Goal: Task Accomplishment & Management: Manage account settings

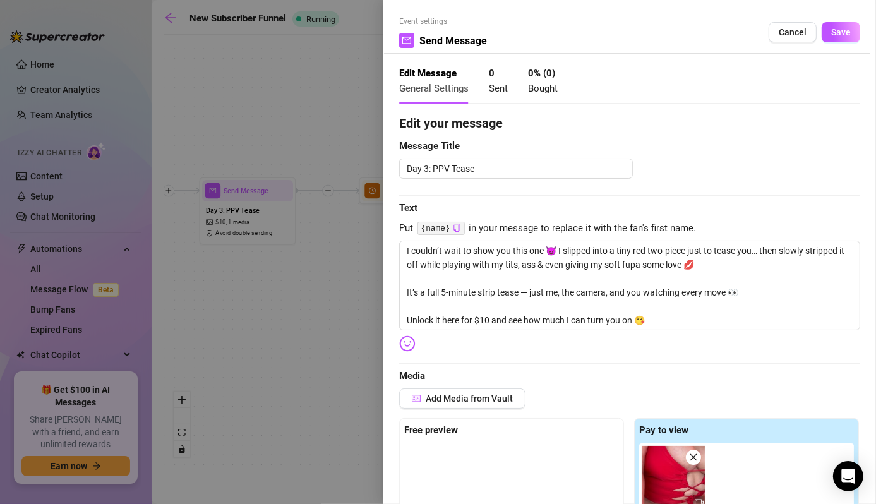
scroll to position [90, 0]
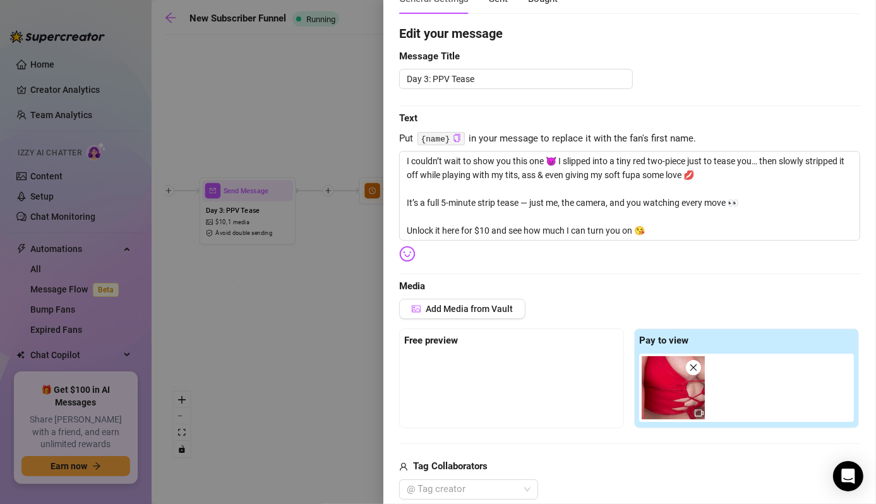
click at [369, 93] on div at bounding box center [438, 252] width 876 height 504
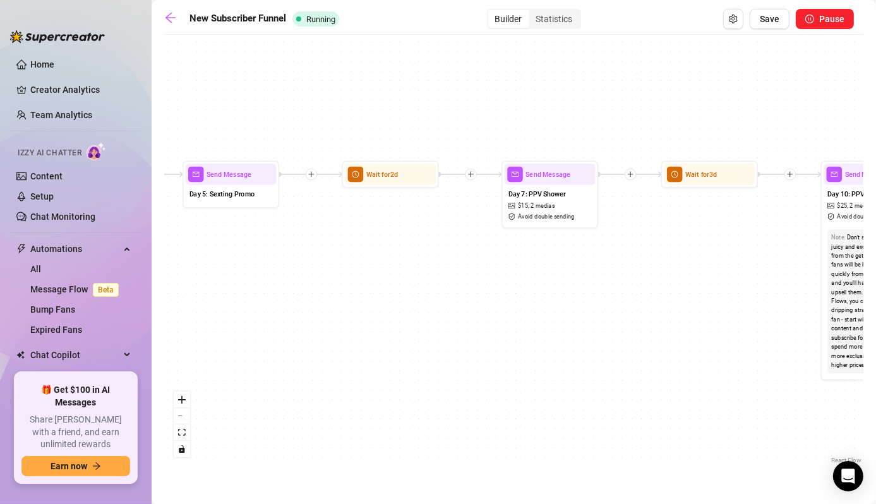
drag, startPoint x: 573, startPoint y: 319, endPoint x: 390, endPoint y: 292, distance: 185.7
click at [379, 301] on div "If True If False Wait for 3d Send Message Day 7: PPV Shower $ 15 , 2 medias Avo…" at bounding box center [513, 253] width 699 height 425
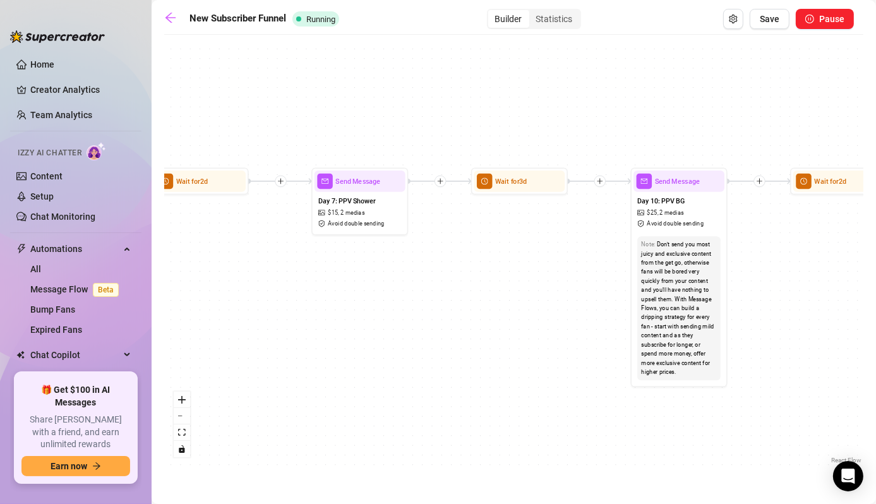
drag, startPoint x: 656, startPoint y: 284, endPoint x: 392, endPoint y: 295, distance: 264.1
click at [394, 300] on div "If True If False Wait for 3d Send Message Day 7: PPV Shower $ 15 , 2 medias Avo…" at bounding box center [513, 253] width 699 height 425
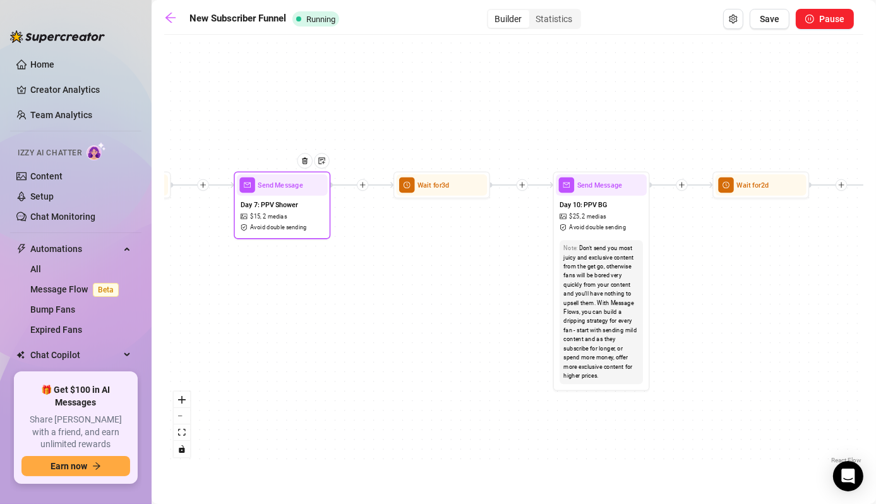
click at [285, 198] on div "Day 7: PPV Shower $ 15 , 2 medias Avoid double sending" at bounding box center [282, 216] width 91 height 40
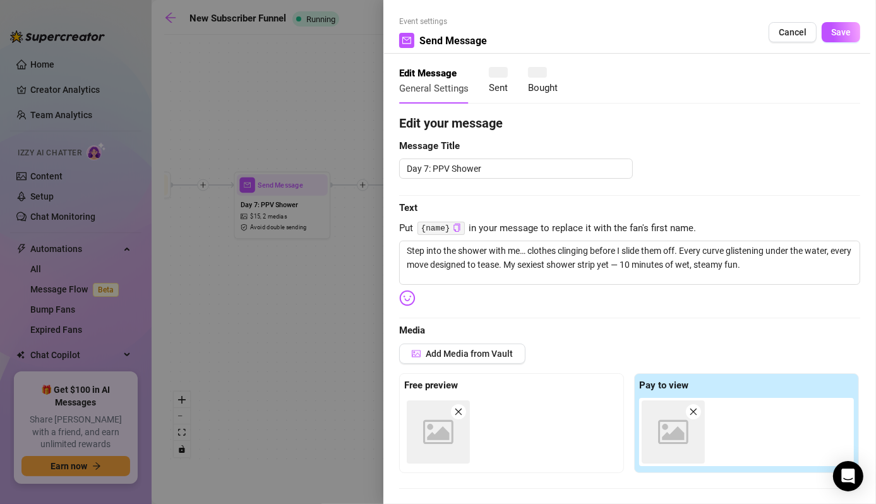
type textarea "Step into the shower with me… clothes clinging before I slide them off. Every c…"
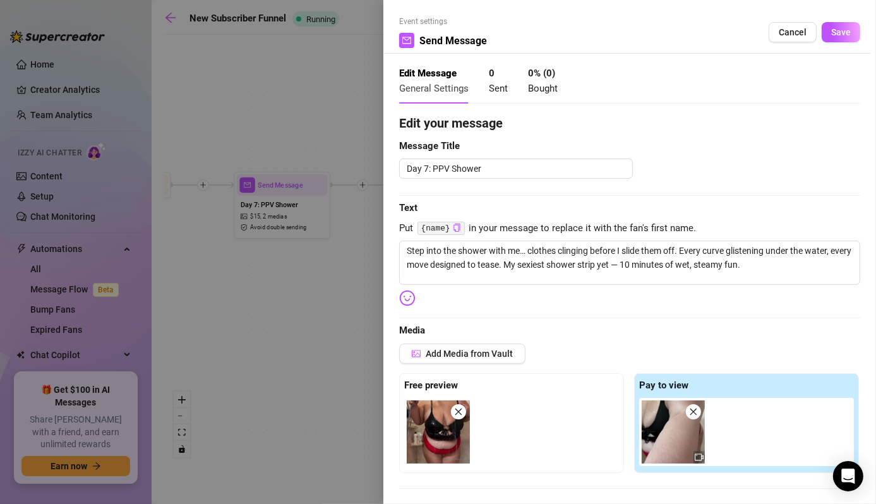
drag, startPoint x: 307, startPoint y: 343, endPoint x: 344, endPoint y: 306, distance: 52.7
click at [327, 287] on div at bounding box center [438, 252] width 876 height 504
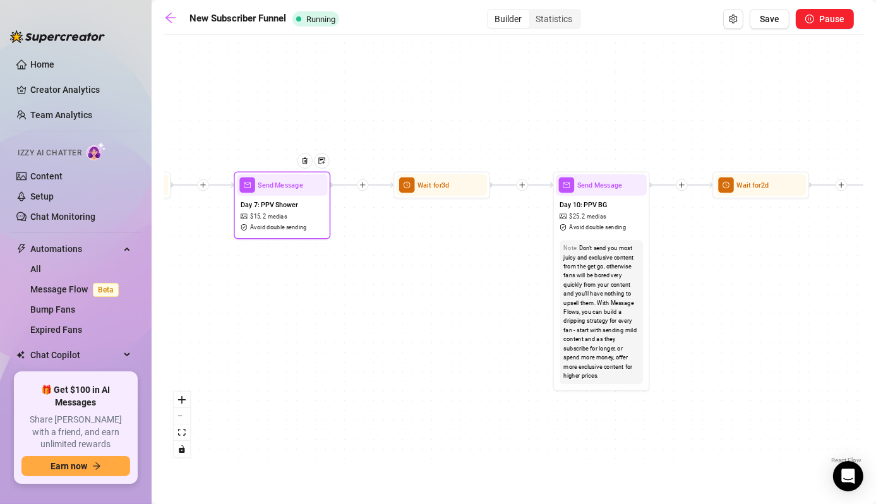
click at [292, 203] on span "Day 7: PPV Shower" at bounding box center [269, 204] width 57 height 11
click at [303, 199] on div "Day 7: PPV Shower $ 15 , 2 medias Avoid double sending" at bounding box center [282, 215] width 91 height 40
click at [307, 196] on div "Day 7: PPV Shower $ 15 , 2 medias Avoid double sending" at bounding box center [282, 215] width 91 height 40
click at [302, 192] on div "Send Message" at bounding box center [282, 184] width 91 height 21
click at [302, 196] on div "Day 7: PPV Shower $ 15 , 2 medias Avoid double sending" at bounding box center [282, 215] width 91 height 40
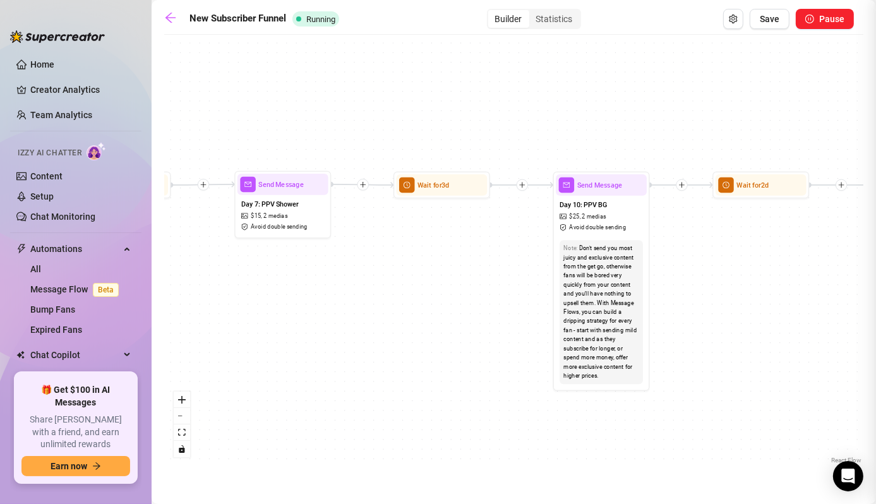
type textarea "Step into the shower with me… clothes clinging before I slide them off. Every c…"
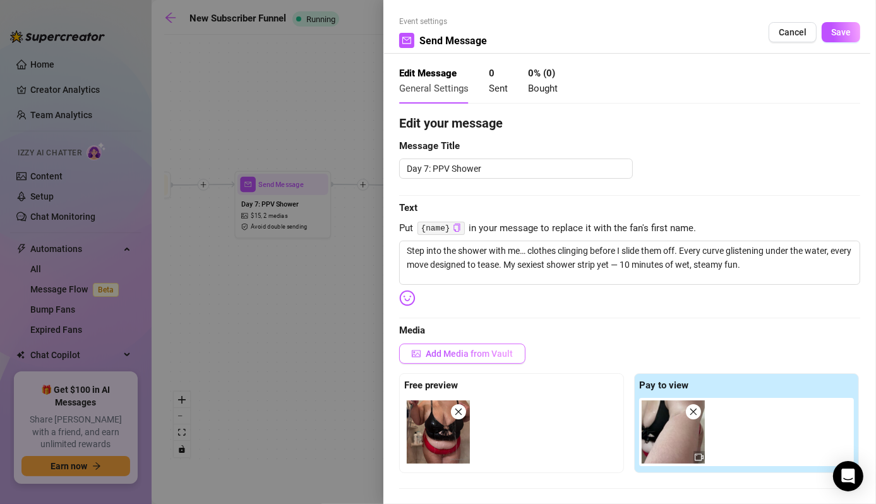
click at [443, 354] on span "Add Media from Vault" at bounding box center [468, 353] width 87 height 10
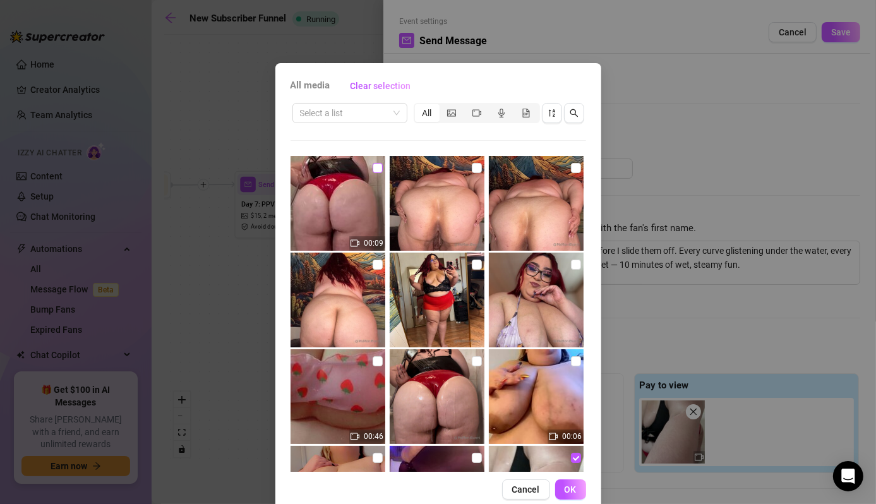
click at [372, 168] on input "checkbox" at bounding box center [377, 168] width 10 height 10
checkbox input "true"
click at [568, 487] on span "OK" at bounding box center [570, 489] width 12 height 10
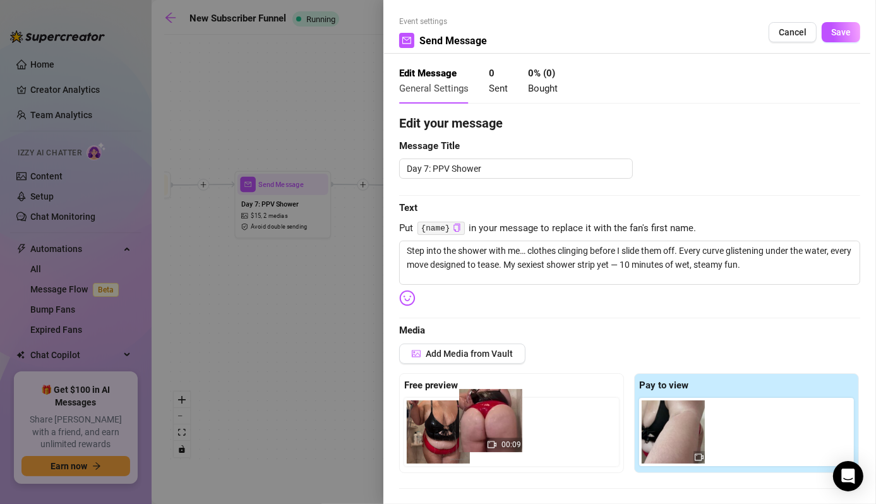
drag, startPoint x: 736, startPoint y: 438, endPoint x: 480, endPoint y: 428, distance: 255.9
click at [481, 428] on div "Free preview Pay to view 00:09" at bounding box center [629, 423] width 461 height 100
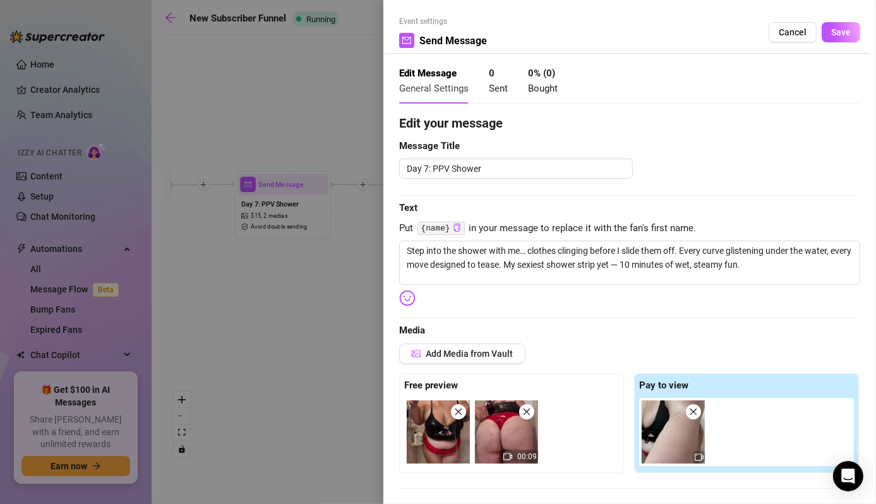
click at [460, 410] on icon "close" at bounding box center [458, 411] width 9 height 9
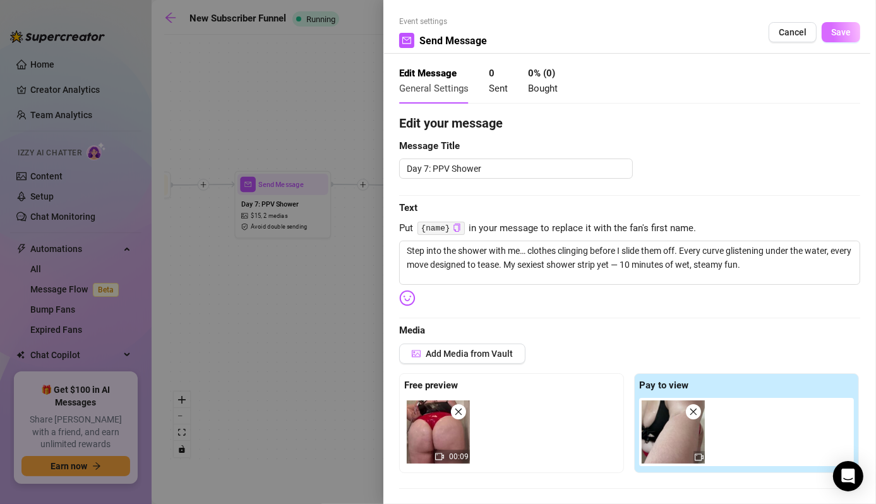
click at [821, 30] on button "Save" at bounding box center [840, 32] width 39 height 20
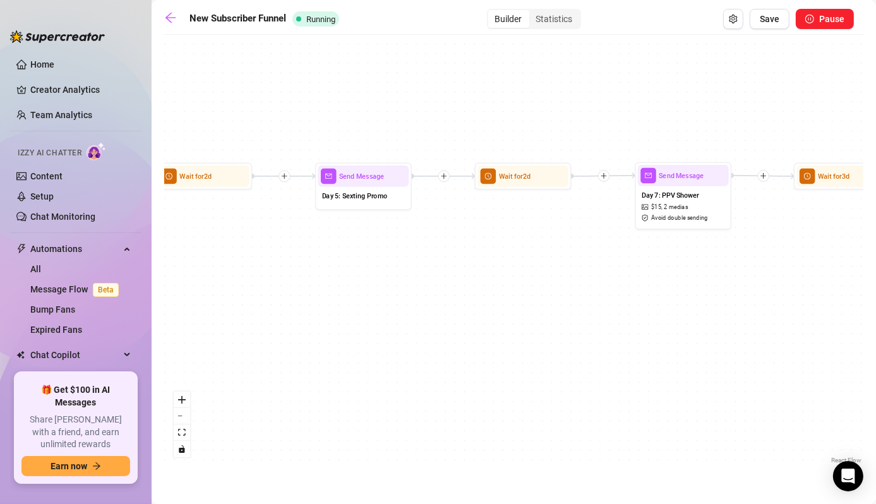
drag, startPoint x: 263, startPoint y: 313, endPoint x: 775, endPoint y: 299, distance: 512.8
click at [771, 304] on div "If True If False Wait for 3d Send Message Day 7: PPV Shower $ 15 , 2 medias Avo…" at bounding box center [513, 253] width 699 height 425
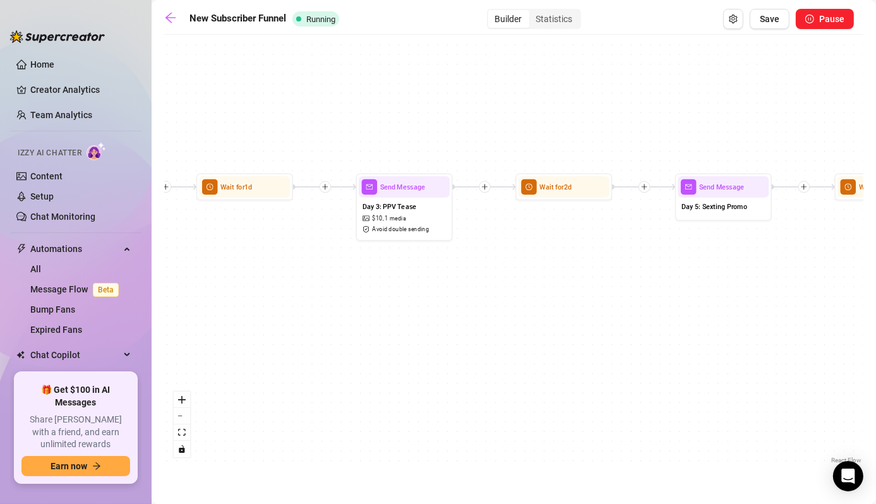
drag, startPoint x: 473, startPoint y: 275, endPoint x: 571, endPoint y: 277, distance: 97.3
click at [571, 277] on div "If True If False Wait for 3d Send Message Day 7: PPV Shower $ 15 , 2 medias Avo…" at bounding box center [513, 253] width 699 height 425
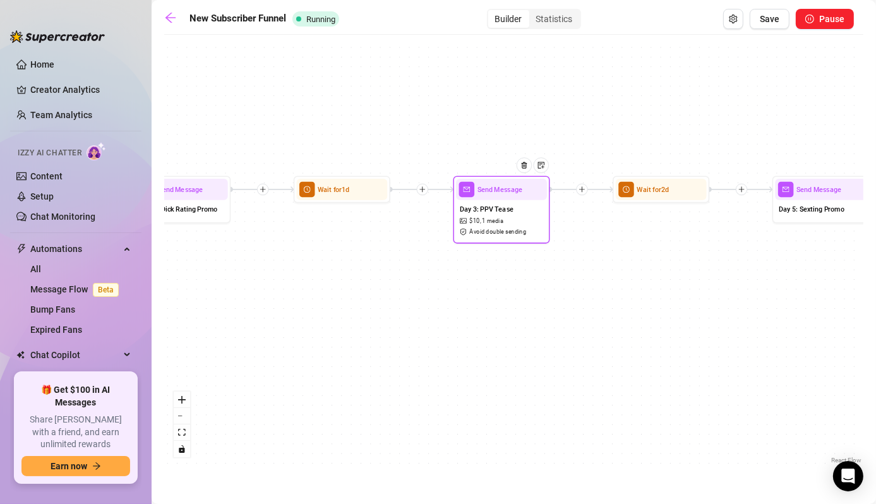
click at [504, 187] on span "Send Message" at bounding box center [499, 189] width 45 height 11
type textarea "I couldn’t wait to show you this one 😈 I slipped into a tiny red two-piece just…"
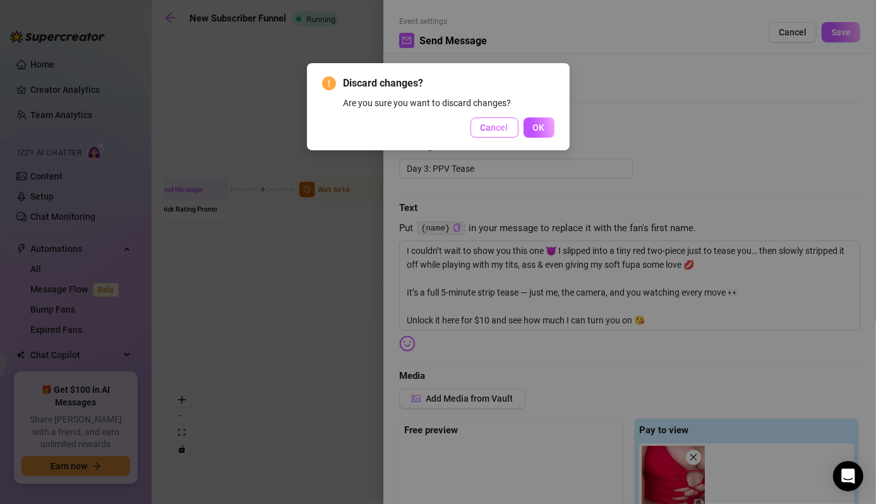
click at [508, 124] on span "Cancel" at bounding box center [494, 127] width 28 height 10
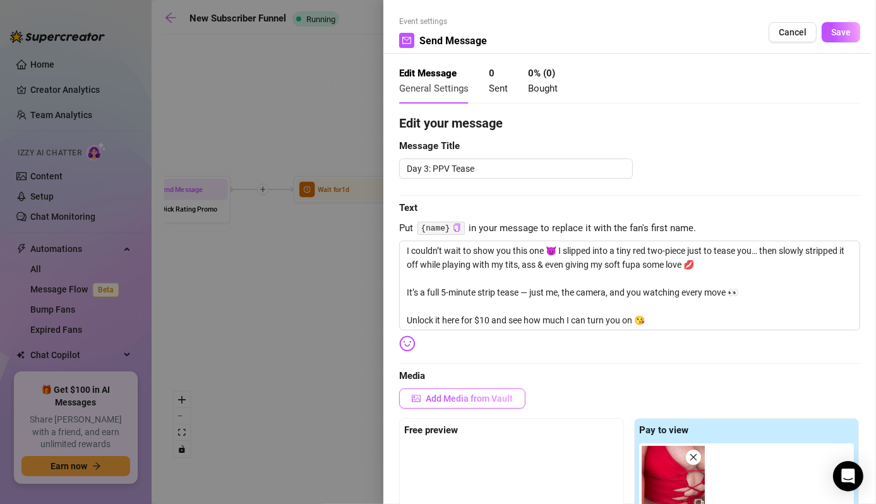
click at [502, 399] on span "Add Media from Vault" at bounding box center [468, 398] width 87 height 10
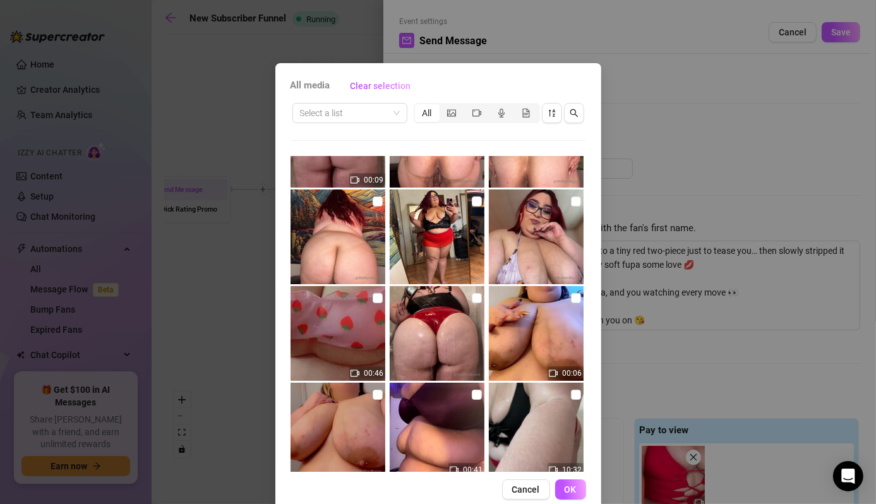
scroll to position [0, 0]
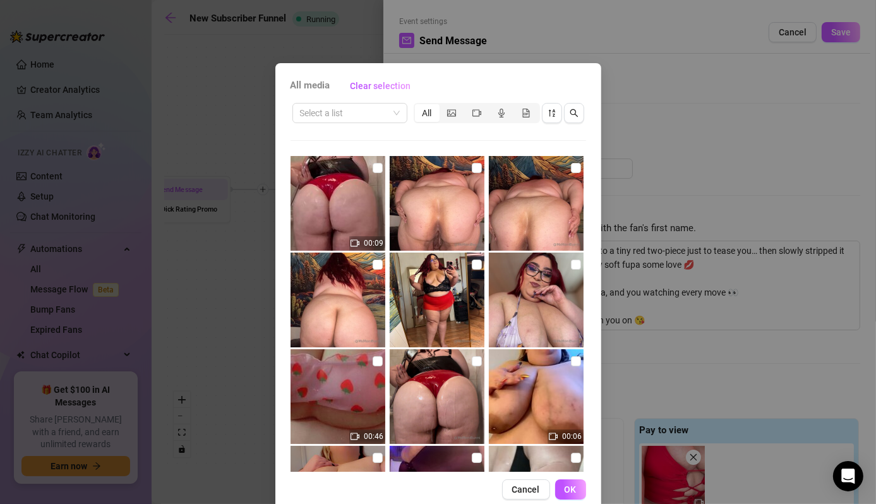
click at [222, 253] on div "All media Clear selection Select a list All 00:09 00:46 00:06 00:41 10:32 Cance…" at bounding box center [438, 252] width 876 height 504
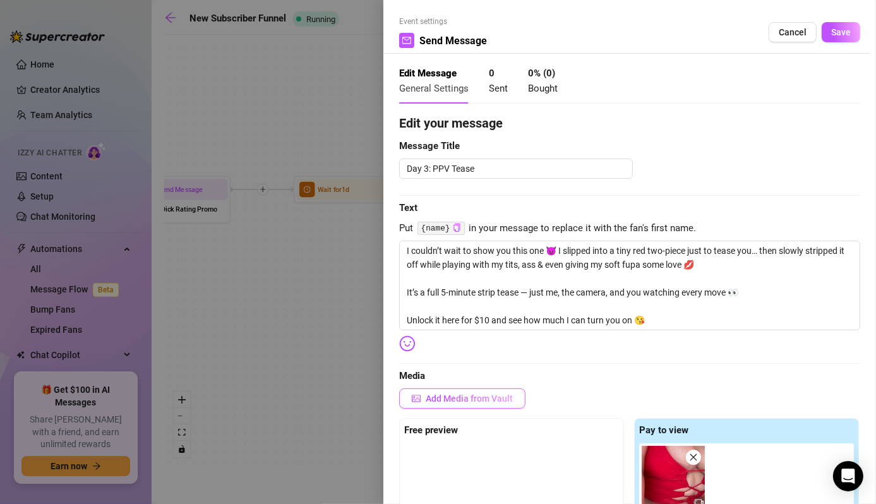
click at [477, 390] on button "Add Media from Vault" at bounding box center [462, 398] width 126 height 20
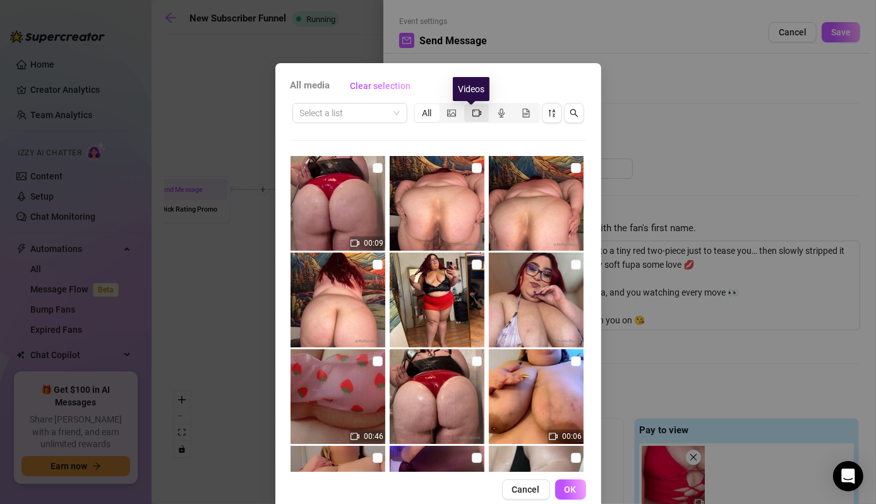
click at [474, 112] on icon "video-camera" at bounding box center [476, 113] width 9 height 9
click at [467, 106] on input "segmented control" at bounding box center [467, 106] width 0 height 0
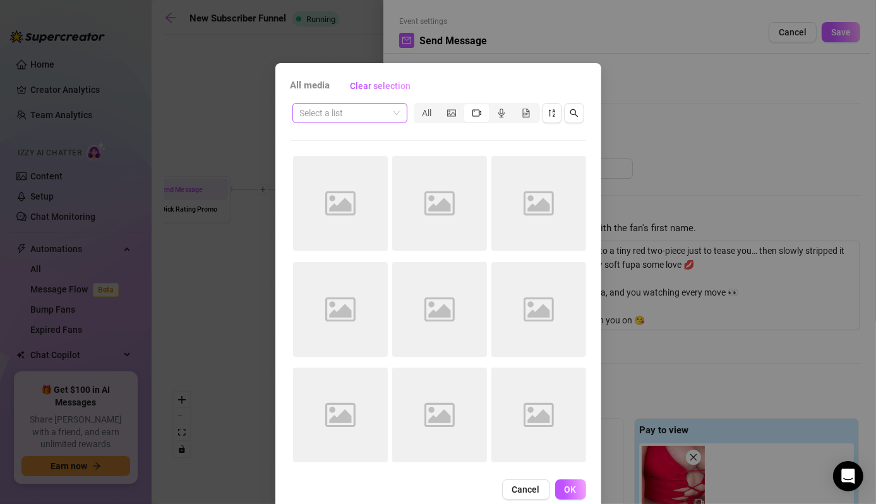
click at [361, 119] on input "search" at bounding box center [344, 113] width 88 height 19
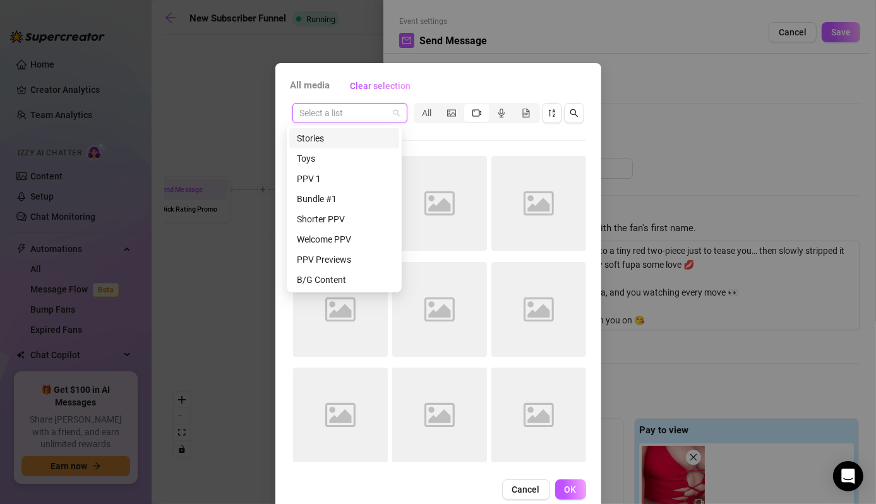
click at [372, 115] on input "search" at bounding box center [344, 113] width 88 height 19
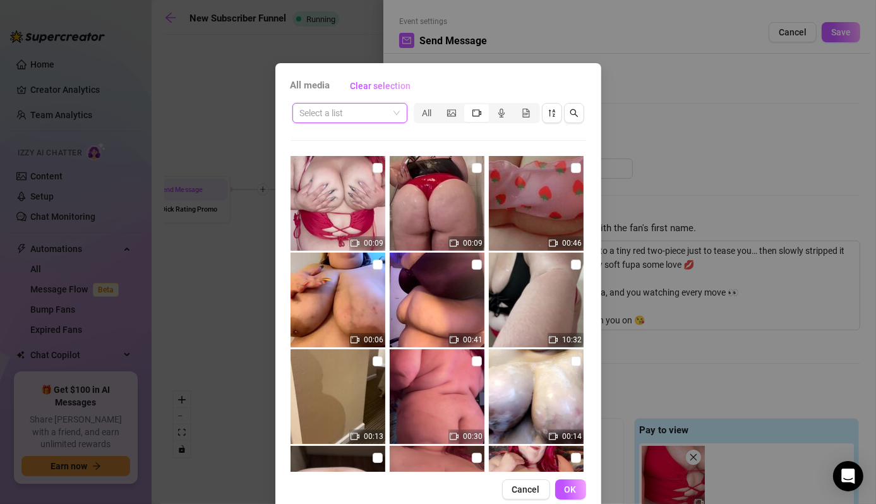
click at [429, 97] on div "All media Clear selection Select a list All 00:09 00:09 00:46 00:06 00:41 10:32…" at bounding box center [438, 287] width 326 height 449
click at [372, 164] on input "checkbox" at bounding box center [377, 168] width 10 height 10
checkbox input "true"
click at [564, 484] on span "OK" at bounding box center [570, 489] width 12 height 10
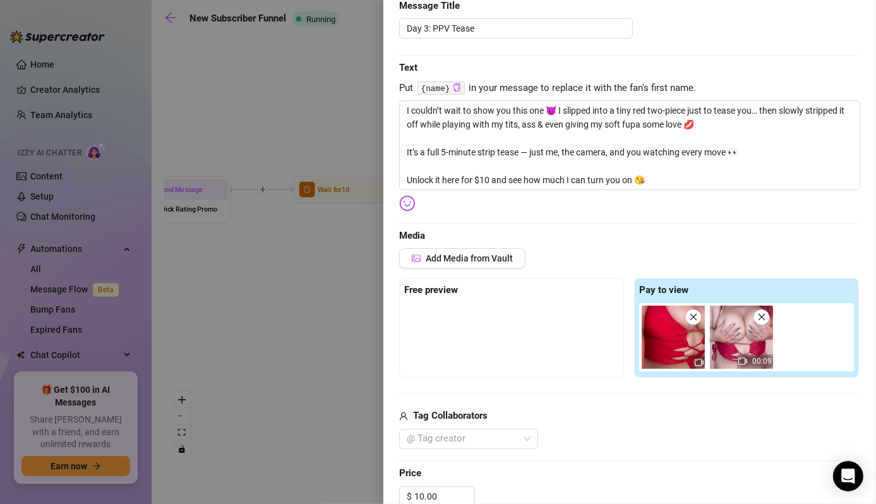
scroll to position [189, 0]
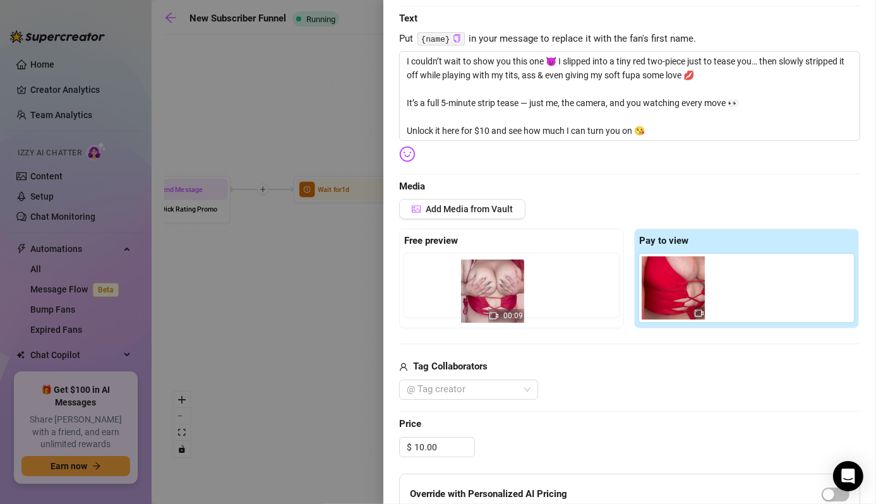
drag, startPoint x: 741, startPoint y: 277, endPoint x: 483, endPoint y: 279, distance: 258.2
click at [489, 280] on div "Free preview Pay to view 00:09" at bounding box center [629, 279] width 461 height 100
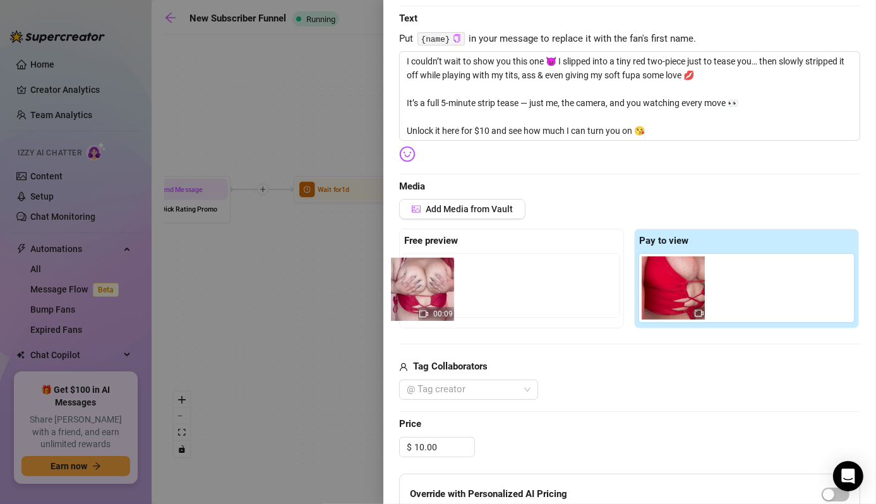
drag, startPoint x: 740, startPoint y: 287, endPoint x: 420, endPoint y: 288, distance: 320.7
click at [420, 288] on div "Free preview Pay to view 00:09" at bounding box center [629, 279] width 461 height 100
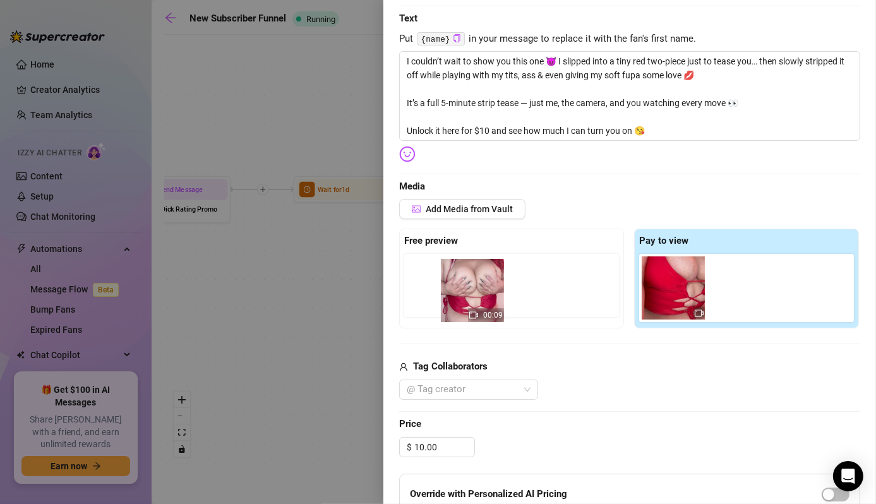
drag, startPoint x: 735, startPoint y: 290, endPoint x: 466, endPoint y: 294, distance: 269.0
click at [466, 294] on div "Free preview Pay to view 00:09" at bounding box center [629, 279] width 461 height 100
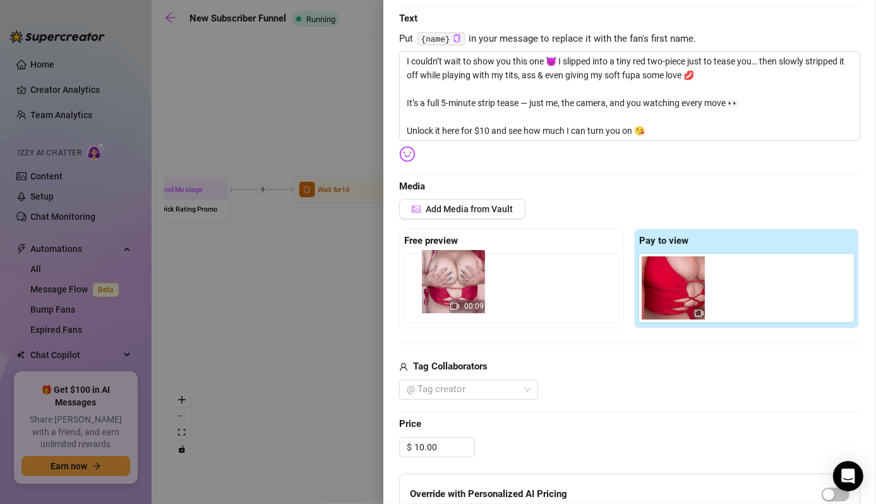
drag, startPoint x: 734, startPoint y: 283, endPoint x: 446, endPoint y: 279, distance: 287.9
click at [446, 279] on div "Free preview Pay to view 00:09" at bounding box center [629, 279] width 461 height 100
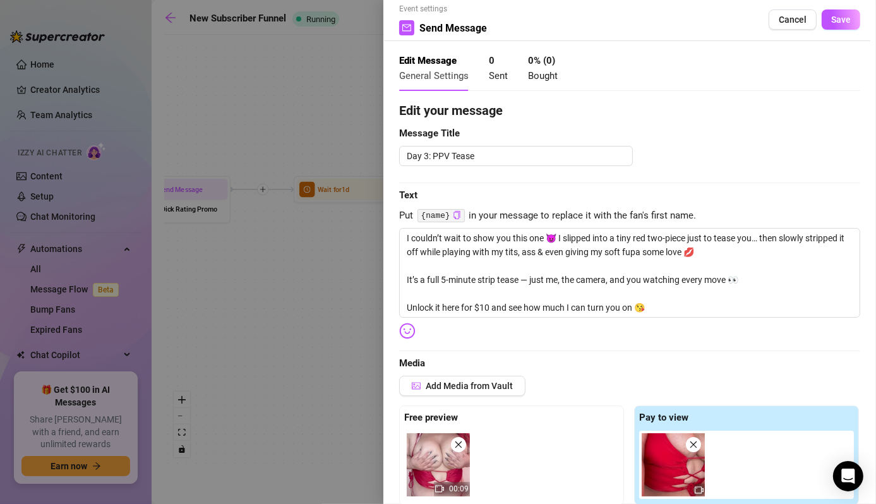
scroll to position [0, 0]
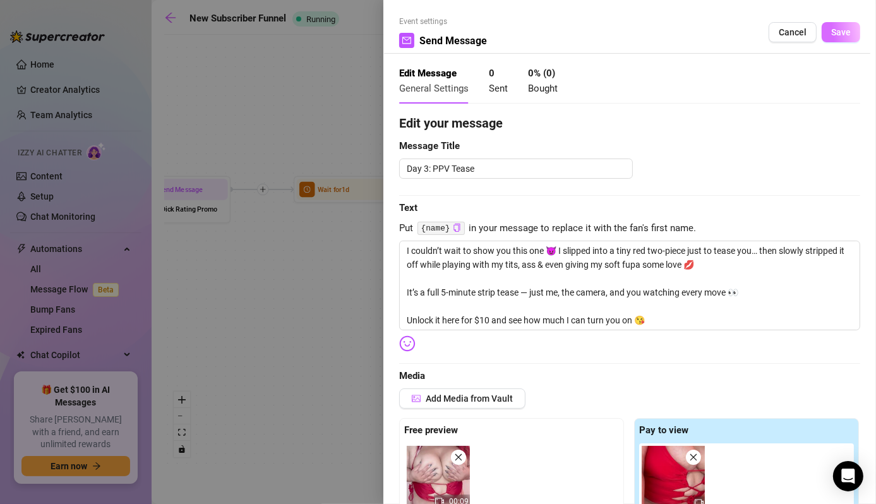
click at [831, 30] on span "Save" at bounding box center [841, 32] width 20 height 10
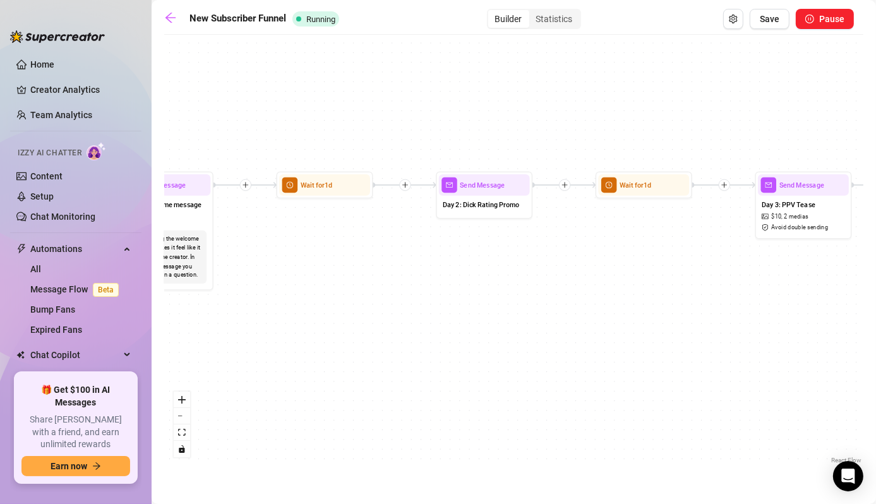
drag, startPoint x: 307, startPoint y: 311, endPoint x: 610, endPoint y: 307, distance: 302.4
click at [610, 307] on div "If True If False Wait for 3d Send Message Day 7: PPV Shower $ 15 , 2 medias Avo…" at bounding box center [513, 253] width 699 height 425
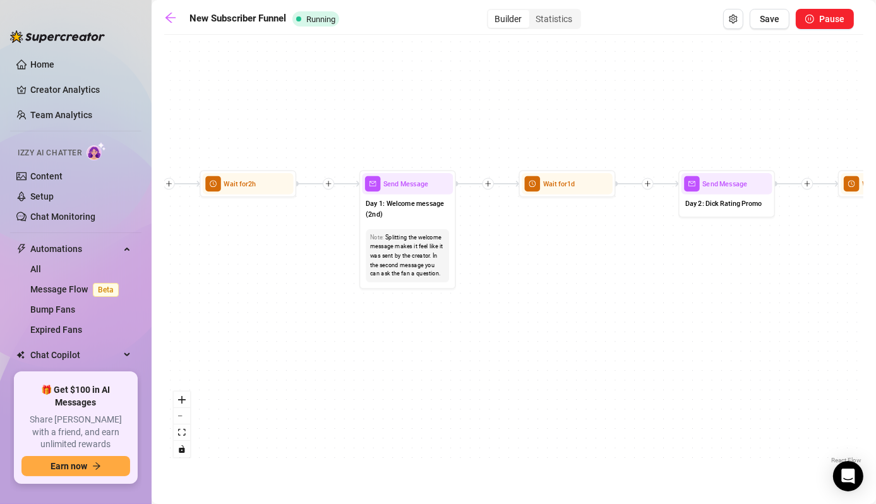
drag, startPoint x: 341, startPoint y: 309, endPoint x: 570, endPoint y: 282, distance: 230.8
click at [588, 306] on div "If True If False Wait for 3d Send Message Day 7: PPV Shower $ 15 , 2 medias Avo…" at bounding box center [513, 253] width 699 height 425
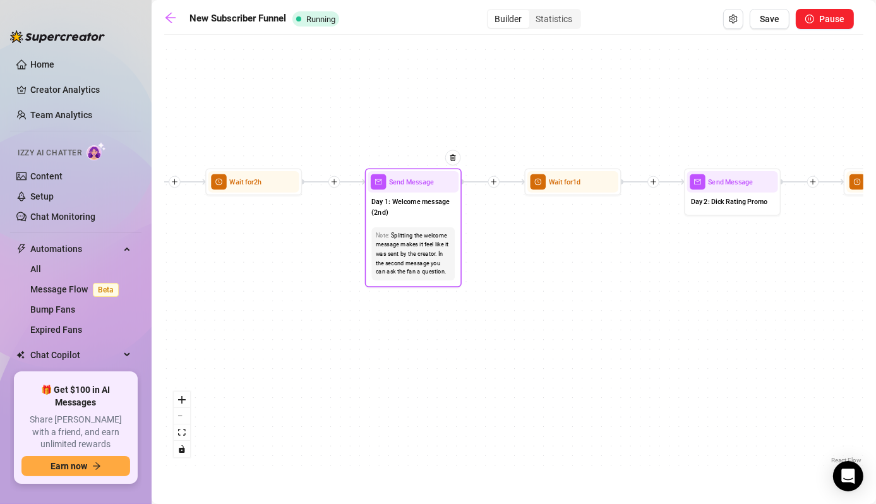
click at [431, 189] on div "Send Message" at bounding box center [412, 181] width 91 height 21
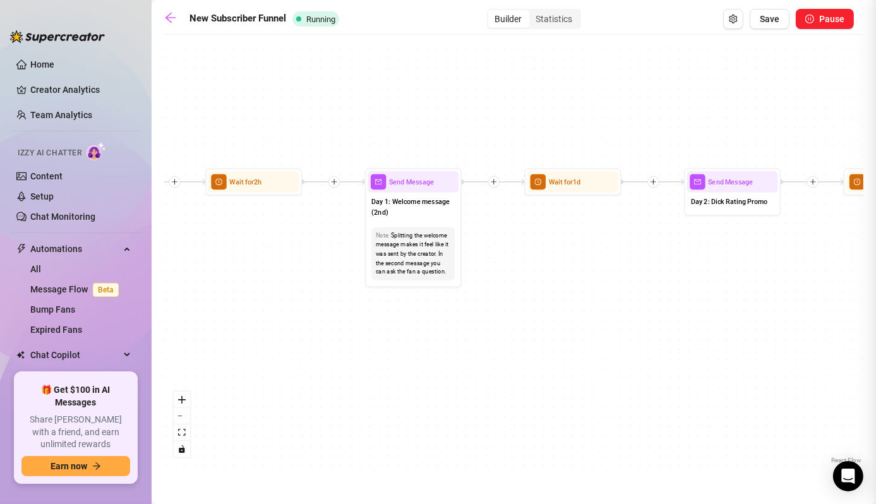
type textarea "Hey {name} 😘 I just saw you subbed. Welcome, babe. I hope you're loving the con…"
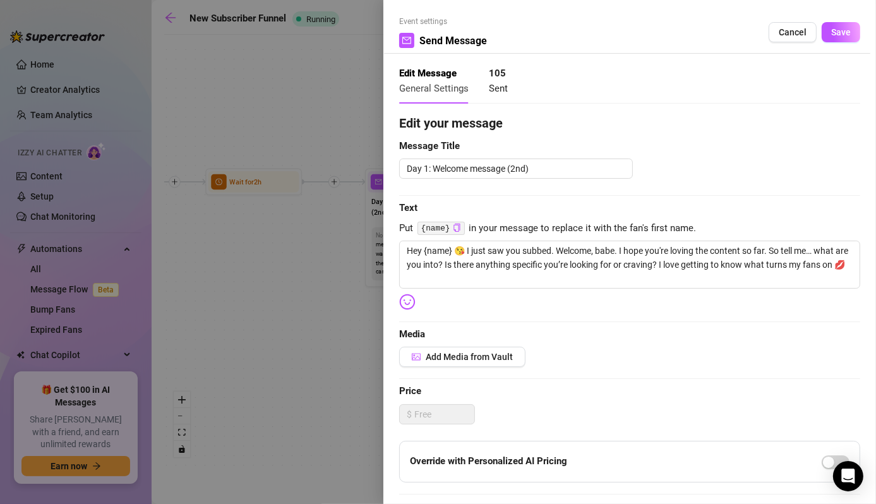
click at [285, 331] on div at bounding box center [438, 252] width 876 height 504
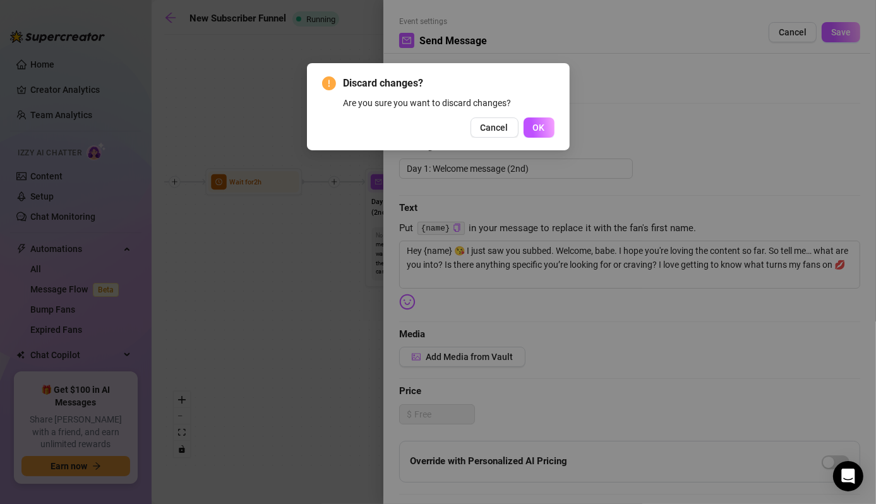
click at [286, 331] on div "Discard changes? Are you sure you want to discard changes? Cancel OK" at bounding box center [438, 252] width 876 height 504
click at [511, 130] on button "Cancel" at bounding box center [494, 127] width 48 height 20
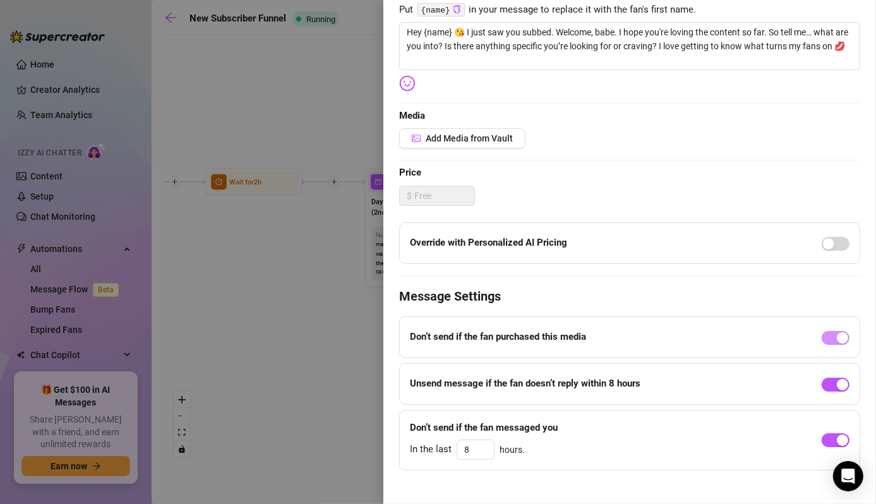
scroll to position [230, 0]
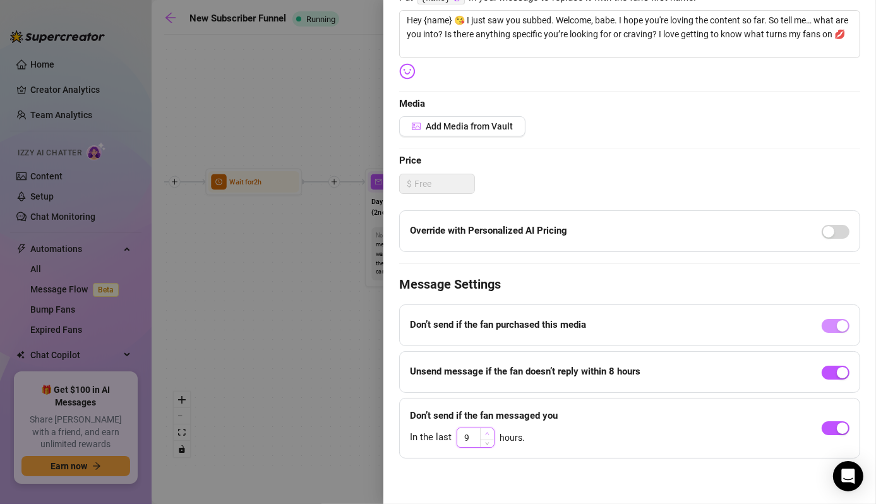
click at [488, 429] on span "Increase Value" at bounding box center [487, 433] width 14 height 11
click at [484, 444] on span "Decrease Value" at bounding box center [487, 441] width 14 height 11
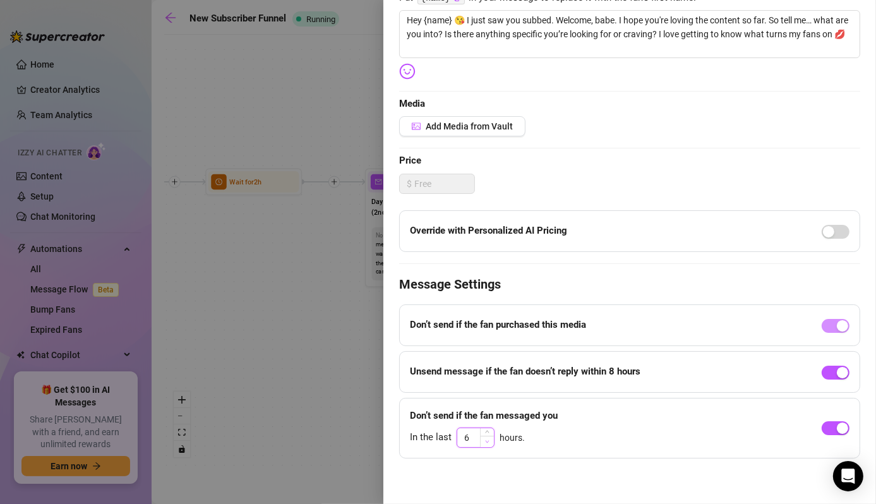
click at [484, 444] on span "Decrease Value" at bounding box center [487, 441] width 14 height 11
click at [485, 444] on span "Decrease Value" at bounding box center [487, 441] width 14 height 11
type input "3"
click at [485, 444] on span "Decrease Value" at bounding box center [487, 441] width 14 height 11
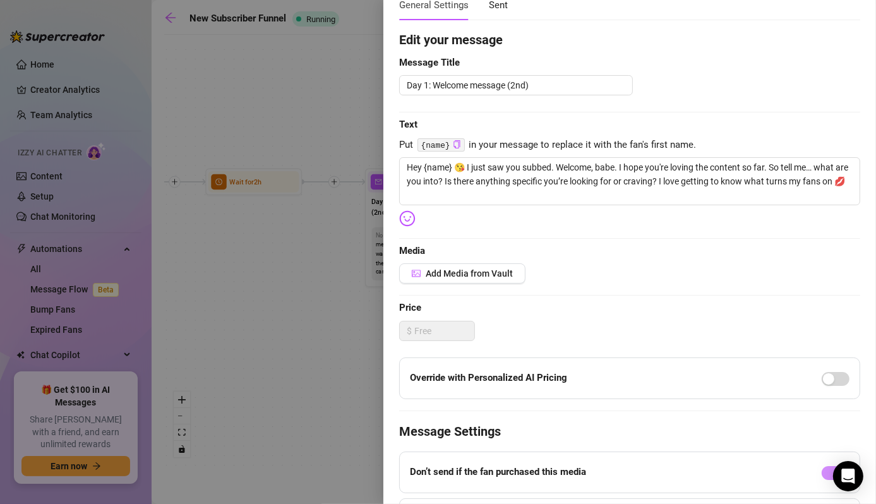
scroll to position [0, 0]
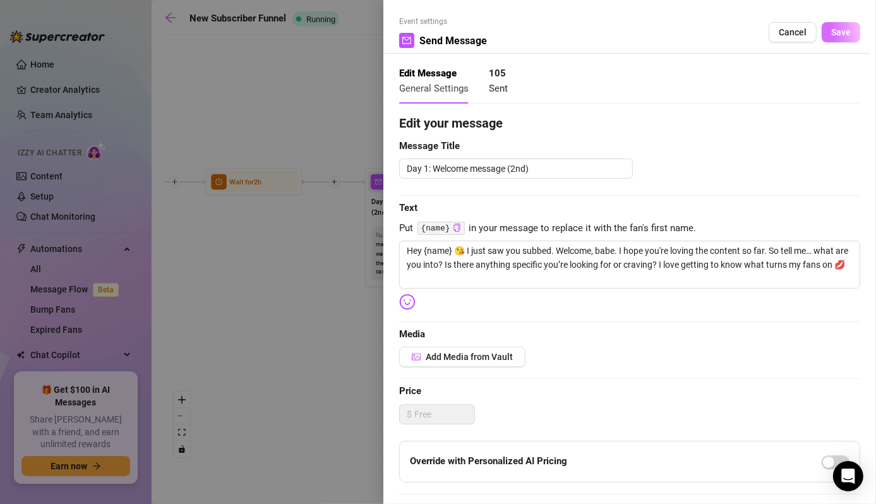
click at [833, 33] on span "Save" at bounding box center [841, 32] width 20 height 10
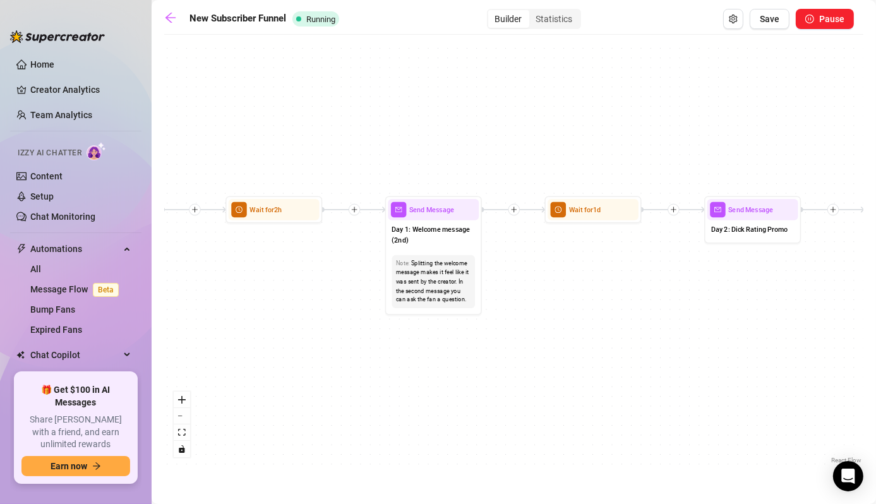
drag, startPoint x: 299, startPoint y: 350, endPoint x: 314, endPoint y: 379, distance: 31.9
click at [314, 379] on div "If True If False Wait for 3d Send Message Day 7: PPV Shower $ 15 , 2 medias Avo…" at bounding box center [513, 253] width 699 height 425
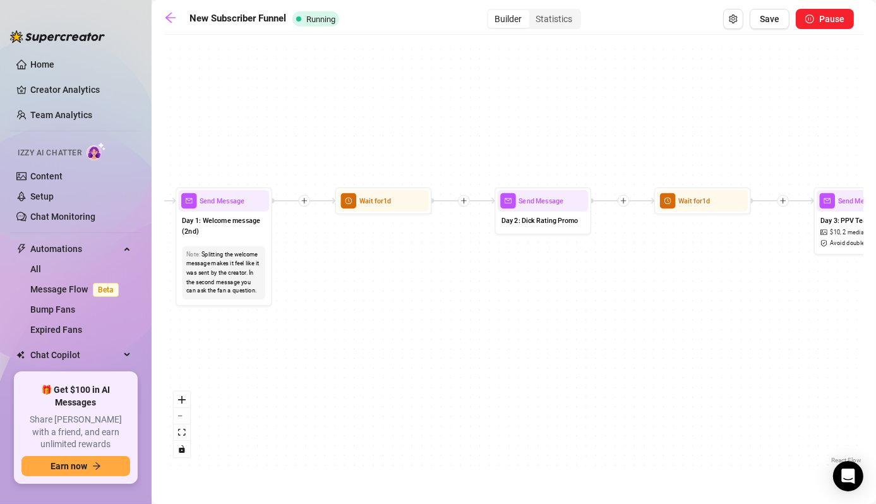
drag, startPoint x: 629, startPoint y: 376, endPoint x: 416, endPoint y: 359, distance: 213.4
click at [419, 366] on div "If True If False Wait for 3d Send Message Day 7: PPV Shower $ 15 , 2 medias Avo…" at bounding box center [513, 253] width 699 height 425
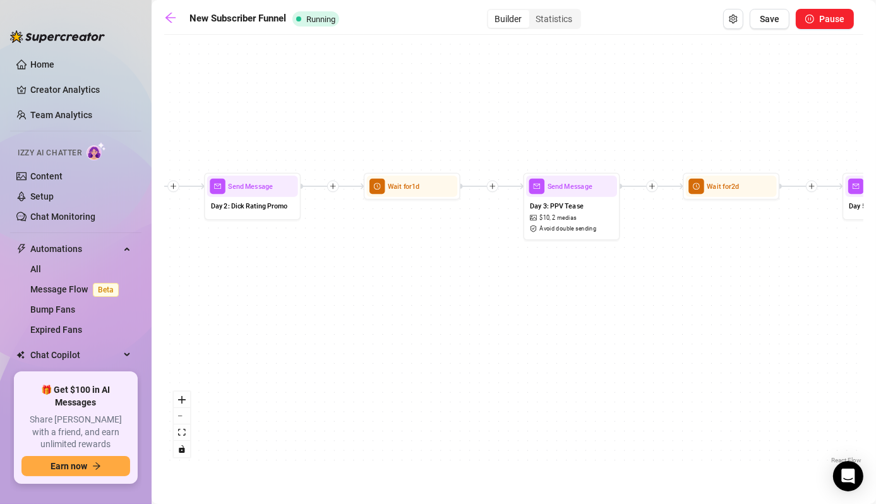
drag, startPoint x: 719, startPoint y: 368, endPoint x: 509, endPoint y: 341, distance: 212.0
click at [441, 356] on div "If True If False Wait for 3d Send Message Day 7: PPV Shower $ 15 , 2 medias Avo…" at bounding box center [513, 253] width 699 height 425
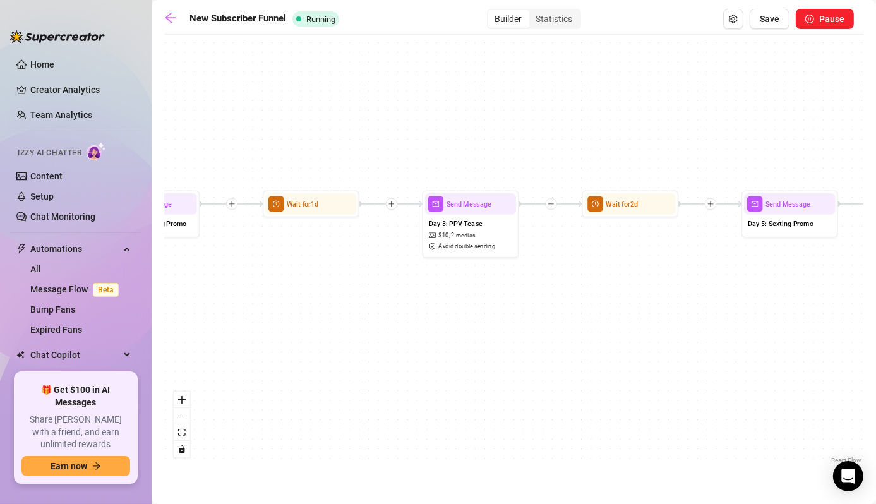
drag, startPoint x: 667, startPoint y: 335, endPoint x: 556, endPoint y: 350, distance: 112.8
click at [561, 354] on div "If True If False Wait for 3d Send Message Day 7: PPV Shower $ 15 , 2 medias Avo…" at bounding box center [513, 253] width 699 height 425
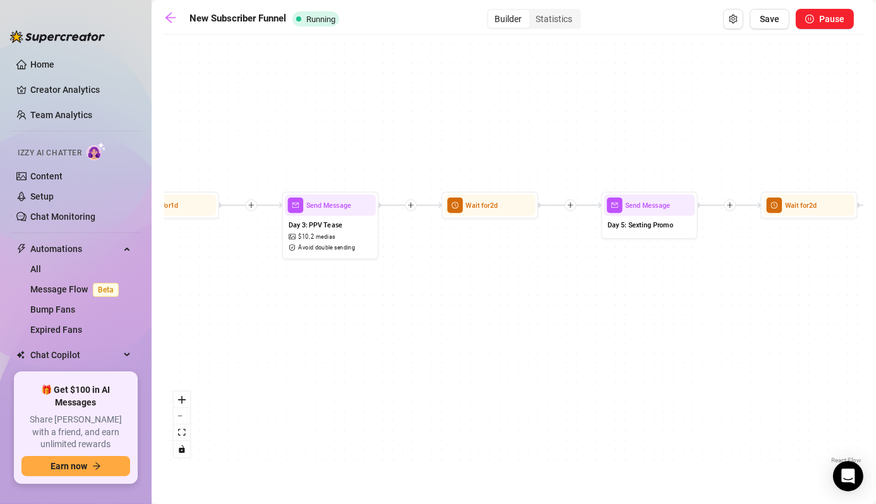
drag, startPoint x: 770, startPoint y: 372, endPoint x: 552, endPoint y: 367, distance: 218.5
click at [634, 374] on div "If True If False Wait for 3d Send Message Day 7: PPV Shower $ 15 , 2 medias Avo…" at bounding box center [513, 253] width 699 height 425
click at [316, 225] on span "Day 3: PPV Tease" at bounding box center [314, 225] width 54 height 11
type textarea "I couldn’t wait to show you this one 😈 I slipped into a tiny red two-piece just…"
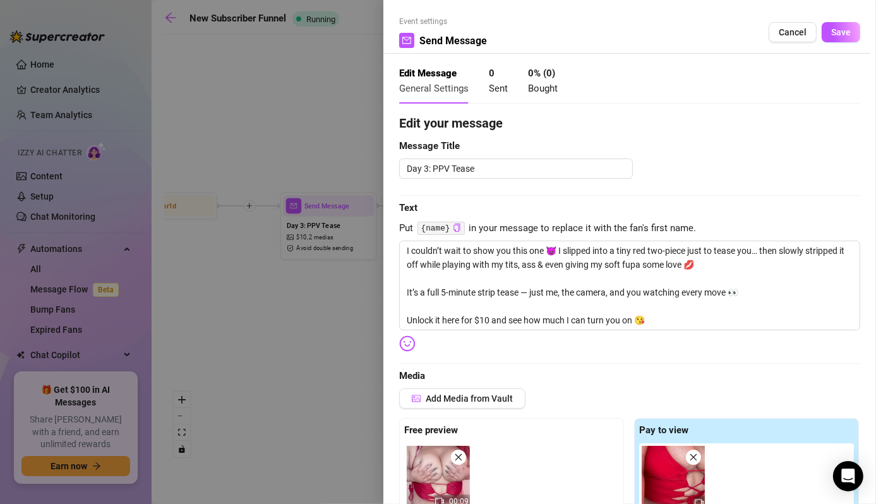
click at [318, 426] on div at bounding box center [438, 252] width 876 height 504
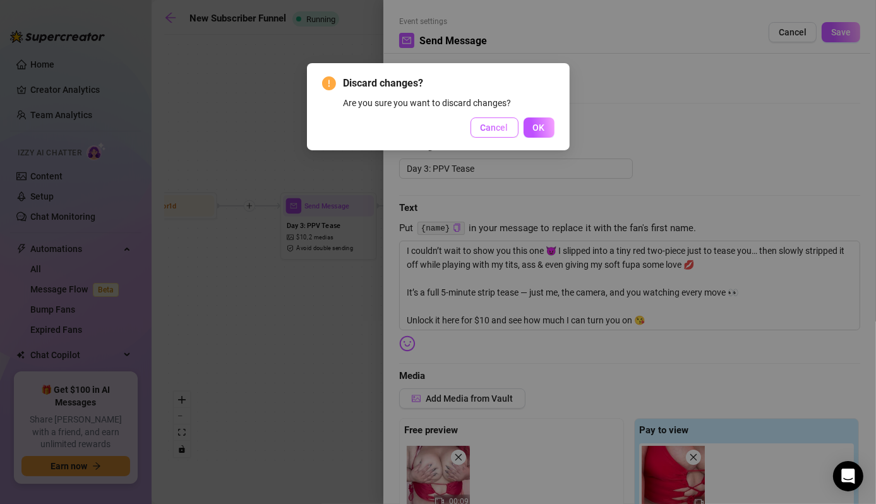
click at [503, 128] on span "Cancel" at bounding box center [494, 127] width 28 height 10
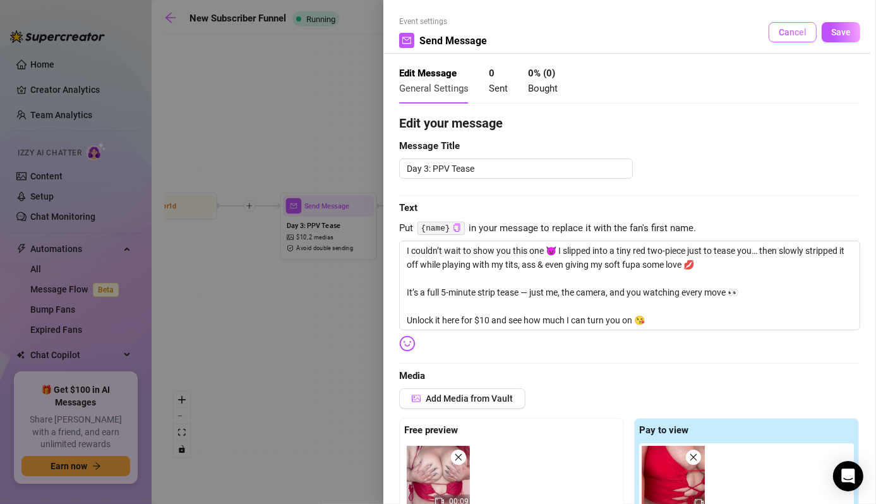
click at [785, 37] on span "Cancel" at bounding box center [792, 32] width 28 height 10
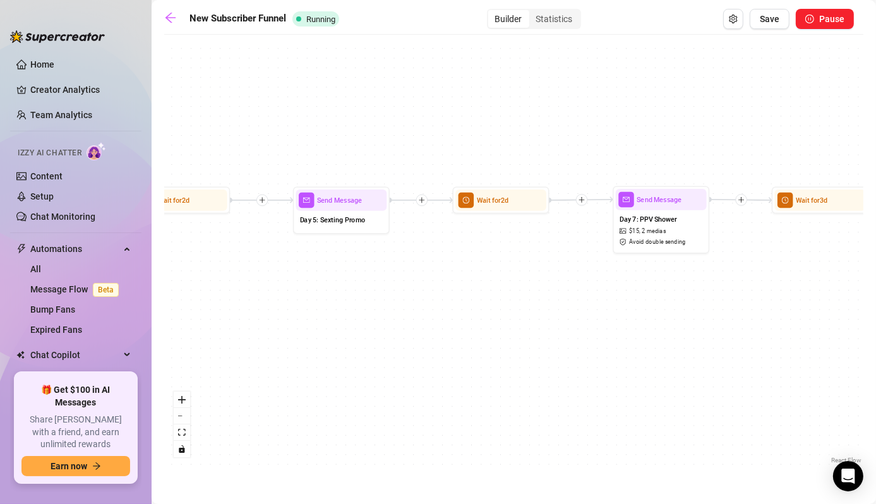
drag, startPoint x: 667, startPoint y: 385, endPoint x: 366, endPoint y: 381, distance: 301.8
click at [362, 386] on div "If True If False Wait for 3d Send Message Day 7: PPV Shower $ 15 , 2 medias Avo…" at bounding box center [513, 253] width 699 height 425
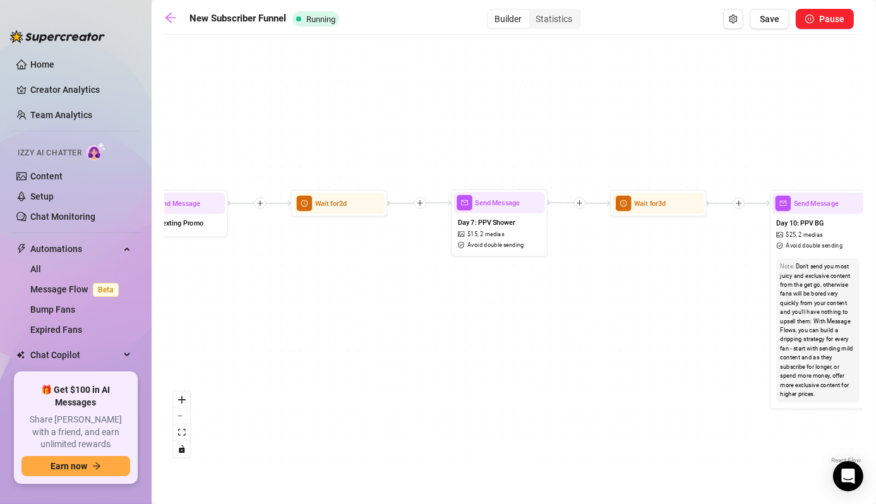
drag, startPoint x: 607, startPoint y: 383, endPoint x: 447, endPoint y: 386, distance: 159.8
click at [447, 386] on div "If True If False Wait for 3d Send Message Day 7: PPV Shower $ 15 , 2 medias Avo…" at bounding box center [513, 253] width 699 height 425
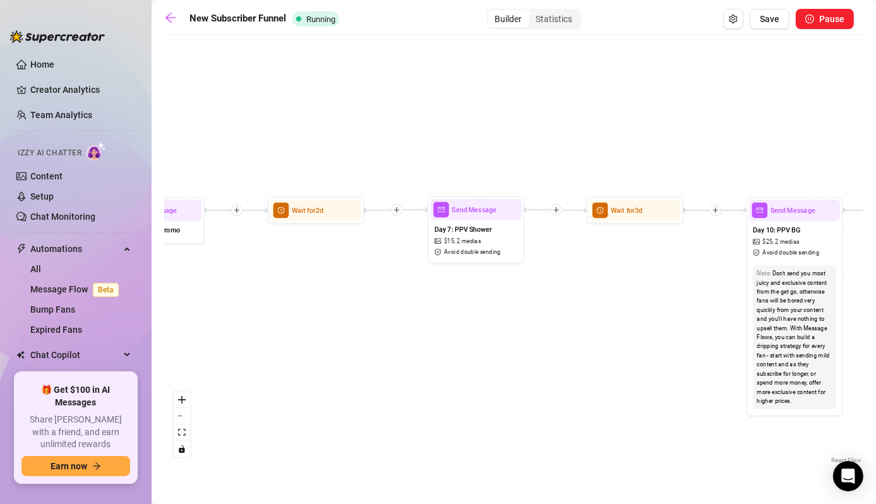
drag, startPoint x: 381, startPoint y: 381, endPoint x: 352, endPoint y: 390, distance: 30.4
click at [357, 389] on div "If True If False Wait for 3d Send Message Day 7: PPV Shower $ 15 , 2 medias Avo…" at bounding box center [513, 253] width 699 height 425
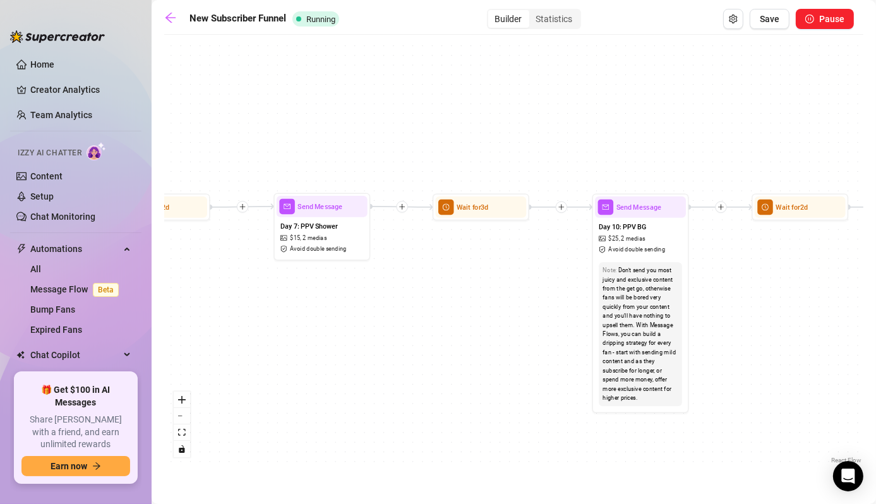
drag, startPoint x: 516, startPoint y: 347, endPoint x: 331, endPoint y: 319, distance: 186.9
click at [360, 343] on div "If True If False Wait for 3d Send Message Day 7: PPV Shower $ 15 , 2 medias Avo…" at bounding box center [513, 253] width 699 height 425
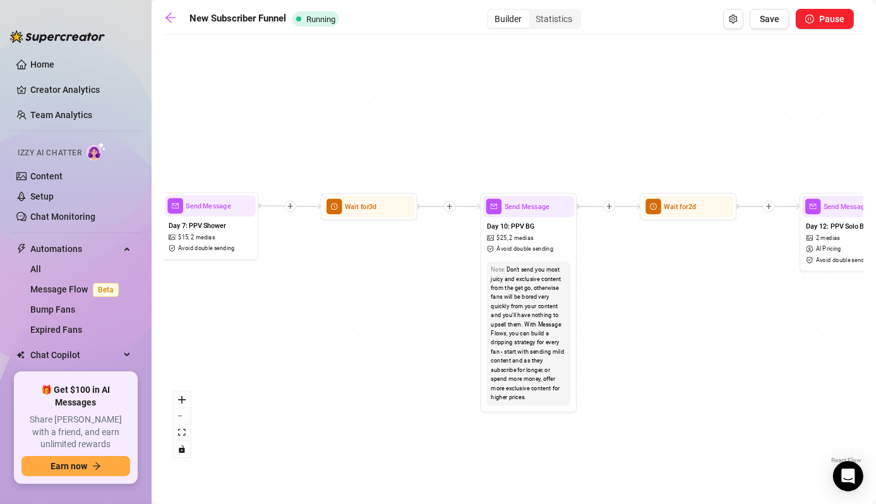
drag, startPoint x: 501, startPoint y: 345, endPoint x: 391, endPoint y: 345, distance: 109.8
click at [392, 345] on div "If True If False Wait for 3d Send Message Day 7: PPV Shower $ 15 , 2 medias Avo…" at bounding box center [513, 253] width 699 height 425
click at [542, 229] on div "Day 10: PPV BG $ 25 , 2 medias Avoid double sending" at bounding box center [527, 237] width 91 height 40
click at [521, 205] on span "Send Message" at bounding box center [526, 206] width 45 height 11
type textarea "Spontaneous B/G vid—I was already naked and taking pictures, so why not let him…"
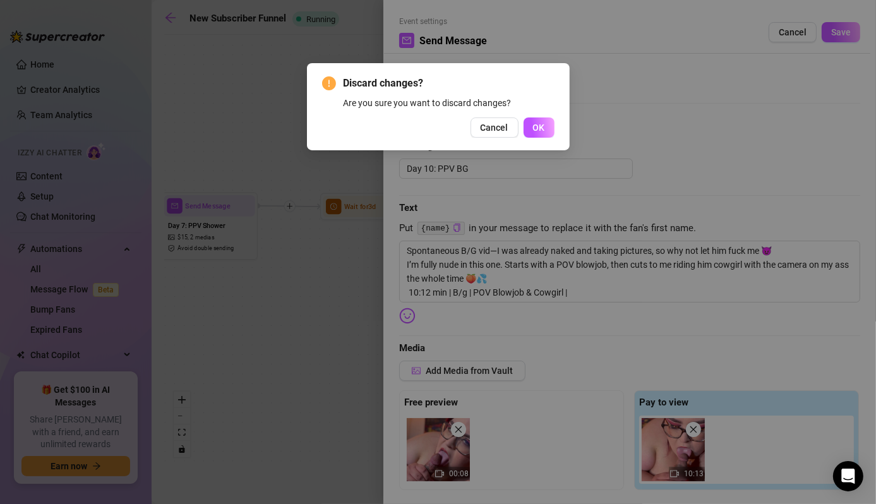
click at [497, 127] on span "Cancel" at bounding box center [494, 127] width 28 height 10
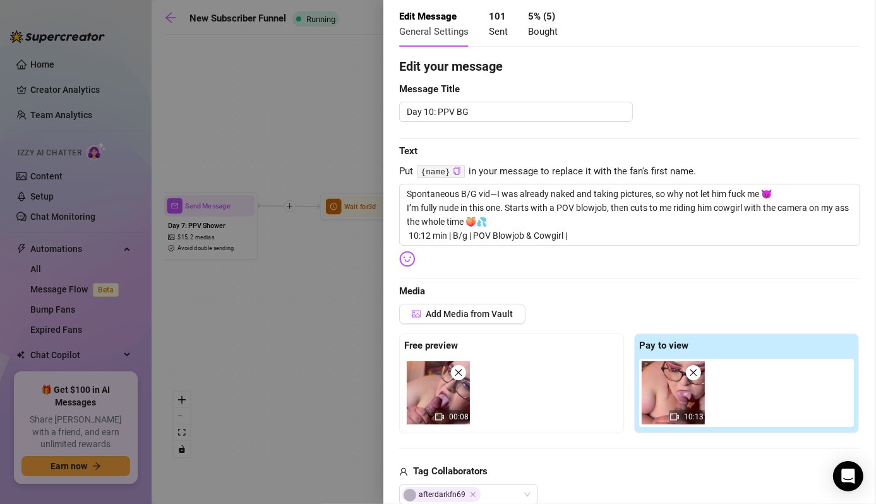
scroll to position [63, 0]
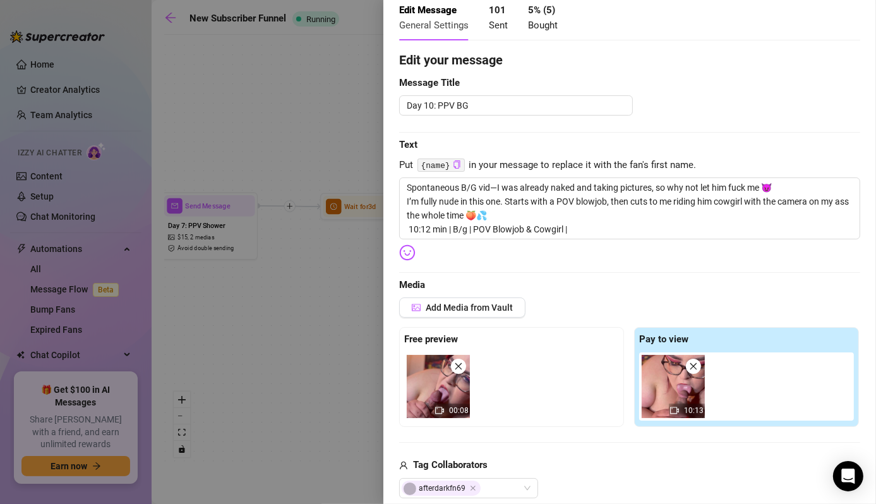
click at [318, 328] on div at bounding box center [438, 252] width 876 height 504
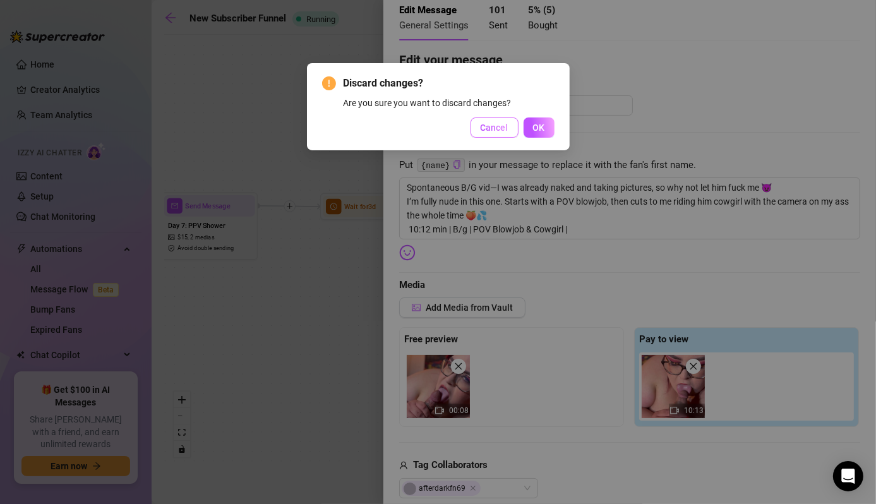
click at [491, 129] on span "Cancel" at bounding box center [494, 127] width 28 height 10
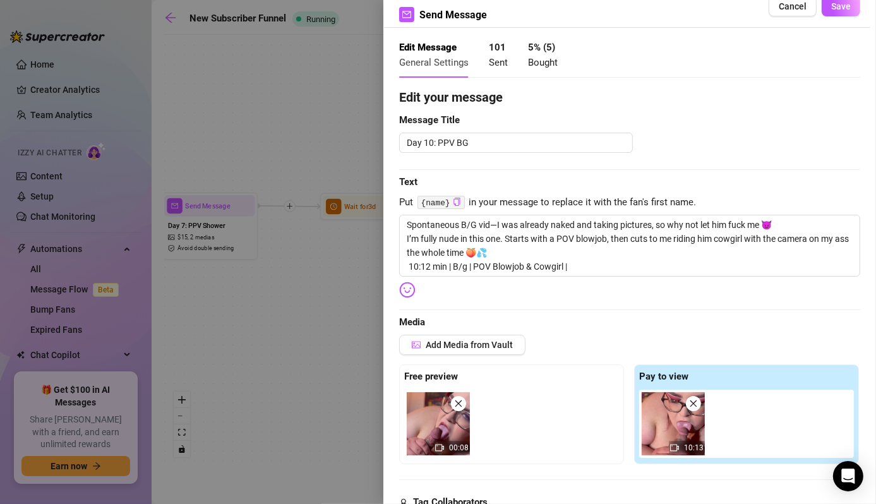
scroll to position [0, 0]
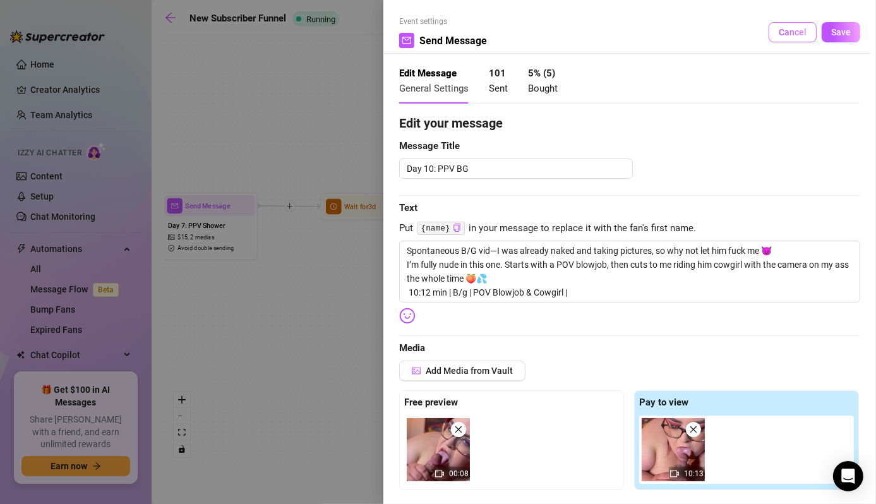
click at [778, 36] on span "Cancel" at bounding box center [792, 32] width 28 height 10
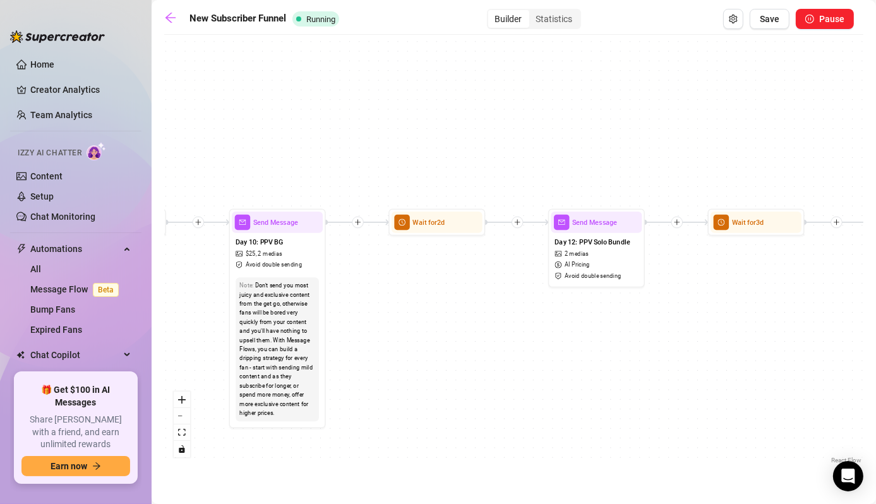
drag, startPoint x: 732, startPoint y: 321, endPoint x: 456, endPoint y: 331, distance: 276.7
click at [462, 338] on div "If True If False Wait for 3d Send Message Day 7: PPV Shower $ 15 , 2 medias Avo…" at bounding box center [513, 253] width 699 height 425
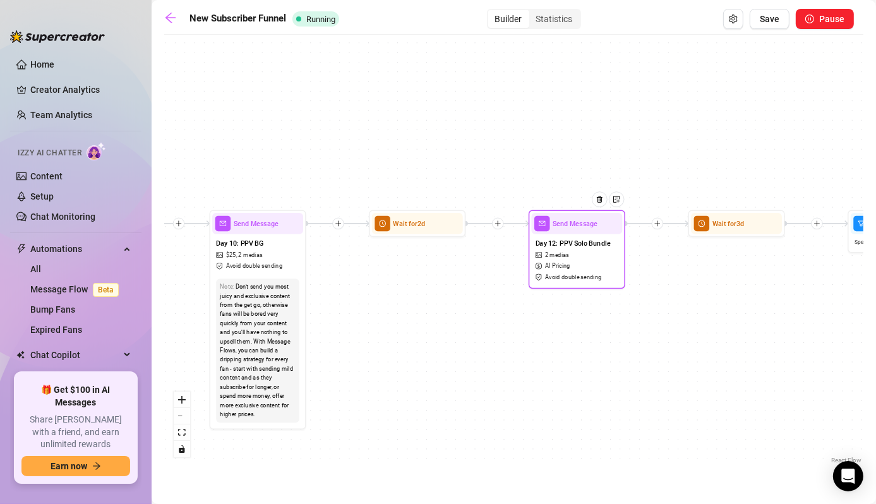
click at [588, 225] on div at bounding box center [603, 206] width 42 height 49
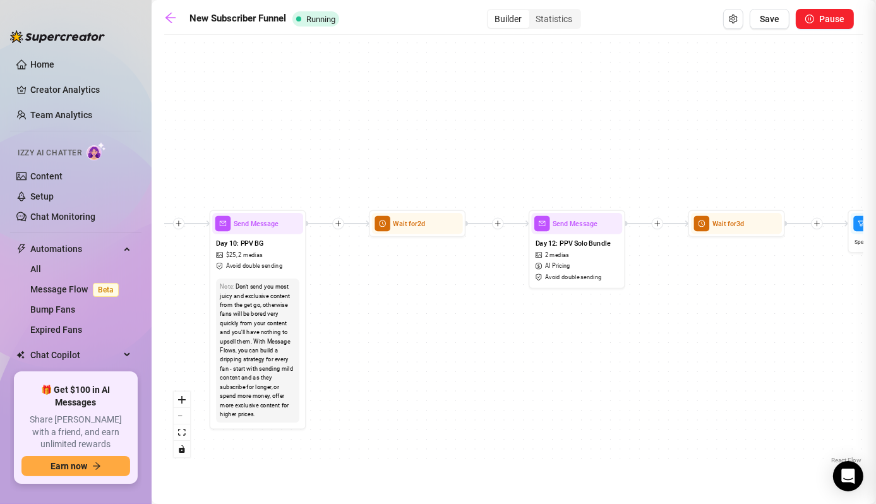
type textarea "Pink lingerie, tit play, slow ass shake… then I go all in with my magic wand. I…"
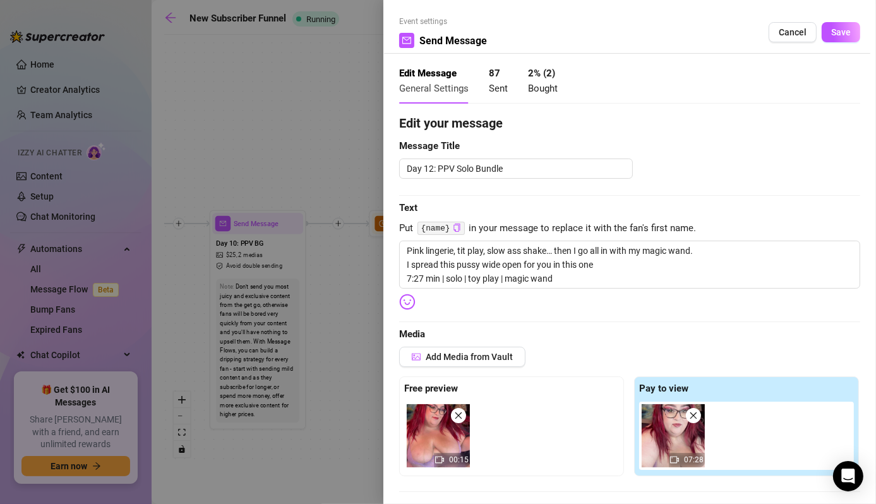
drag, startPoint x: 367, startPoint y: 367, endPoint x: 355, endPoint y: 333, distance: 35.9
click at [355, 333] on div at bounding box center [438, 252] width 876 height 504
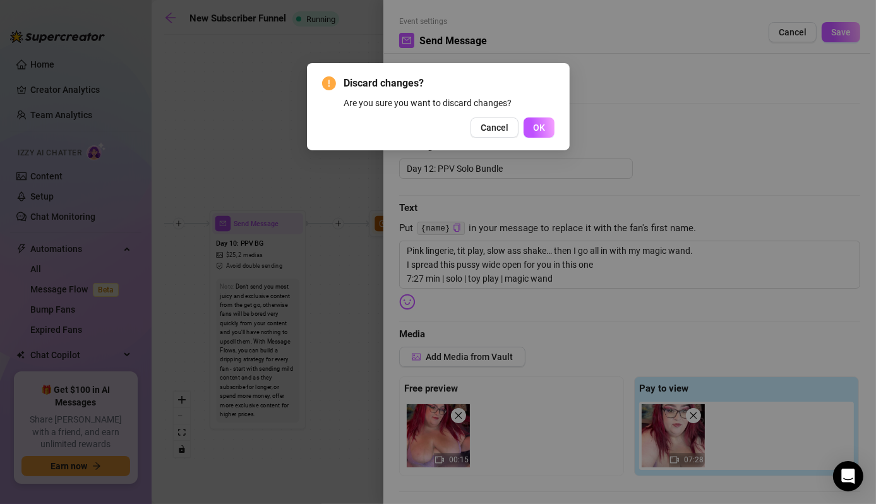
click at [352, 348] on div "Discard changes? Are you sure you want to discard changes? Cancel OK" at bounding box center [438, 252] width 876 height 504
click at [497, 130] on span "Cancel" at bounding box center [494, 127] width 28 height 10
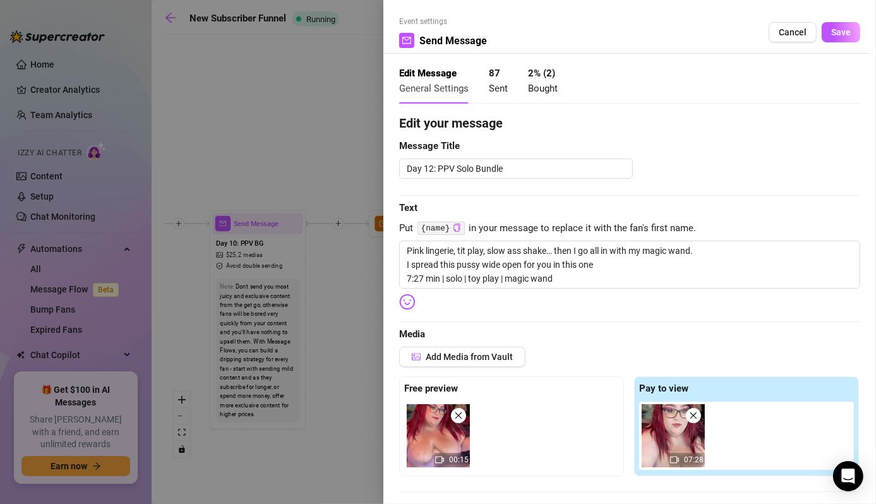
click at [371, 285] on div at bounding box center [438, 252] width 876 height 504
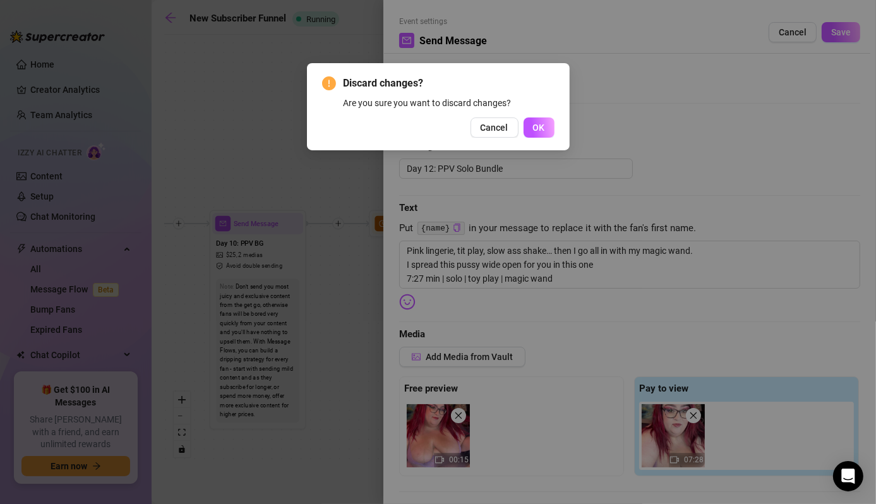
click at [511, 126] on button "Cancel" at bounding box center [494, 127] width 48 height 20
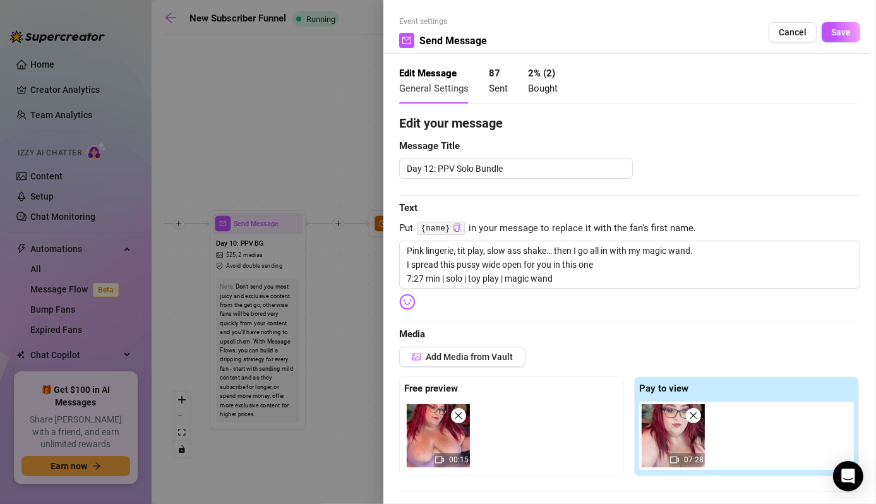
click at [367, 167] on div at bounding box center [438, 252] width 876 height 504
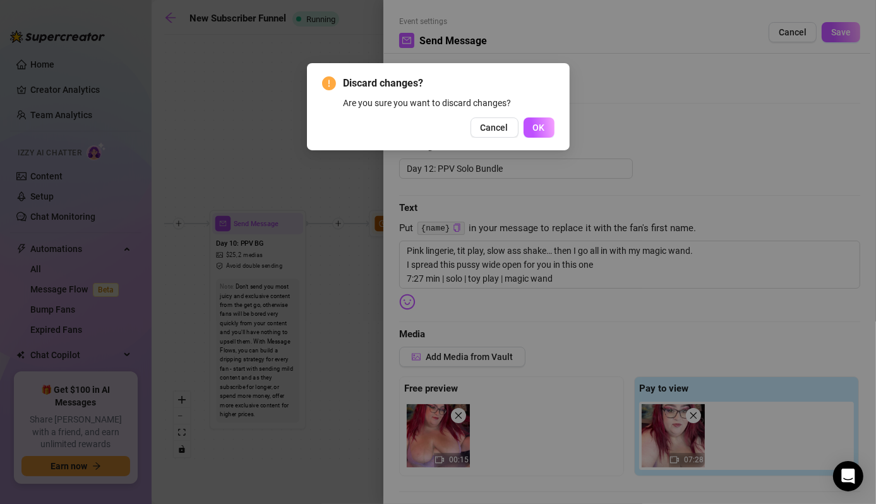
click at [382, 145] on div "Discard changes? Are you sure you want to discard changes? Cancel OK" at bounding box center [438, 106] width 263 height 87
click at [492, 121] on button "Cancel" at bounding box center [494, 127] width 48 height 20
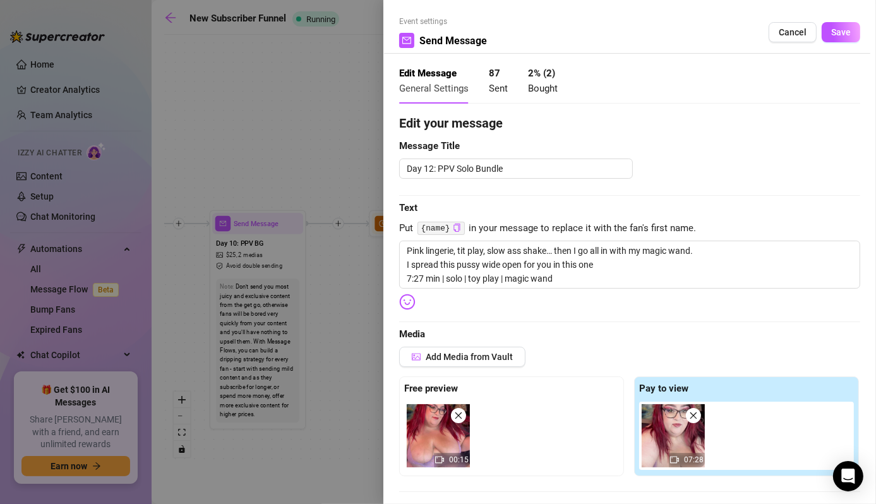
click at [350, 183] on div at bounding box center [438, 252] width 876 height 504
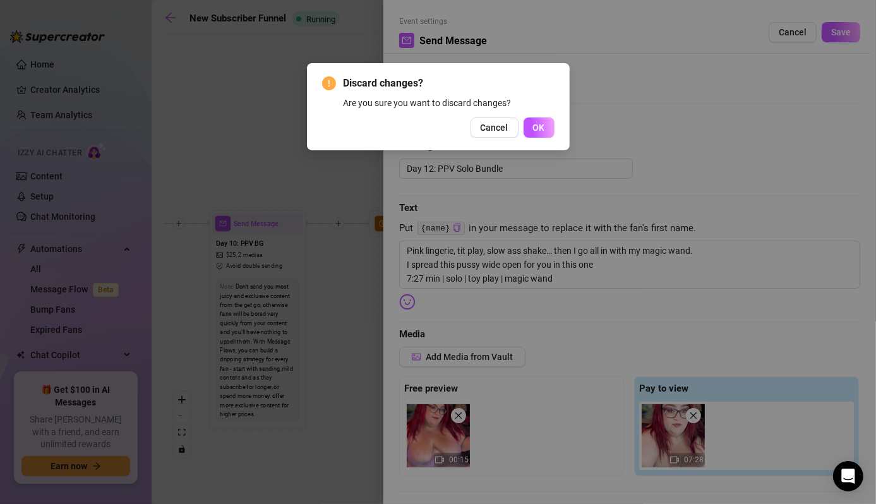
click at [545, 136] on button "OK" at bounding box center [538, 127] width 31 height 20
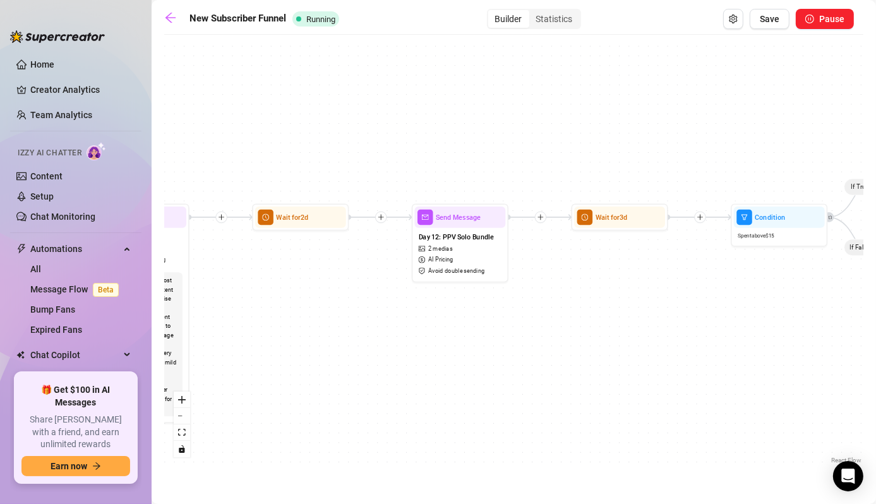
drag, startPoint x: 685, startPoint y: 352, endPoint x: 566, endPoint y: 346, distance: 118.8
click at [568, 346] on div "If True If False Wait for 3d Send Message Day 7: PPV Shower $ 15 , 2 medias Avo…" at bounding box center [513, 253] width 699 height 425
click at [766, 21] on span "Save" at bounding box center [769, 19] width 20 height 10
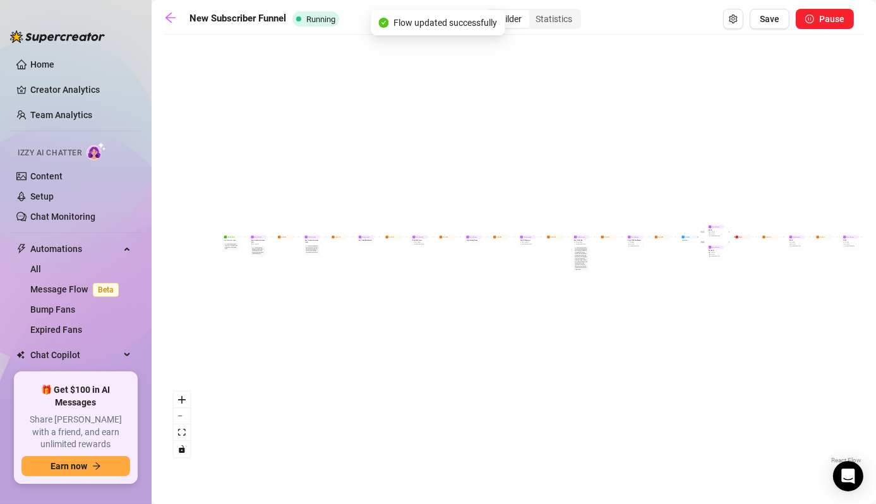
drag, startPoint x: 527, startPoint y: 366, endPoint x: 554, endPoint y: 360, distance: 27.1
click at [554, 360] on div "If True If False Wait for 3d Send Message Day 7: PPV Shower $ 15 , 2 medias Avo…" at bounding box center [513, 253] width 699 height 425
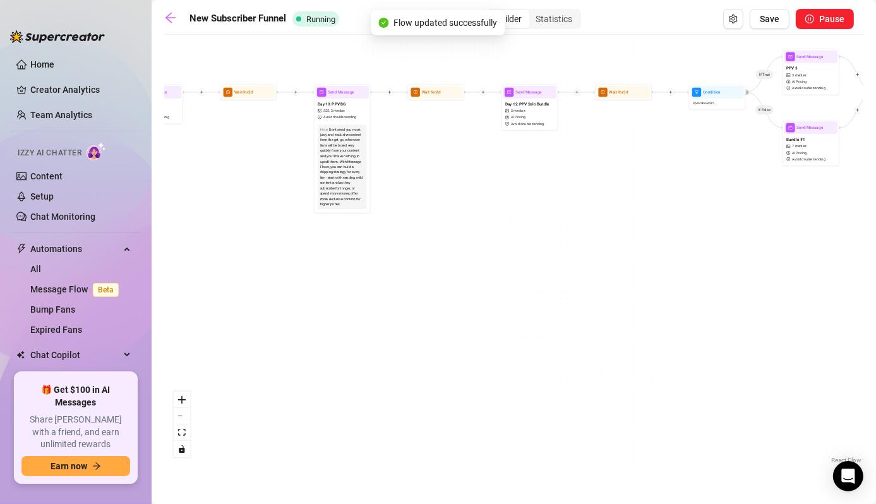
drag, startPoint x: 612, startPoint y: 299, endPoint x: 307, endPoint y: 424, distance: 329.5
click at [296, 437] on div "If True If False Wait for 3d Send Message Day 7: PPV Shower $ 15 , 2 medias Avo…" at bounding box center [513, 253] width 699 height 425
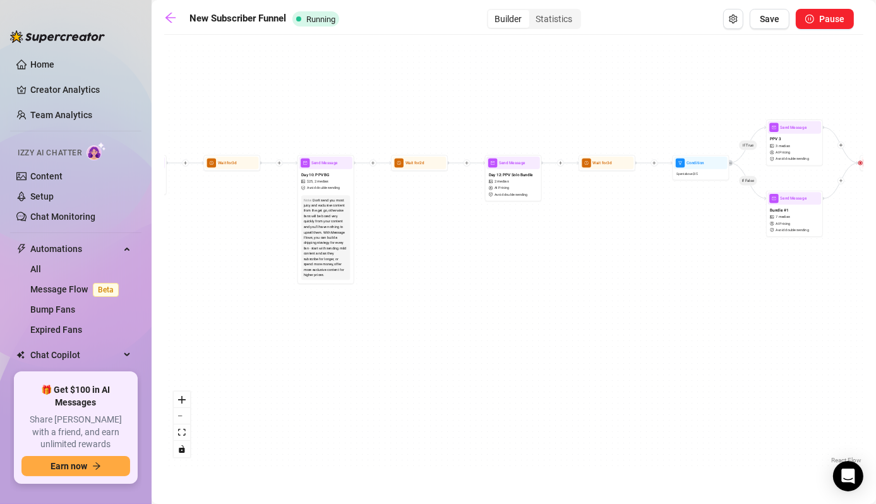
drag, startPoint x: 532, startPoint y: 296, endPoint x: 502, endPoint y: 359, distance: 69.8
click at [499, 417] on div "If True If False Wait for 3d Send Message Day 7: PPV Shower $ 15 , 2 medias Avo…" at bounding box center [513, 253] width 699 height 425
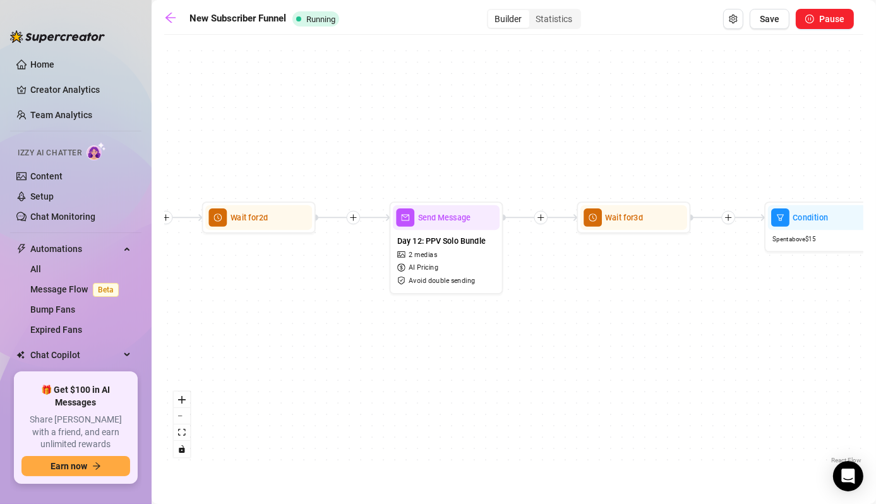
drag, startPoint x: 508, startPoint y: 278, endPoint x: 471, endPoint y: 371, distance: 100.0
click at [472, 391] on div "If True If False Wait for 3d Send Message Day 7: PPV Shower $ 15 , 2 medias Avo…" at bounding box center [513, 253] width 699 height 425
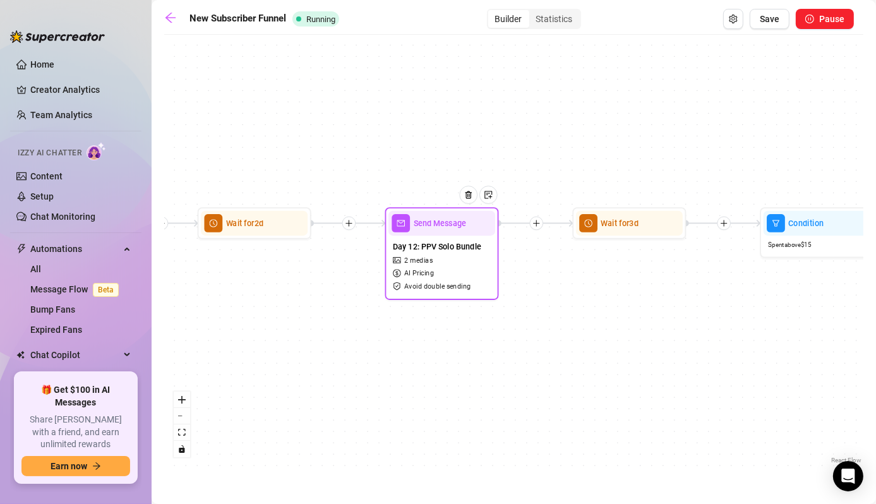
click at [449, 222] on div at bounding box center [472, 203] width 49 height 58
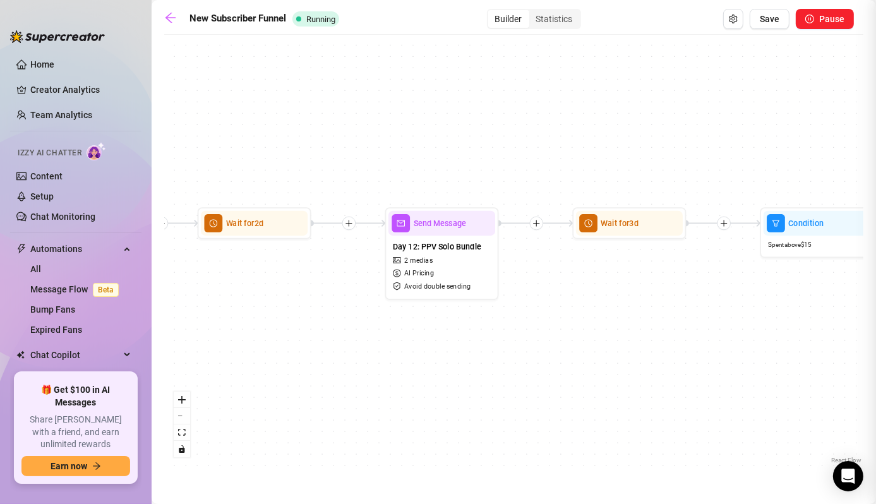
type textarea "Pink lingerie, tit play, slow ass shake… then I go all in with my magic wand. I…"
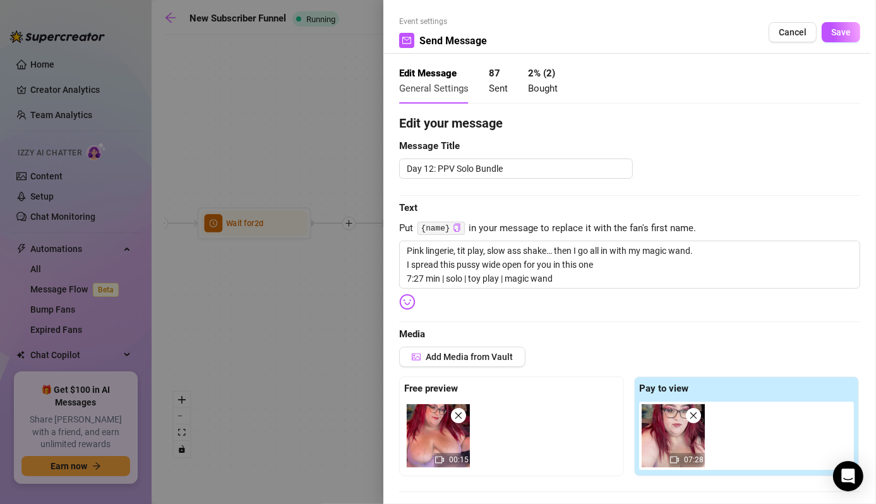
click at [455, 415] on icon "close" at bounding box center [458, 415] width 9 height 9
click at [686, 413] on span at bounding box center [693, 415] width 15 height 15
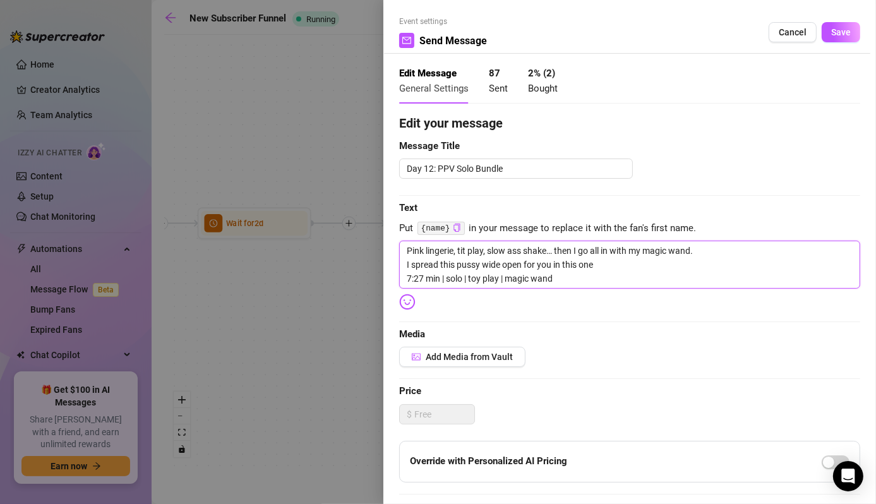
drag, startPoint x: 581, startPoint y: 284, endPoint x: 280, endPoint y: 72, distance: 367.8
click at [309, 105] on div "Event settings Send Message Cancel Save Edit Message General Settings 87 Sent 2…" at bounding box center [438, 252] width 876 height 504
type textarea "Write your message here"
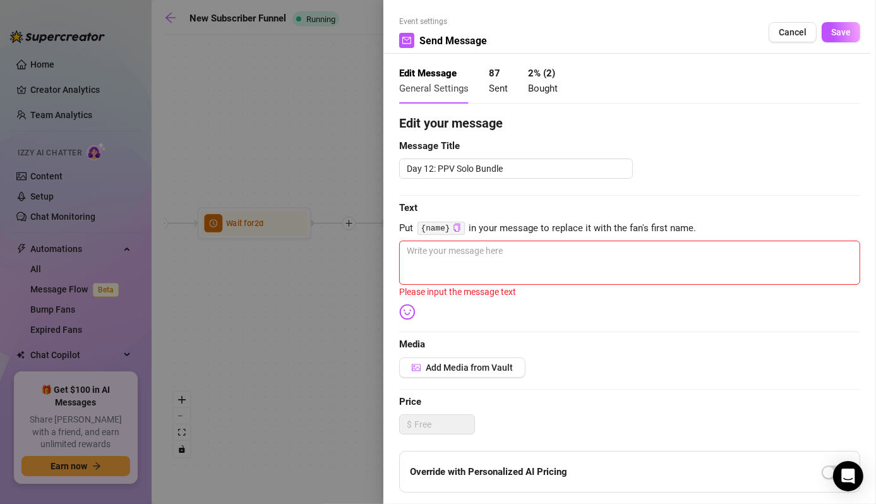
click at [684, 160] on div "Day 12: PPV Solo Bundle" at bounding box center [629, 168] width 461 height 20
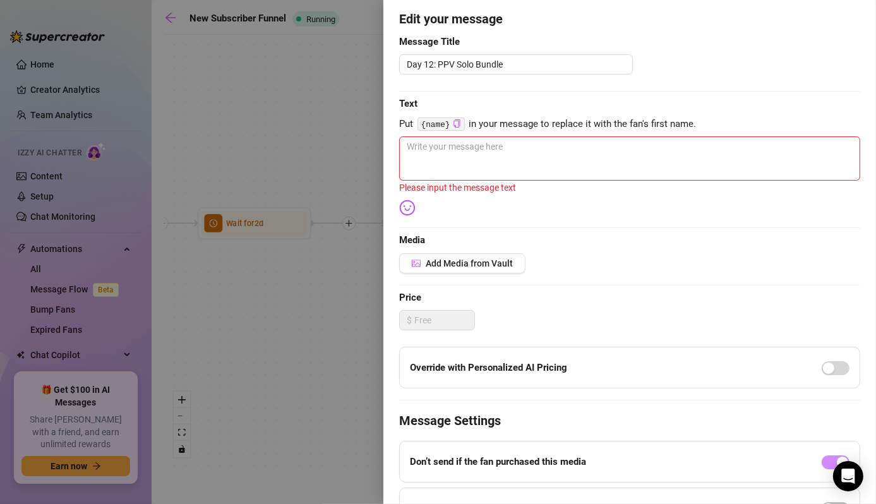
scroll to position [126, 0]
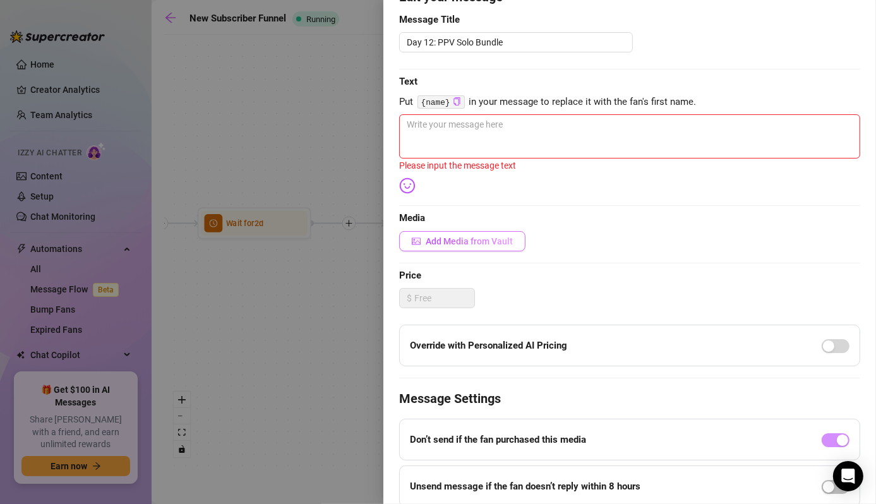
click at [453, 242] on span "Add Media from Vault" at bounding box center [468, 241] width 87 height 10
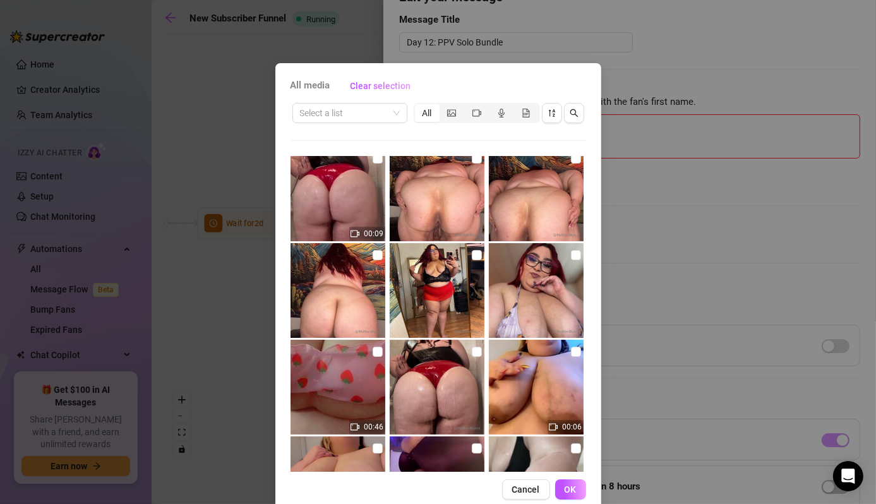
scroll to position [0, 0]
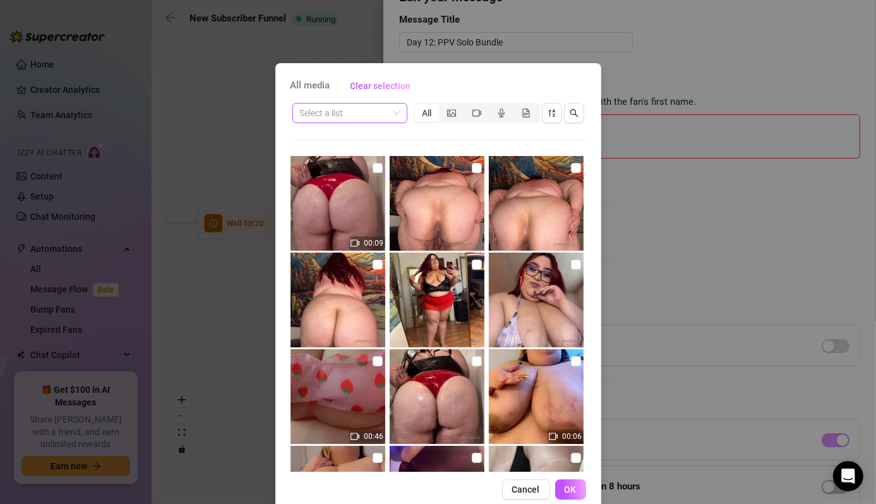
click at [380, 119] on input "search" at bounding box center [344, 113] width 88 height 19
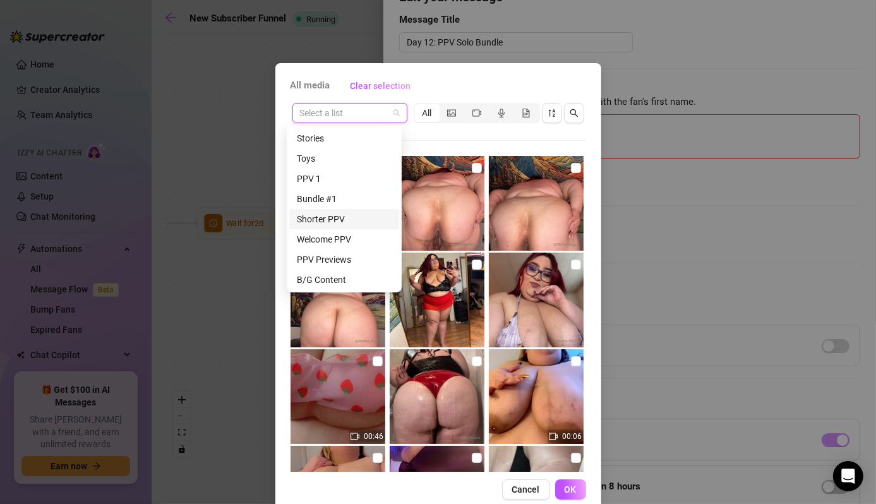
click at [333, 222] on div "Shorter PPV" at bounding box center [344, 219] width 95 height 14
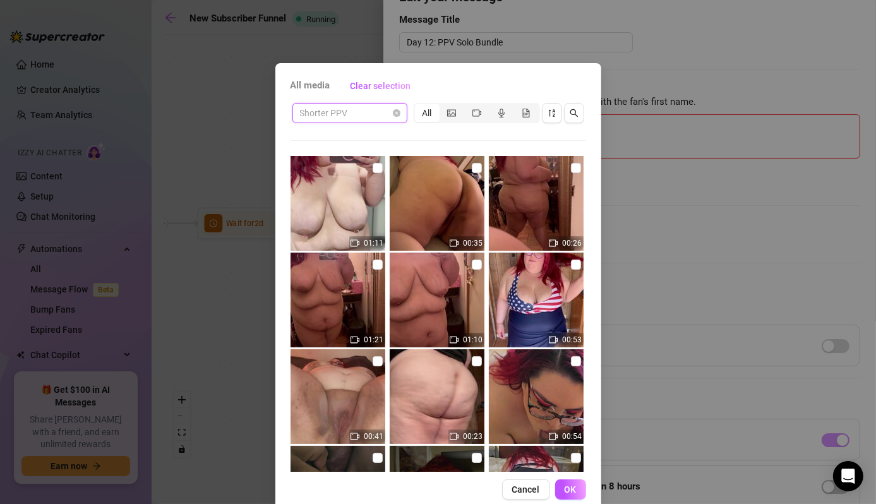
click at [382, 112] on span "Shorter PPV" at bounding box center [350, 113] width 100 height 19
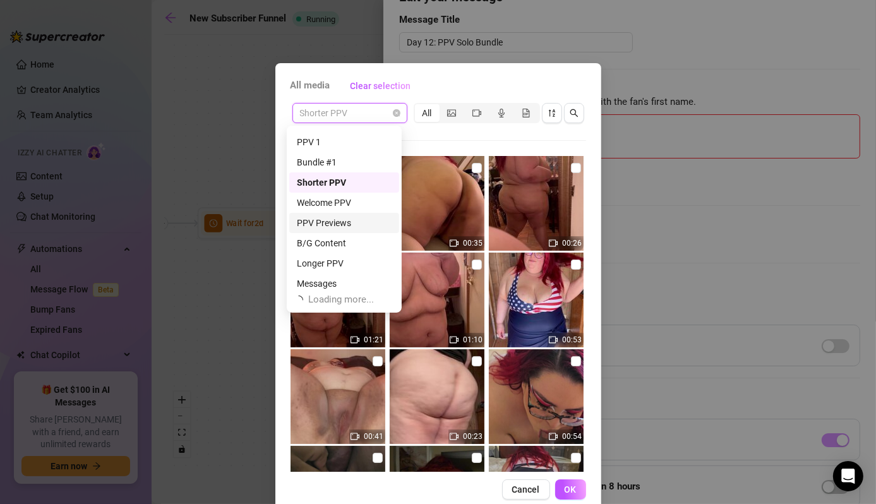
scroll to position [40, 0]
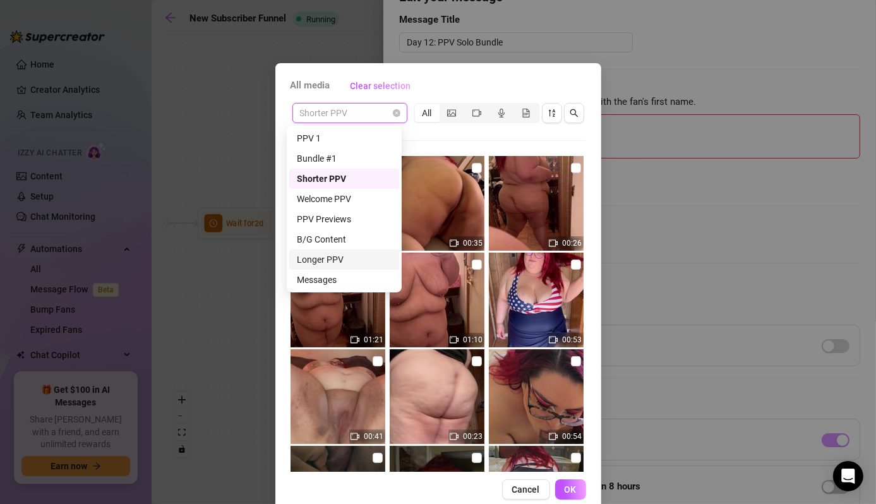
click at [339, 261] on div "Longer PPV" at bounding box center [344, 260] width 95 height 14
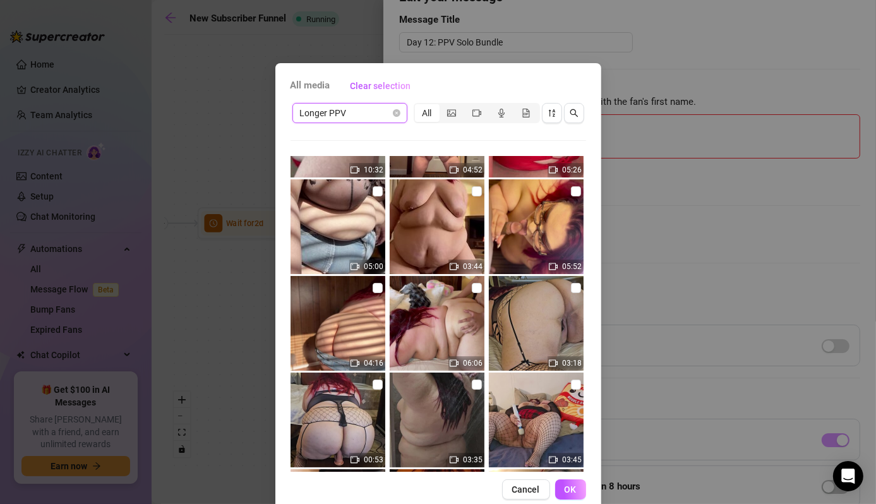
scroll to position [63, 0]
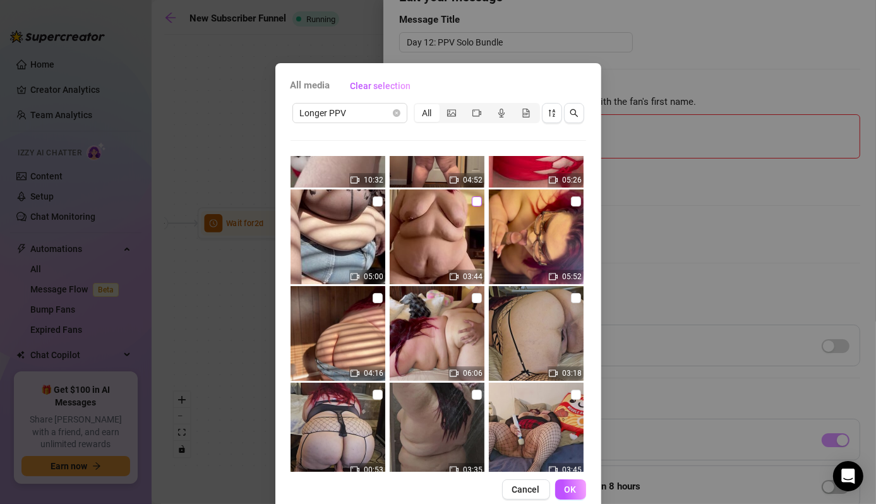
click at [472, 202] on input "checkbox" at bounding box center [477, 201] width 10 height 10
checkbox input "true"
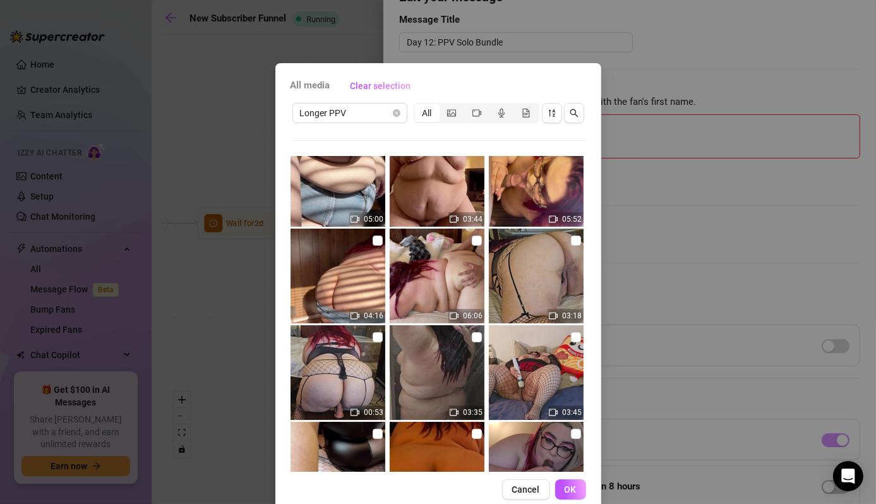
scroll to position [126, 0]
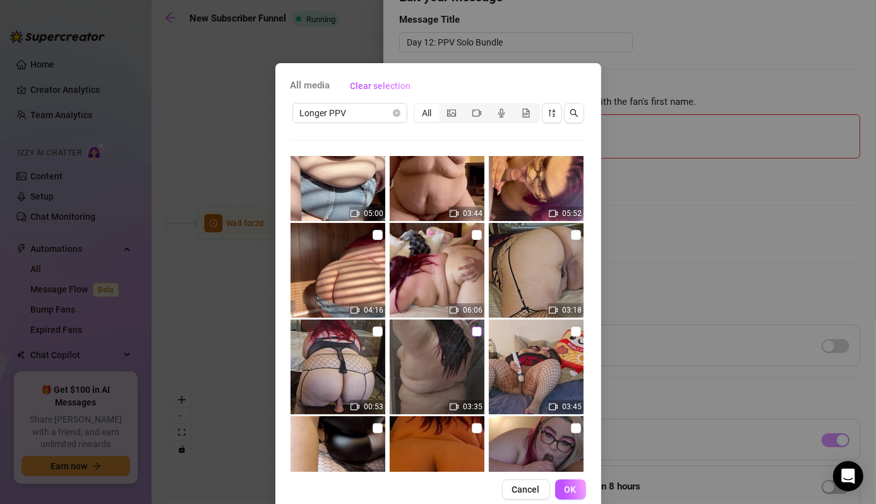
click at [472, 330] on input "checkbox" at bounding box center [477, 331] width 10 height 10
checkbox input "true"
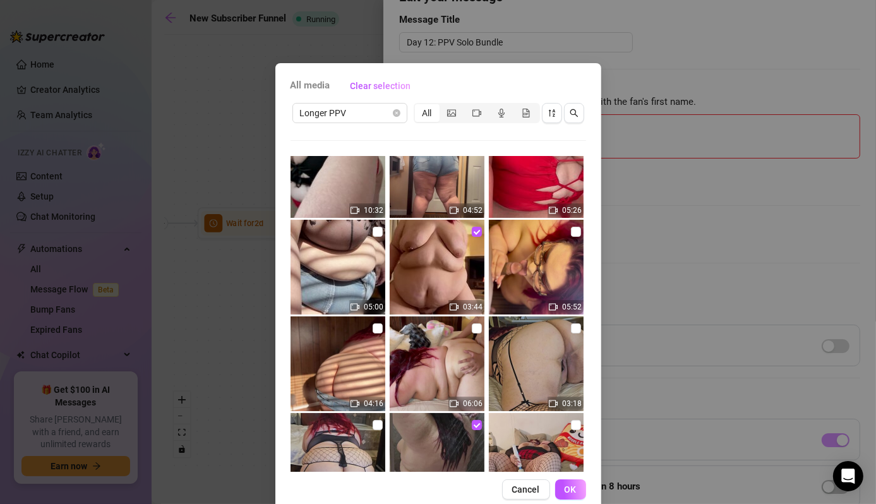
scroll to position [0, 0]
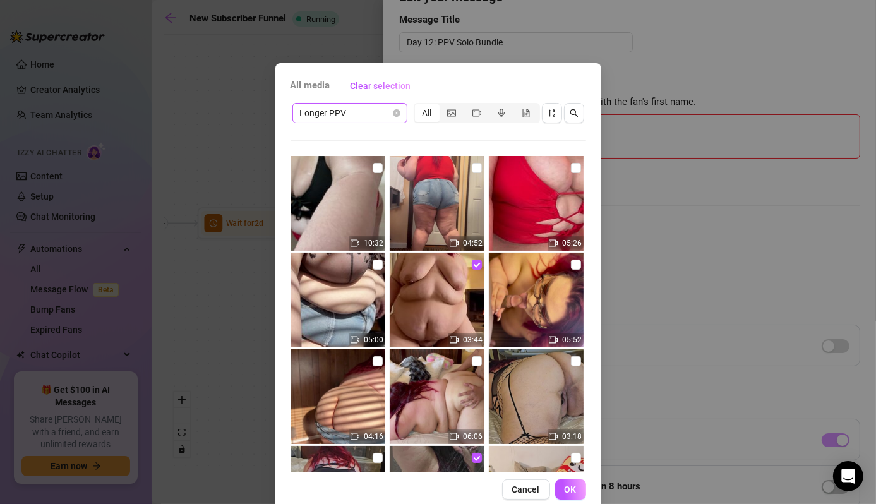
click at [376, 115] on span "Longer PPV" at bounding box center [350, 113] width 100 height 19
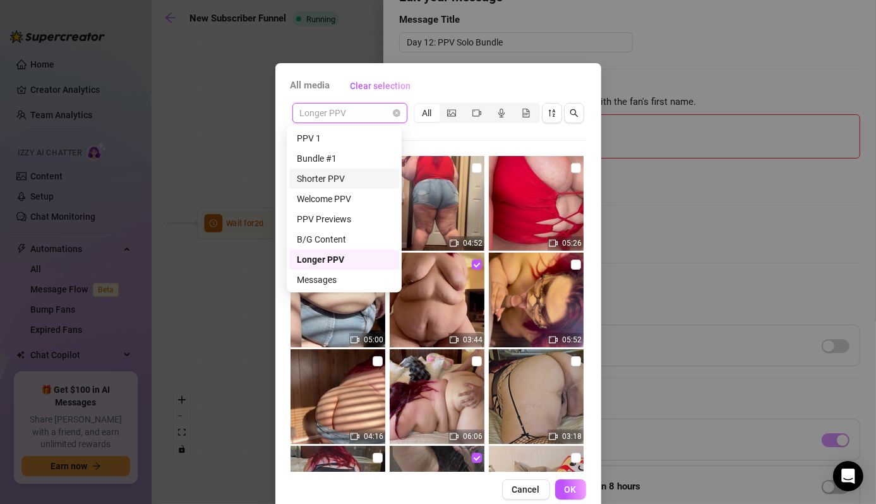
click at [335, 176] on div "Shorter PPV" at bounding box center [344, 179] width 95 height 14
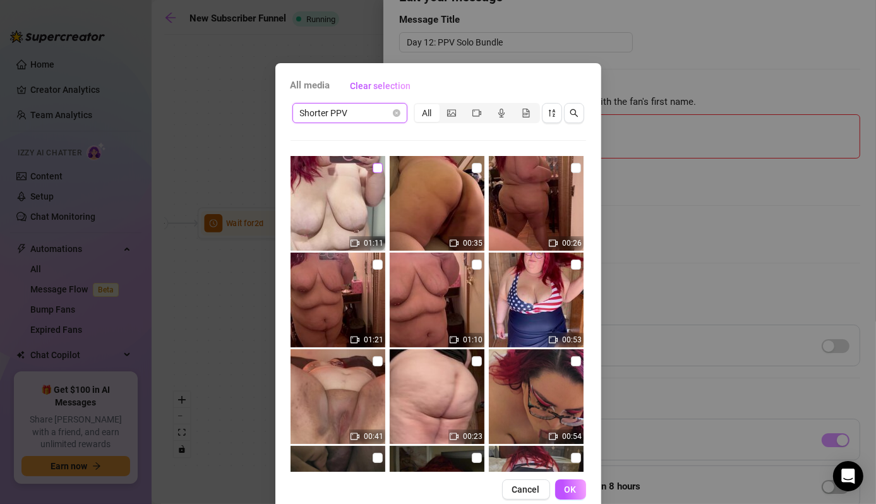
click at [372, 171] on input "checkbox" at bounding box center [377, 168] width 10 height 10
checkbox input "true"
click at [564, 484] on span "OK" at bounding box center [570, 489] width 12 height 10
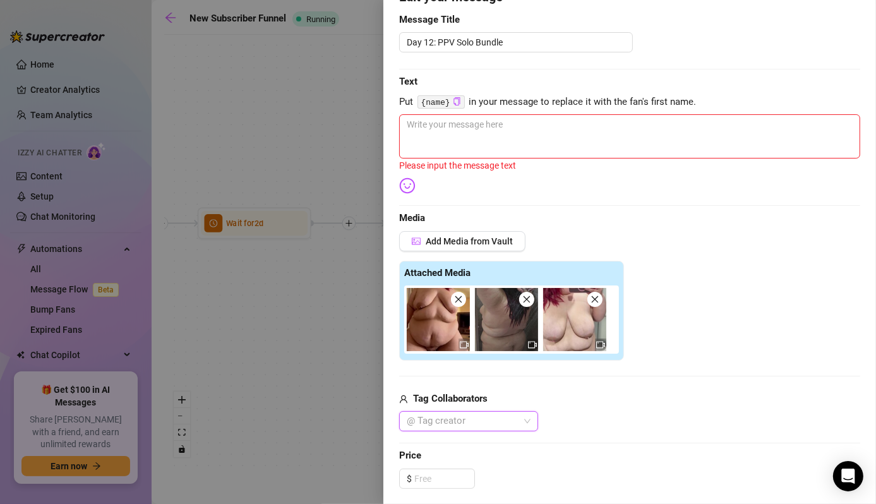
scroll to position [63, 0]
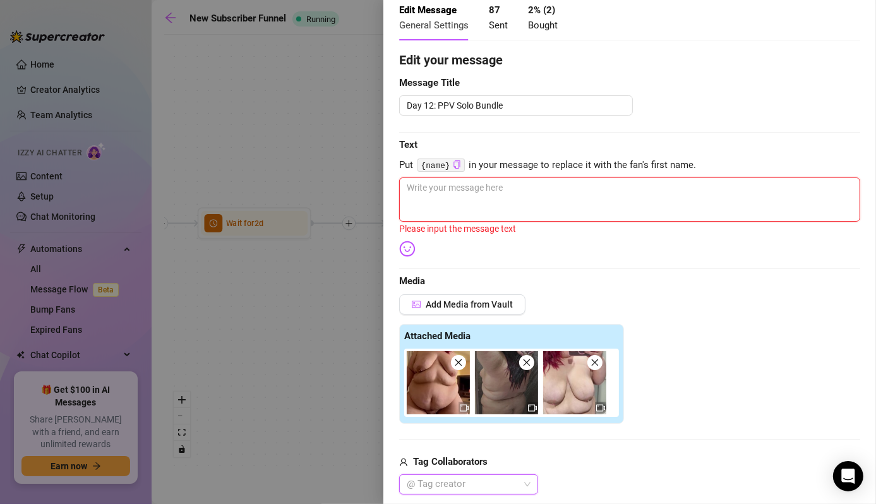
click at [489, 200] on textarea at bounding box center [629, 199] width 461 height 44
paste textarea "Hey babe 😘 I’ve got a special mini bundle just for you… naughty videos you have…"
type textarea "Hey babe 😘 I’ve got a special mini bundle just for you… naughty videos you have…"
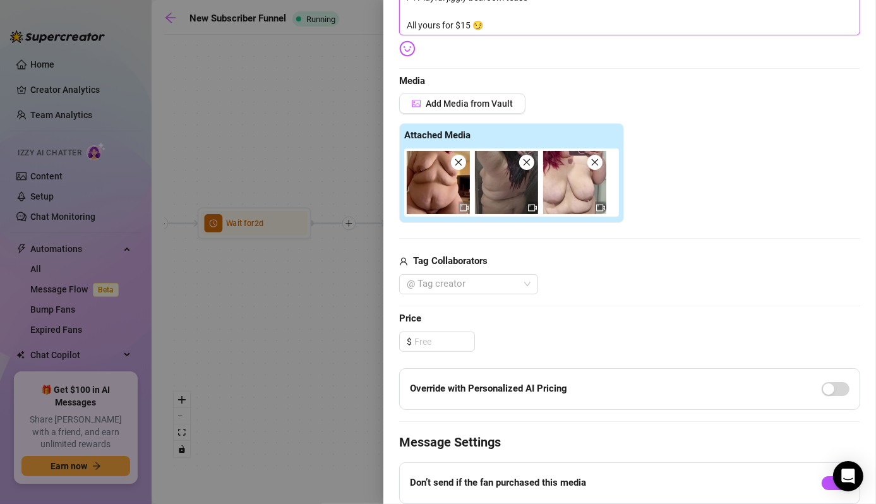
scroll to position [316, 0]
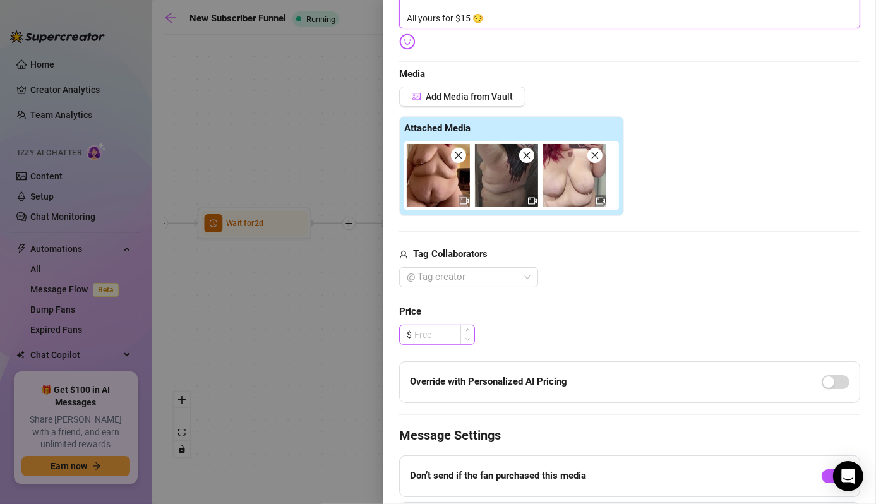
type textarea "Hey babe 😘 I’ve got a special mini bundle just for you… naughty videos you have…"
click at [431, 332] on input at bounding box center [444, 334] width 60 height 19
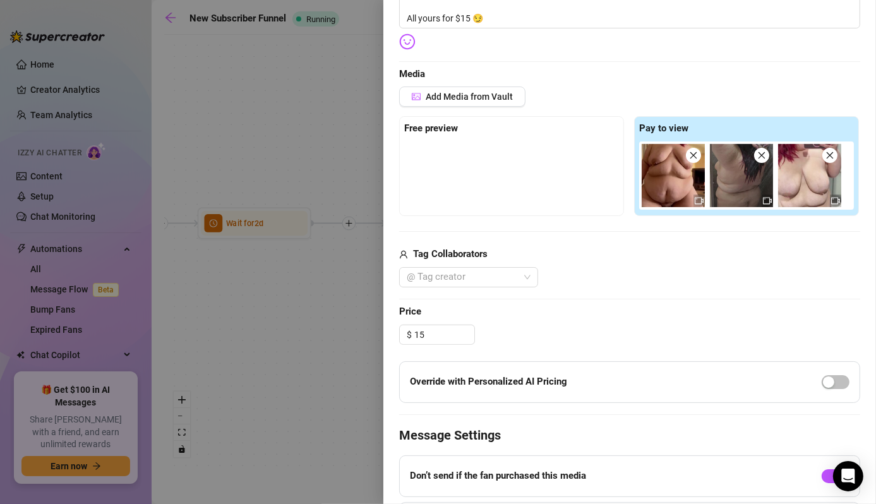
type input "15.00"
click at [633, 310] on span "Price" at bounding box center [629, 311] width 461 height 15
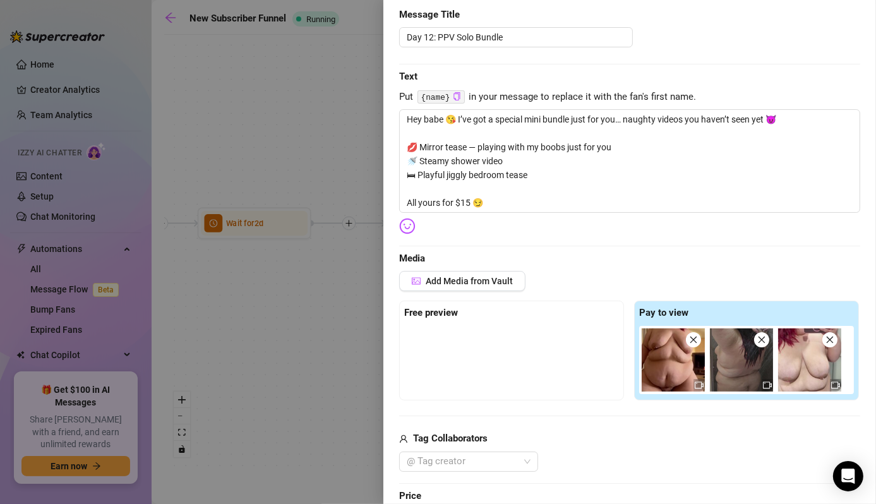
scroll to position [0, 0]
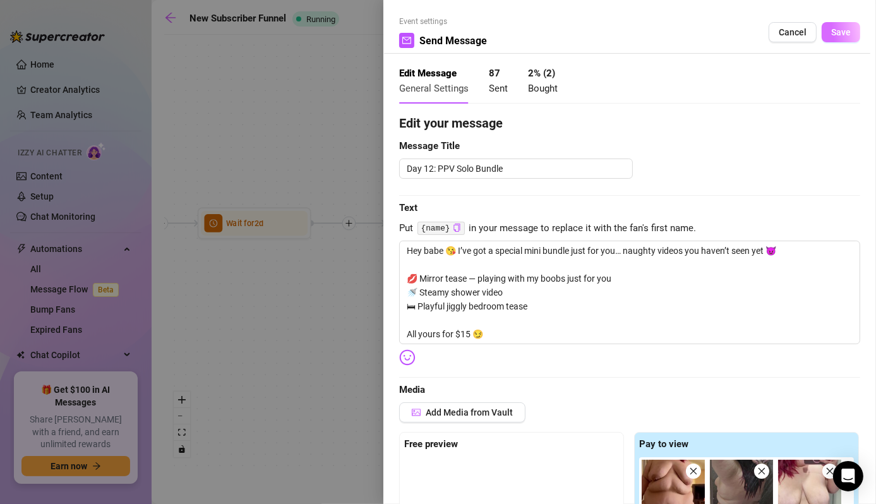
click at [831, 30] on span "Save" at bounding box center [841, 32] width 20 height 10
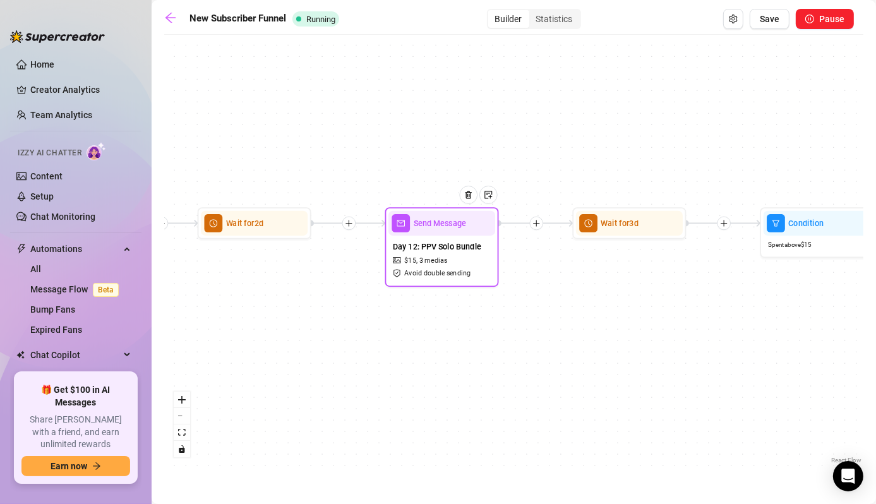
click at [439, 240] on span "Day 12: PPV Solo Bundle" at bounding box center [437, 246] width 88 height 13
click at [444, 235] on div "Send Message" at bounding box center [441, 223] width 107 height 25
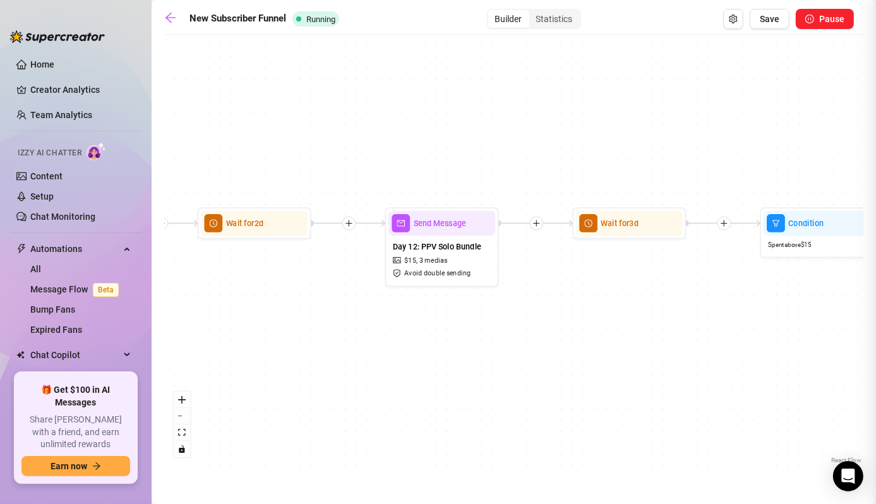
type textarea "Hey babe 😘 I’ve got a special mini bundle just for you… naughty videos you have…"
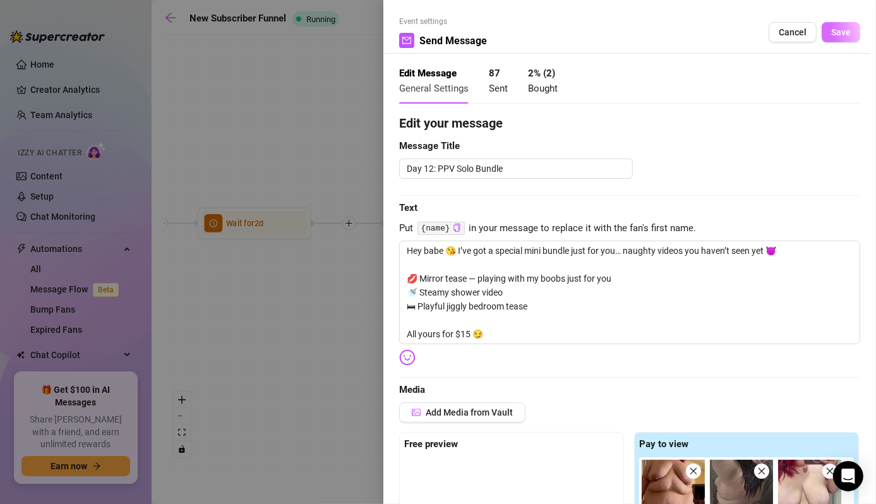
click at [833, 35] on span "Save" at bounding box center [841, 32] width 20 height 10
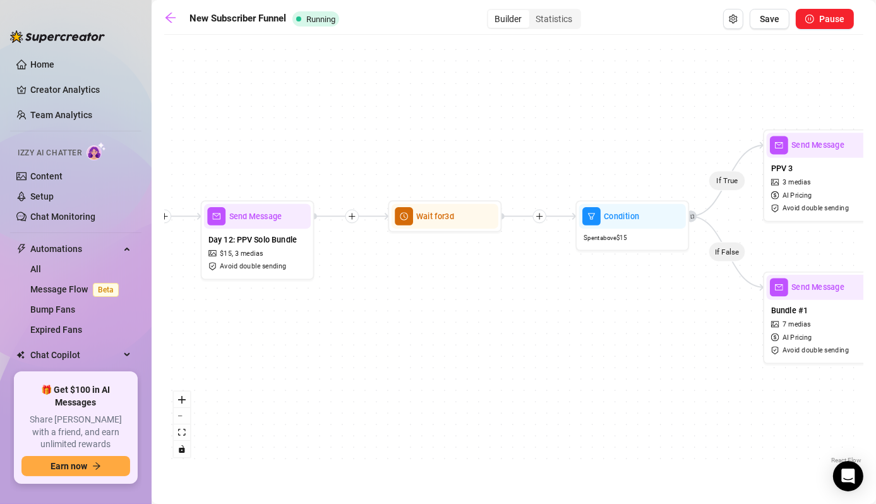
drag, startPoint x: 704, startPoint y: 318, endPoint x: 530, endPoint y: 309, distance: 173.8
click at [510, 313] on div "If True If False Wait for 3d Send Message Day 7: PPV Shower $ 15 , 2 medias Avo…" at bounding box center [513, 253] width 699 height 425
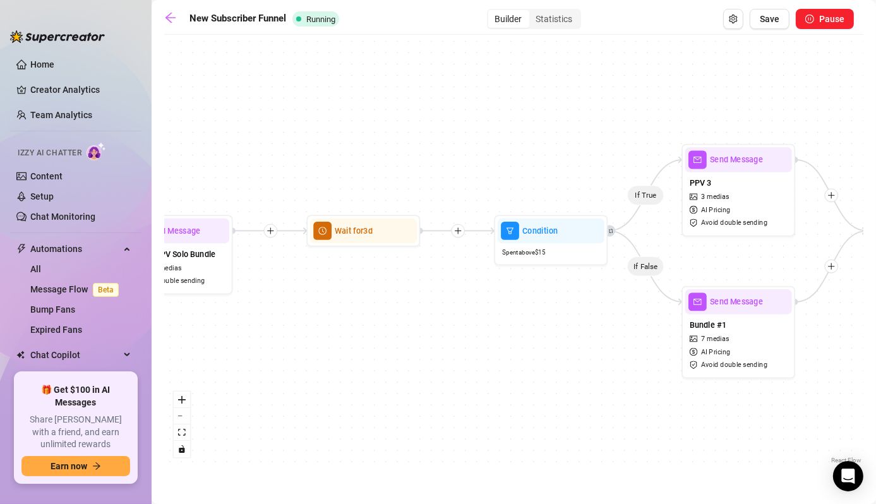
drag, startPoint x: 607, startPoint y: 308, endPoint x: 536, endPoint y: 318, distance: 71.3
click at [536, 323] on div "If True If False Wait for 3d Send Message Day 7: PPV Shower $ 15 , 2 medias Avo…" at bounding box center [513, 253] width 699 height 425
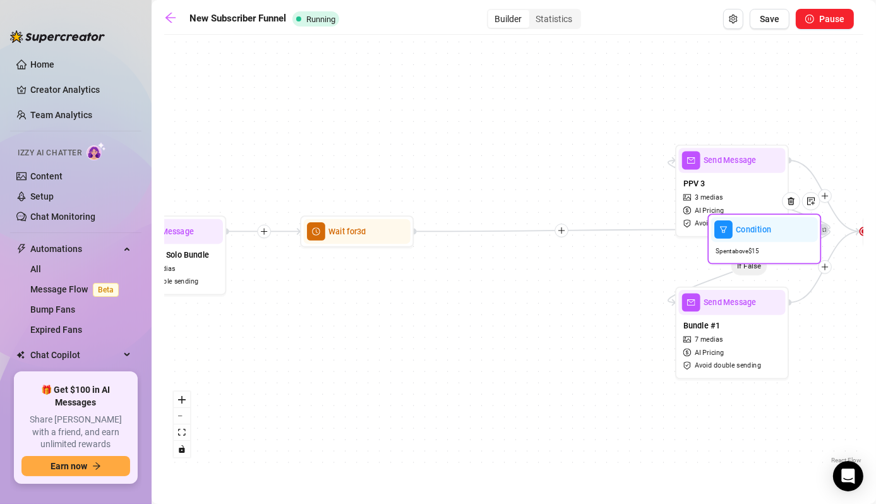
drag, startPoint x: 555, startPoint y: 246, endPoint x: 733, endPoint y: 257, distance: 178.4
click at [768, 244] on div "Spent above $ 15" at bounding box center [764, 251] width 107 height 19
click at [562, 232] on icon "plus" at bounding box center [561, 231] width 8 height 8
click at [566, 236] on div "If True If False Wait for 3d Send Message Day 7: PPV Shower $ 15 , 2 medias Avo…" at bounding box center [513, 253] width 699 height 425
click at [564, 234] on icon "plus" at bounding box center [561, 230] width 8 height 8
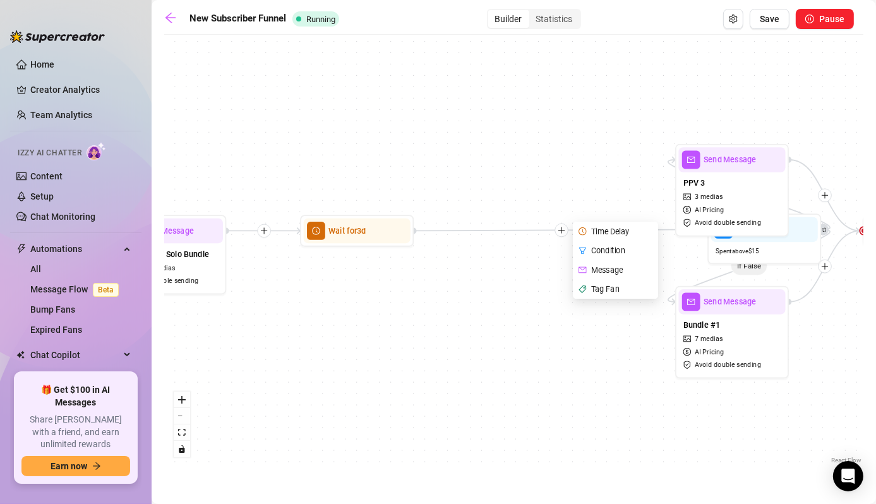
click at [613, 268] on div "Message" at bounding box center [616, 270] width 83 height 20
click at [763, 23] on span "Save" at bounding box center [769, 19] width 20 height 10
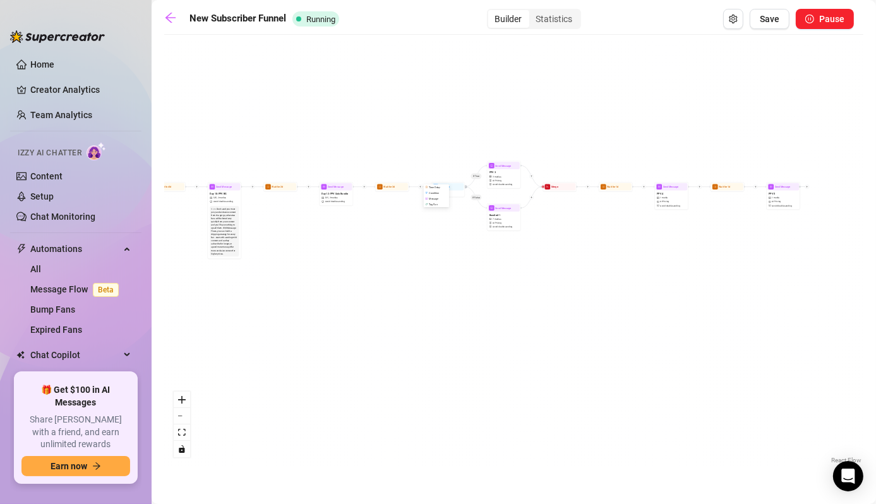
drag, startPoint x: 616, startPoint y: 232, endPoint x: 419, endPoint y: 314, distance: 213.7
click at [413, 352] on div "Time Delay Condition Message Tag Fan If True If False Wait for 3d Send Message …" at bounding box center [513, 253] width 699 height 425
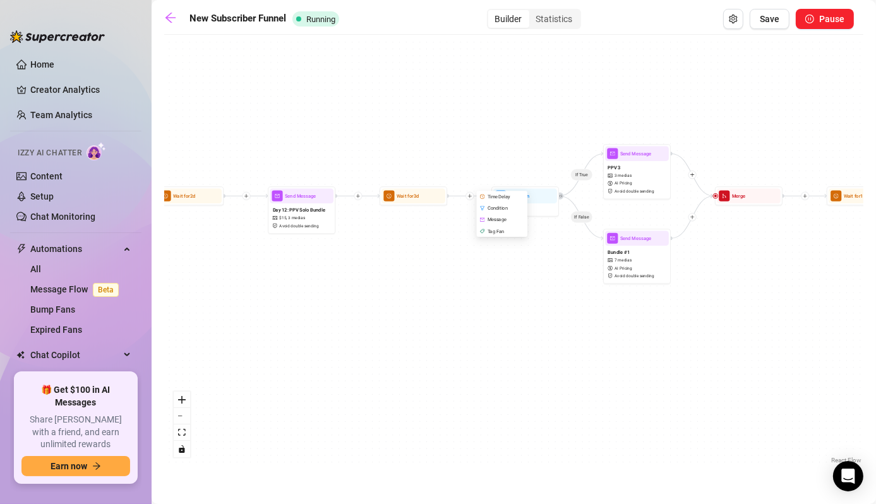
drag, startPoint x: 398, startPoint y: 219, endPoint x: 429, endPoint y: 244, distance: 39.5
click at [432, 249] on div "Time Delay Condition Message Tag Fan If True If False Wait for 3d Send Message …" at bounding box center [513, 253] width 699 height 425
click at [287, 194] on span "Send Message" at bounding box center [301, 196] width 32 height 8
type textarea "Hey babe 😘 I’ve got a special mini bundle just for you… naughty videos you have…"
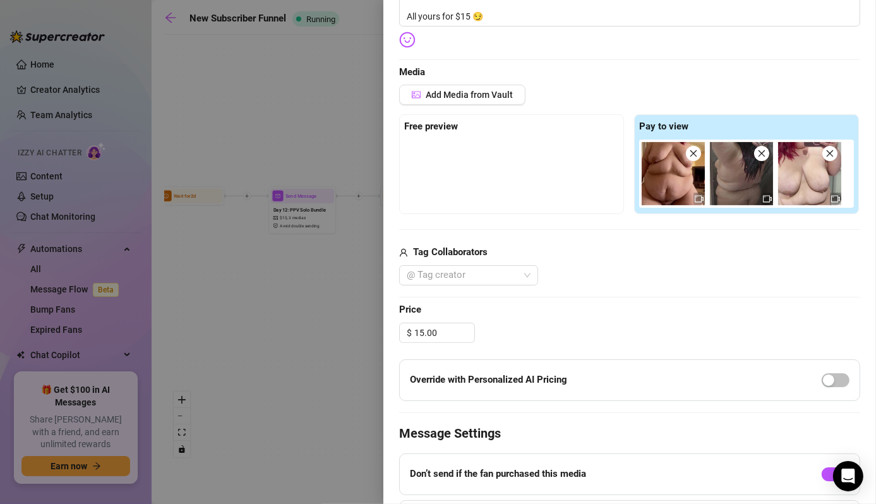
scroll to position [253, 0]
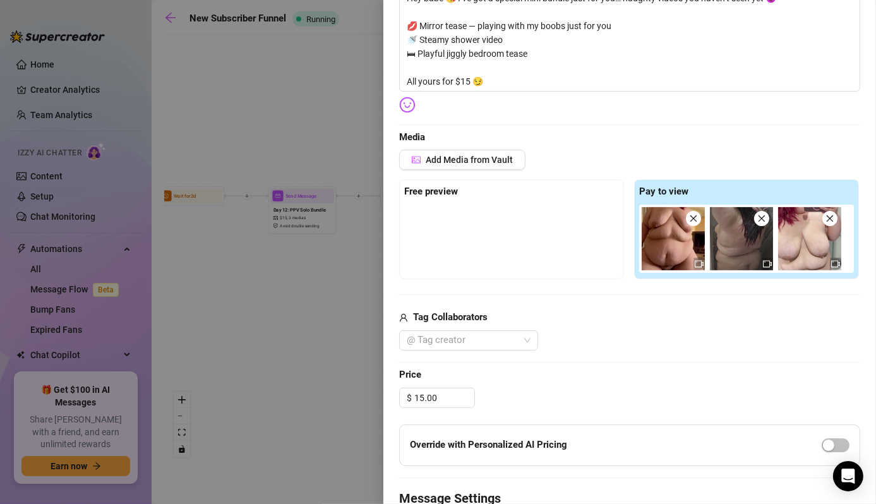
click at [254, 300] on div at bounding box center [438, 252] width 876 height 504
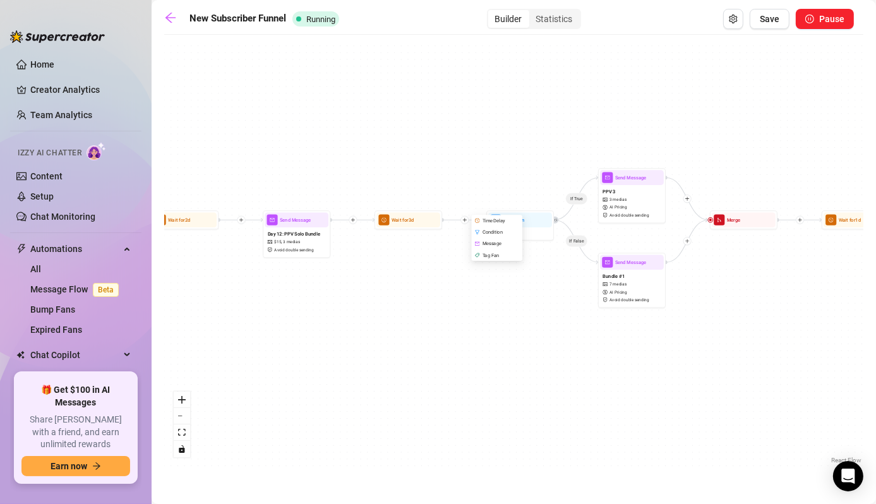
drag, startPoint x: 480, startPoint y: 302, endPoint x: 473, endPoint y: 326, distance: 25.6
click at [474, 326] on div "Time Delay Condition Message Tag Fan If True If False Wait for 3d Send Message …" at bounding box center [513, 253] width 699 height 425
click at [442, 352] on div "Time Delay Condition Message Tag Fan If True If False Wait for 3d Send Message …" at bounding box center [513, 253] width 699 height 425
click at [429, 137] on div "Time Delay Condition Message Tag Fan If True If False Wait for 3d Send Message …" at bounding box center [513, 253] width 699 height 425
click at [492, 240] on div "Message" at bounding box center [497, 242] width 49 height 11
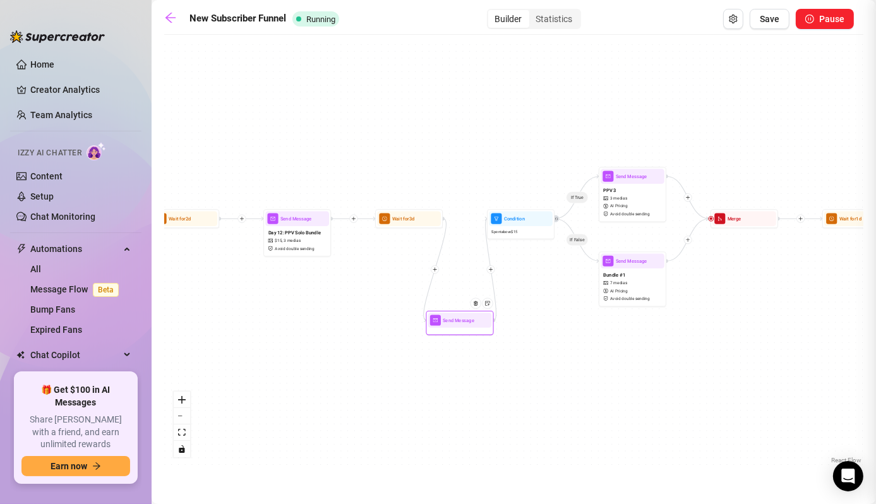
type textarea "Write your message here"
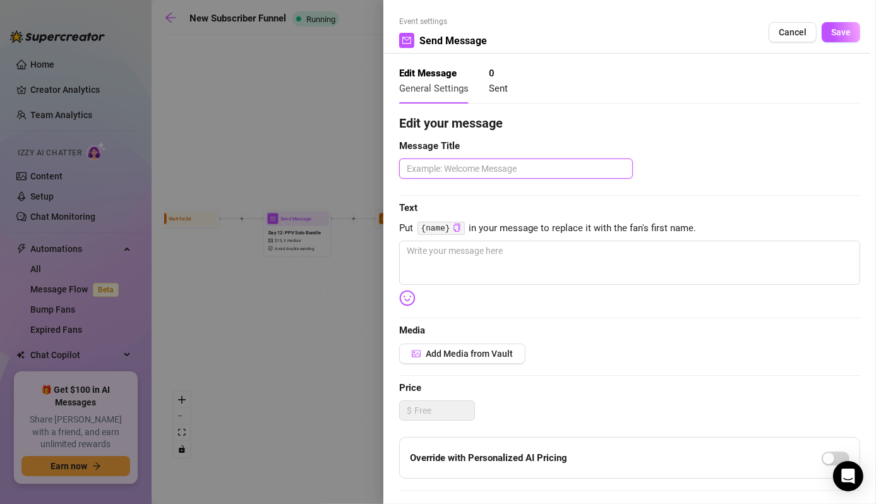
click at [447, 171] on textarea at bounding box center [516, 168] width 234 height 20
paste textarea "Day 15 – Themed / Costume PPV"
type textarea "Day 15 – Themed / Costume PPV"
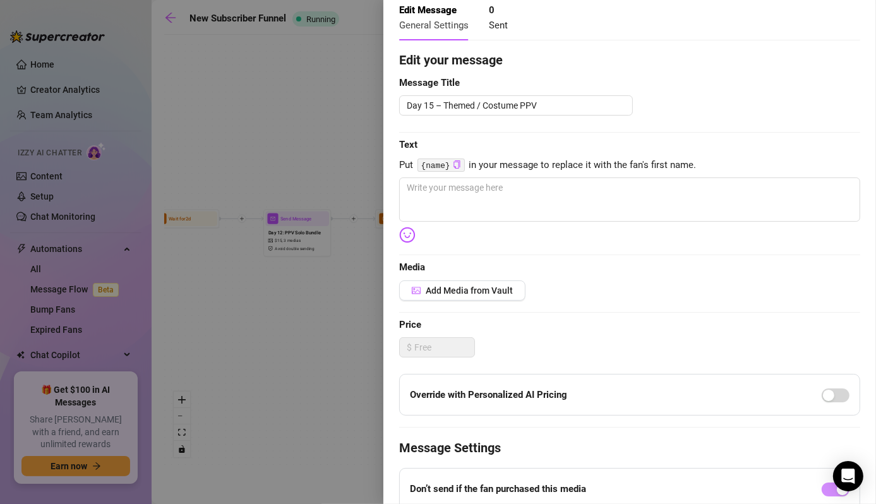
scroll to position [0, 0]
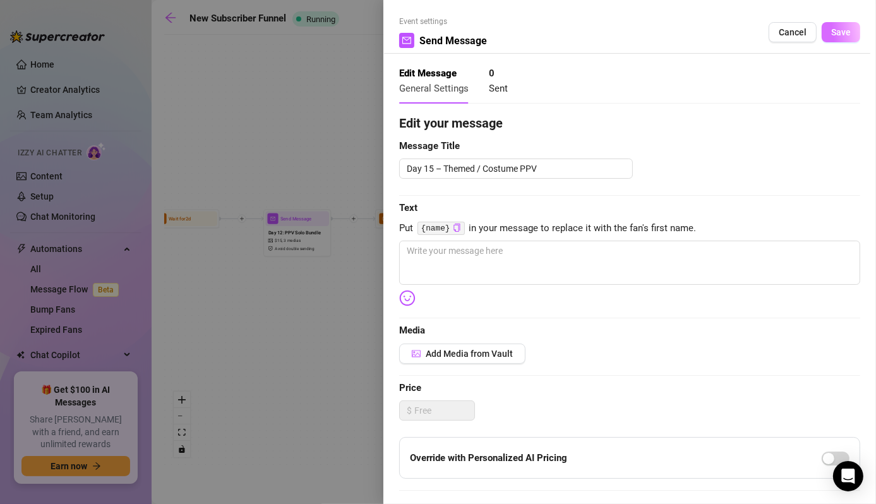
click at [821, 28] on button "Save" at bounding box center [840, 32] width 39 height 20
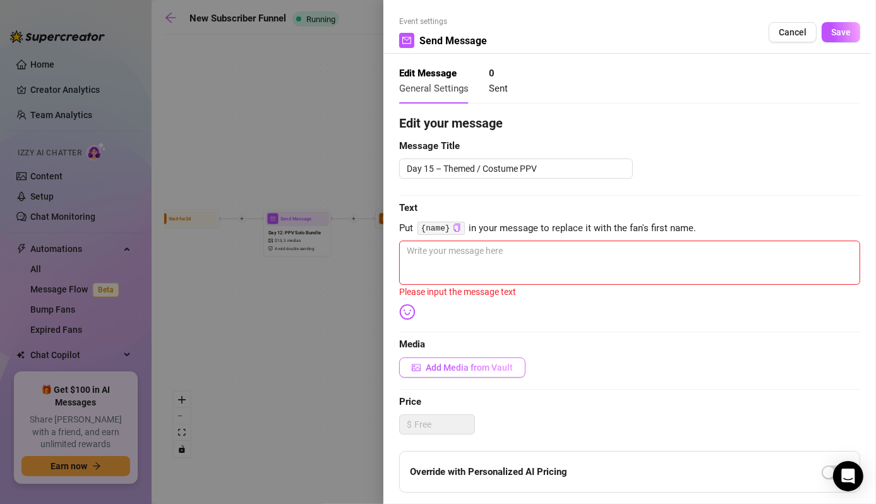
click at [496, 365] on span "Add Media from Vault" at bounding box center [468, 367] width 87 height 10
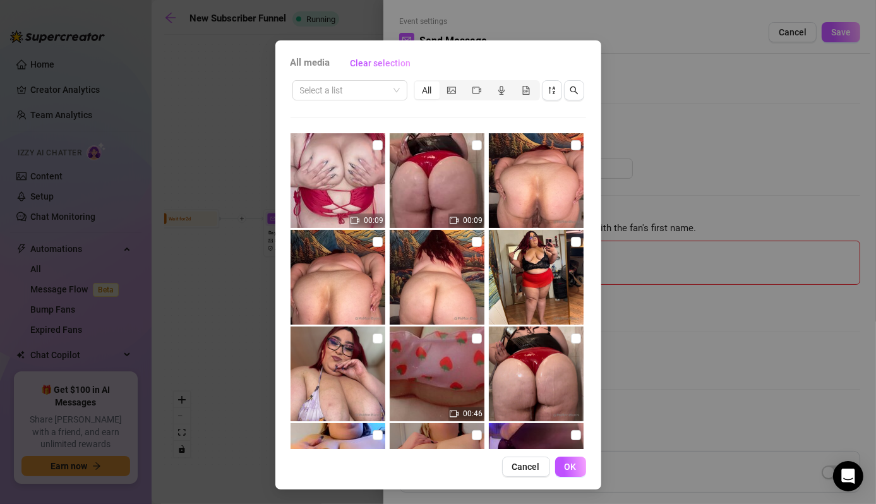
click at [224, 119] on div "All media Clear selection Select a list All 00:09 00:09 00:46 00:06 00:41 10:32…" at bounding box center [438, 252] width 876 height 504
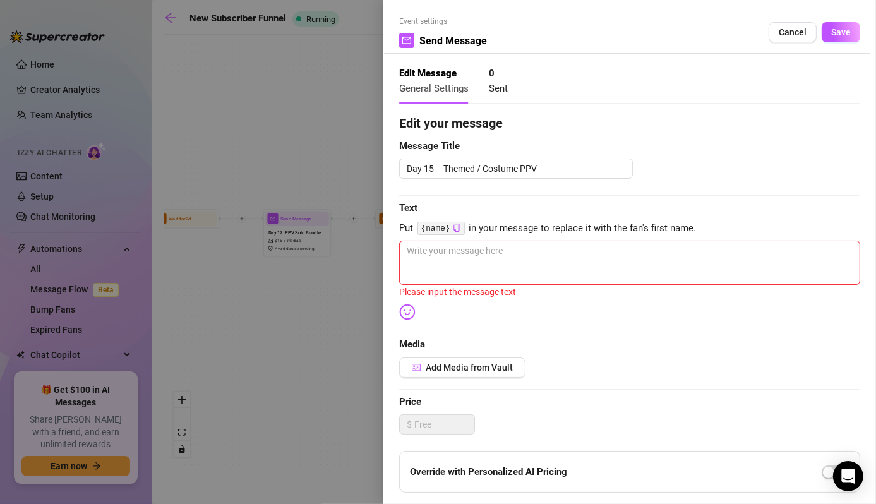
click at [361, 154] on div at bounding box center [438, 252] width 876 height 504
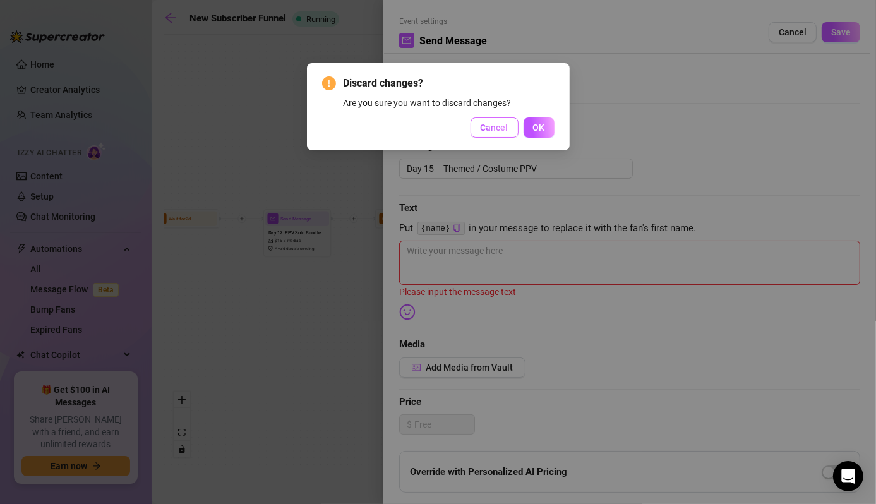
click at [475, 136] on button "Cancel" at bounding box center [494, 127] width 48 height 20
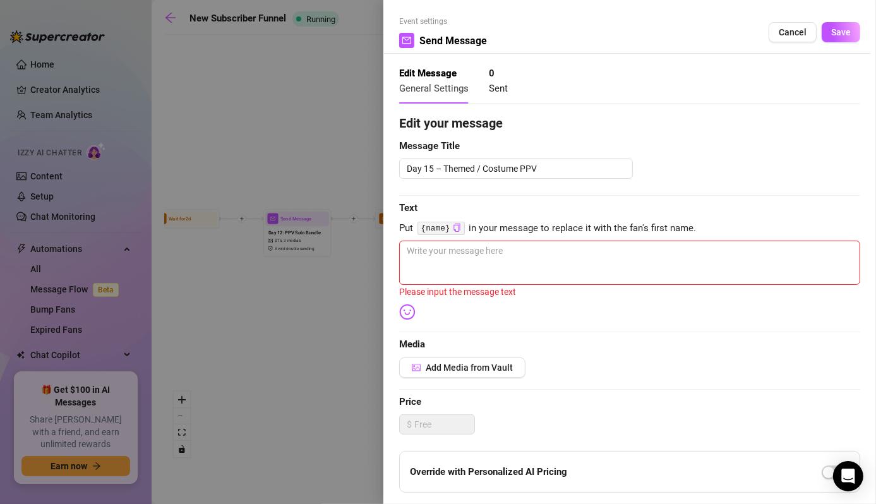
click at [218, 326] on div at bounding box center [438, 252] width 876 height 504
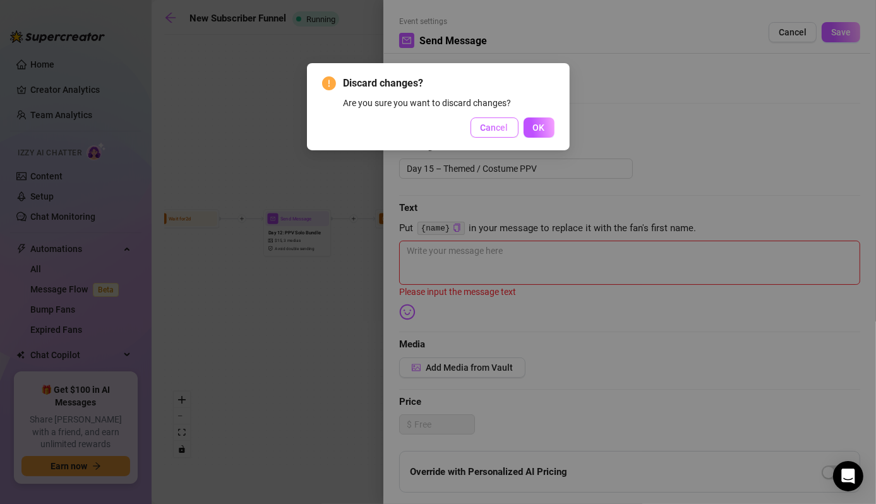
click at [503, 124] on span "Cancel" at bounding box center [494, 127] width 28 height 10
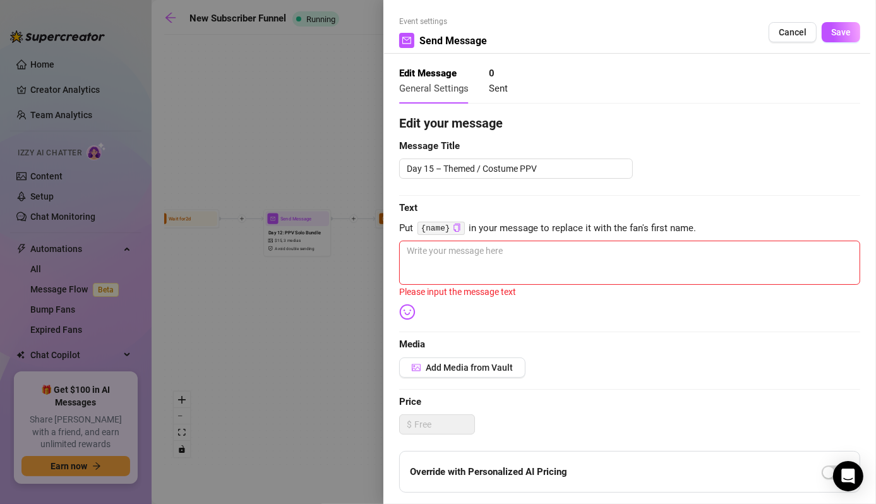
click at [276, 338] on div at bounding box center [438, 252] width 876 height 504
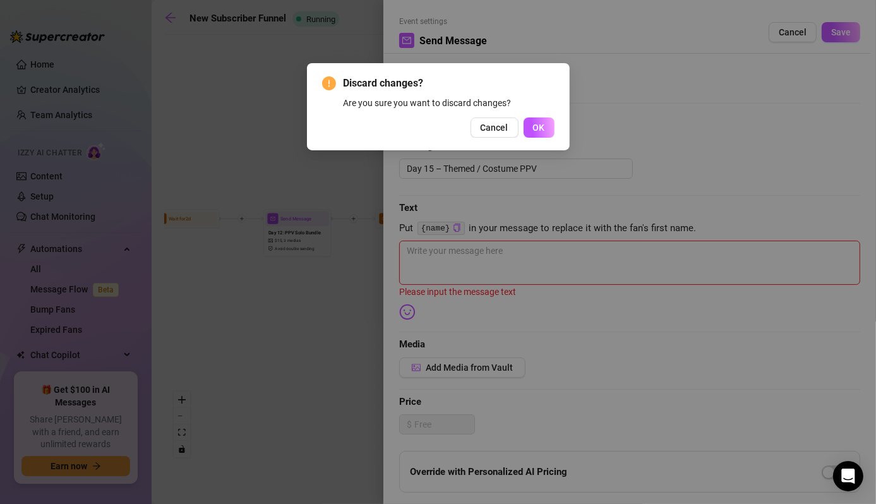
click at [531, 135] on button "OK" at bounding box center [538, 127] width 31 height 20
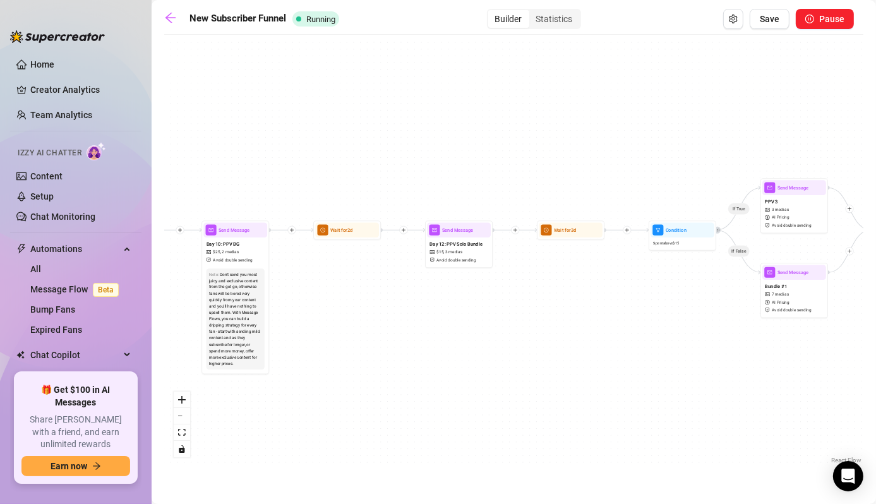
drag, startPoint x: 371, startPoint y: 311, endPoint x: 536, endPoint y: 323, distance: 165.2
click at [535, 323] on div "If True If False Wait for 3d Send Message Day 7: PPV Shower $ 15 , 2 medias Avo…" at bounding box center [513, 253] width 699 height 425
click at [471, 253] on div "Day 12: PPV Solo Bundle $ 15 , 3 medias Avoid double sending" at bounding box center [462, 251] width 64 height 28
click at [468, 237] on div "Day 12: PPV Solo Bundle $ 15 , 3 medias Avoid double sending" at bounding box center [462, 251] width 64 height 28
click at [489, 247] on div "Day 12: PPV Solo Bundle $ 15 , 3 medias Avoid double sending" at bounding box center [462, 251] width 64 height 28
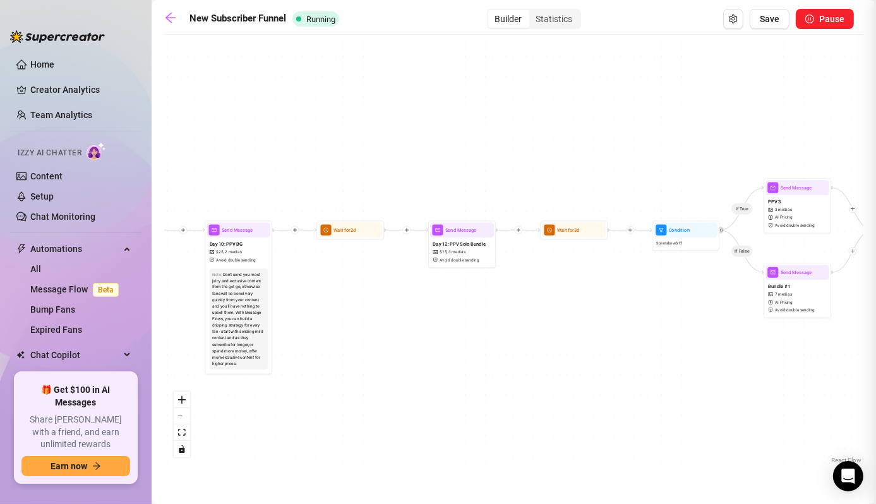
type textarea "Hey babe 😘 I’ve got a special mini bundle just for you… naughty videos you have…"
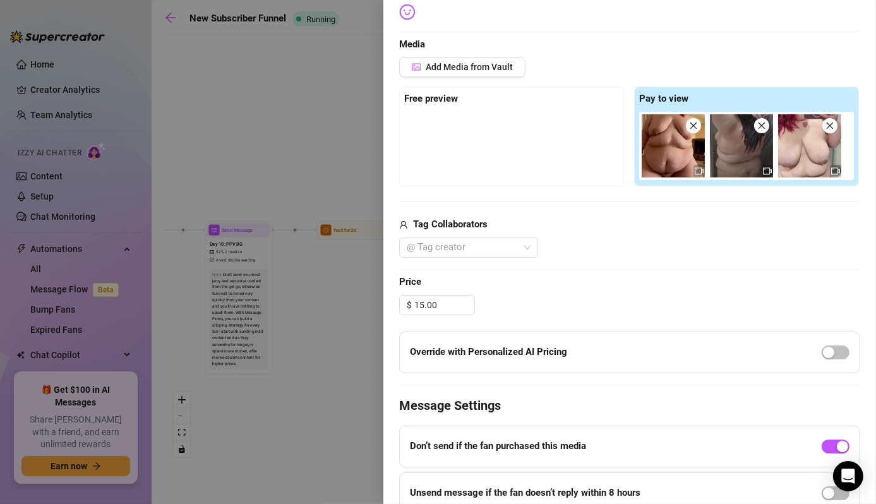
scroll to position [447, 0]
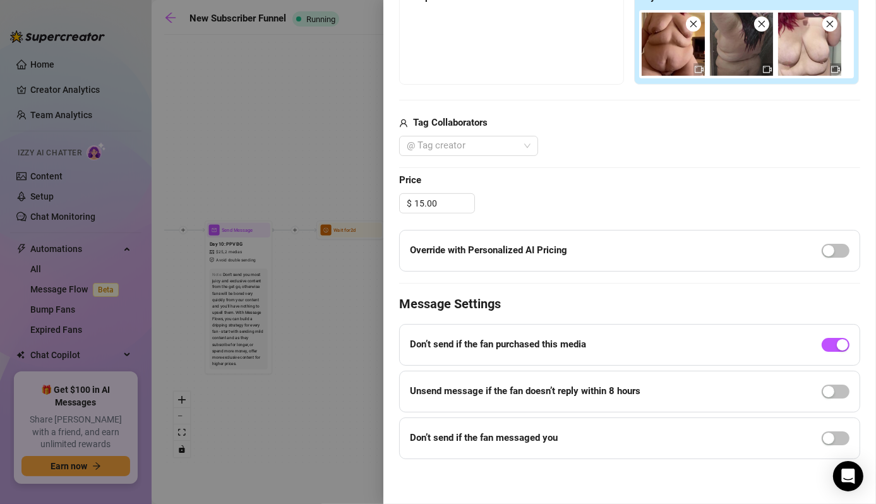
click at [360, 357] on div at bounding box center [438, 252] width 876 height 504
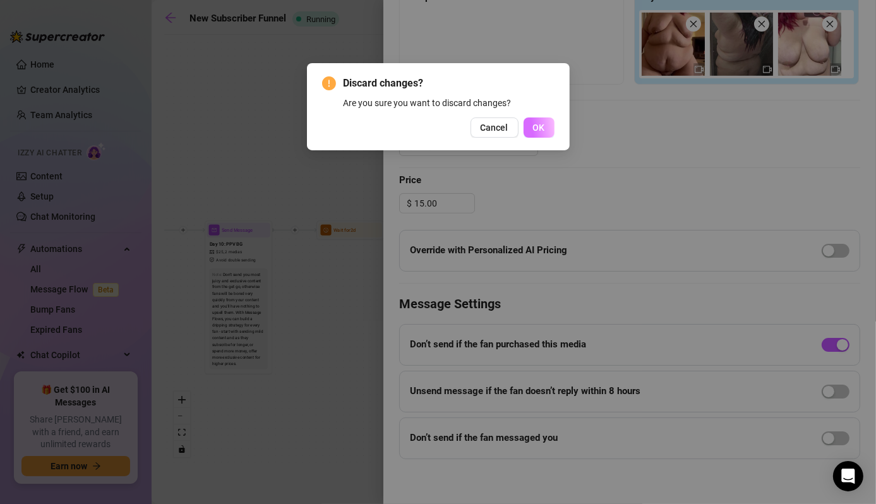
click at [545, 127] on button "OK" at bounding box center [538, 127] width 31 height 20
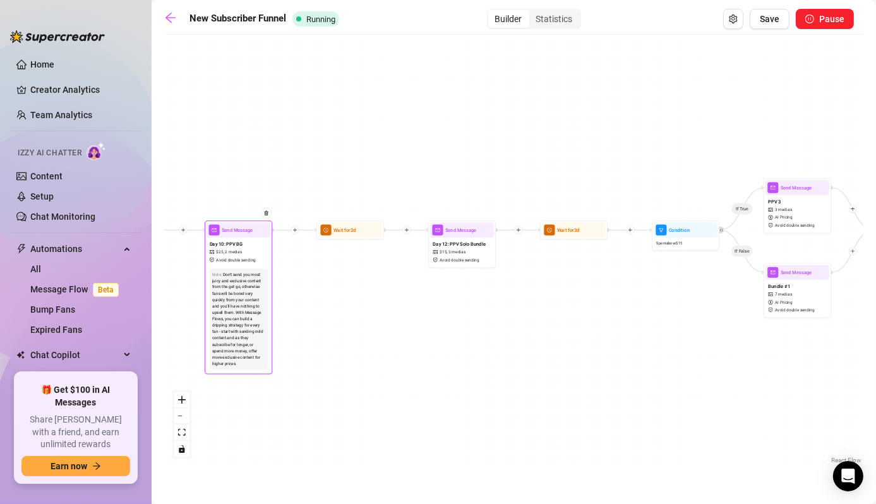
click at [242, 256] on div "Day 10: PPV BG $ 25 , 2 medias Avoid double sending" at bounding box center [238, 251] width 64 height 28
click at [247, 239] on div "Day 10: PPV BG $ 25 , 2 medias Avoid double sending" at bounding box center [238, 251] width 64 height 28
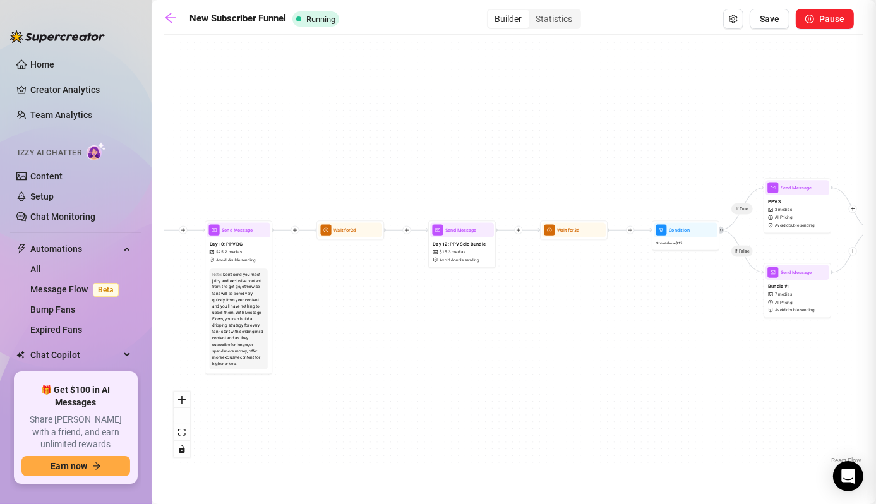
type textarea "Spontaneous B/G vid—I was already naked and taking pictures, so why not let him…"
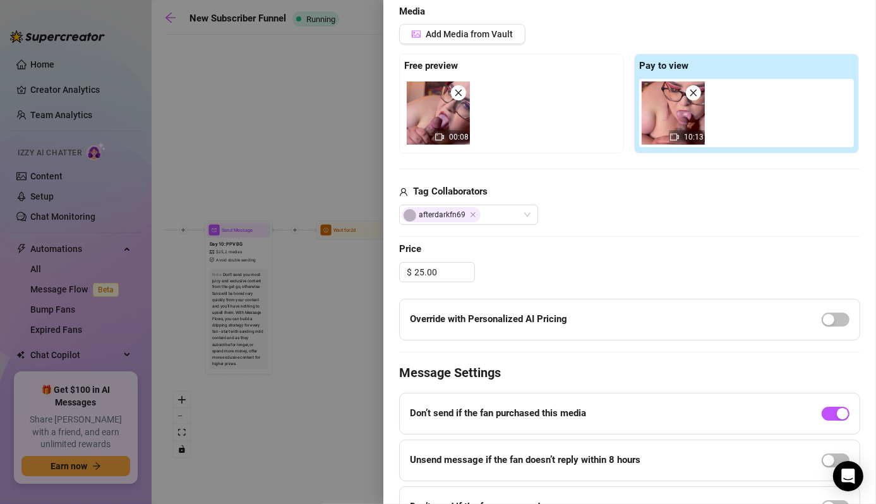
scroll to position [405, 0]
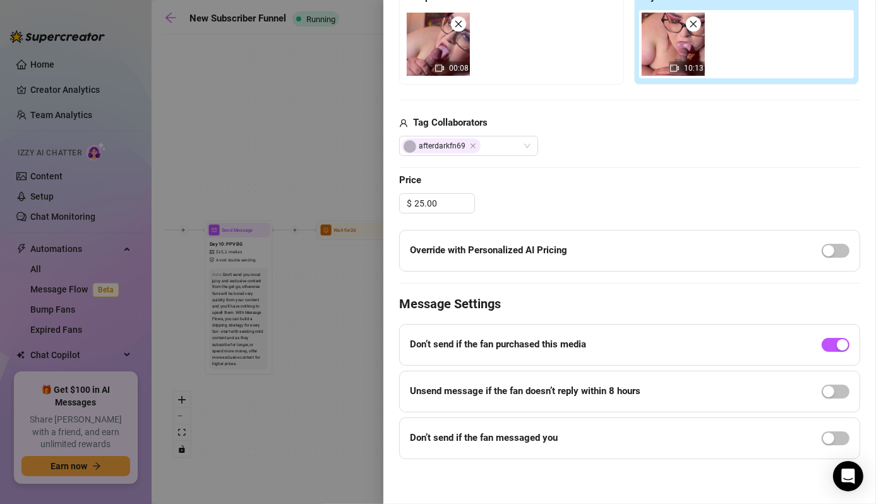
click at [328, 424] on div at bounding box center [438, 252] width 876 height 504
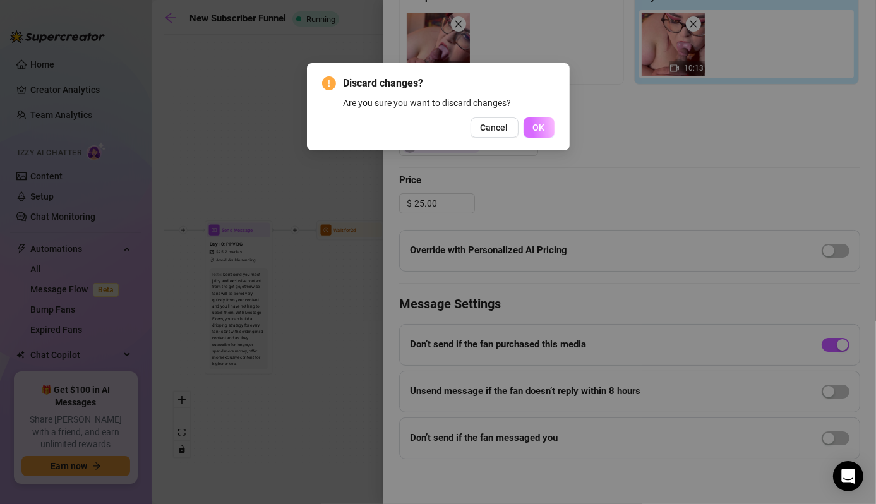
click at [555, 128] on div "Discard changes? Are you sure you want to discard changes? Cancel OK" at bounding box center [438, 106] width 263 height 87
click at [547, 126] on button "OK" at bounding box center [538, 127] width 31 height 20
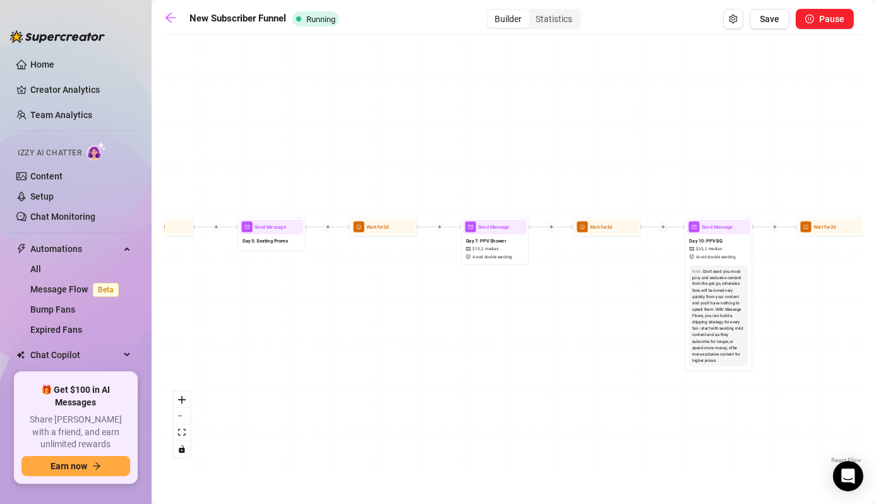
drag, startPoint x: 330, startPoint y: 362, endPoint x: 809, endPoint y: 352, distance: 479.9
click at [815, 355] on div "If True If False Wait for 3d Send Message Day 7: PPV Shower $ 15 , 2 medias Avo…" at bounding box center [513, 253] width 699 height 425
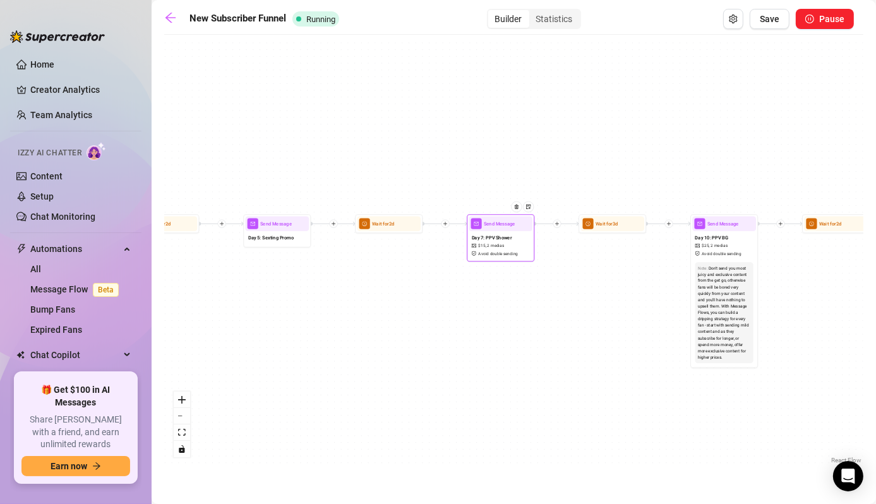
click at [515, 253] on span "Avoid double sending" at bounding box center [498, 254] width 40 height 6
type textarea "Step into the shower with me… clothes clinging before I slide them off. Every c…"
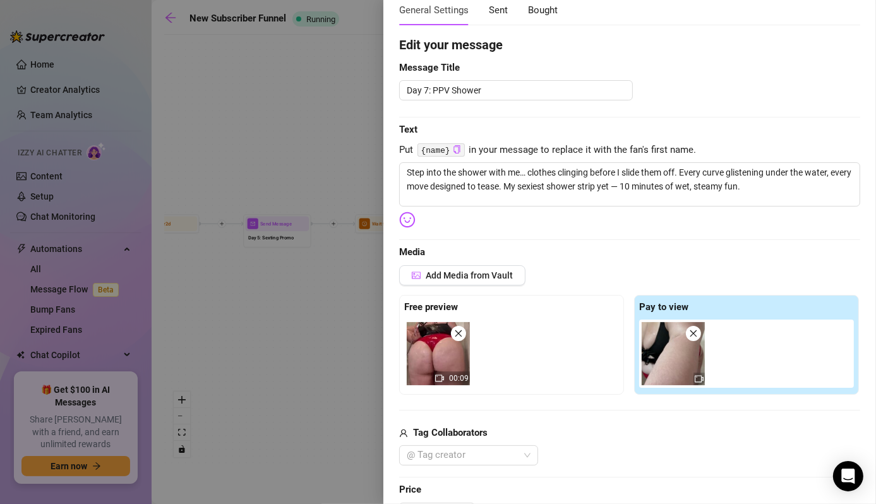
scroll to position [126, 0]
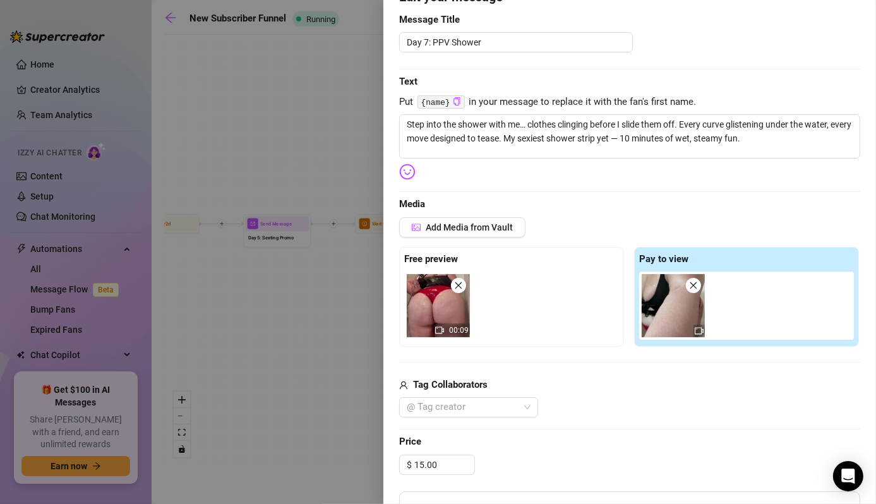
click at [287, 355] on div at bounding box center [438, 252] width 876 height 504
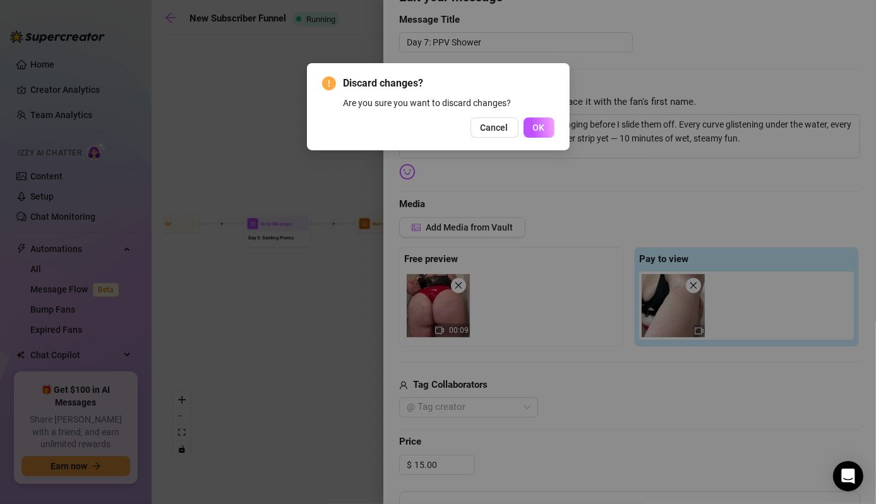
click at [573, 119] on div "Discard changes? Are you sure you want to discard changes? Cancel OK" at bounding box center [438, 252] width 876 height 504
click at [557, 124] on div "Discard changes? Are you sure you want to discard changes? Cancel OK" at bounding box center [438, 106] width 263 height 87
click at [537, 127] on span "OK" at bounding box center [539, 127] width 12 height 10
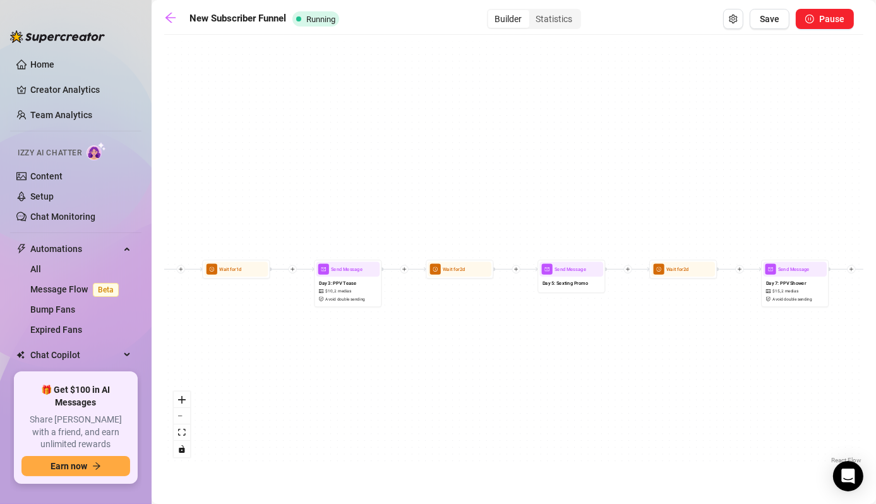
drag, startPoint x: 463, startPoint y: 319, endPoint x: 571, endPoint y: 338, distance: 110.2
click at [581, 347] on div "If True If False Wait for 3d Send Message Day 7: PPV Shower $ 15 , 2 medias Avo…" at bounding box center [513, 253] width 699 height 425
click at [331, 278] on span "Day 3: PPV Tease" at bounding box center [335, 281] width 38 height 8
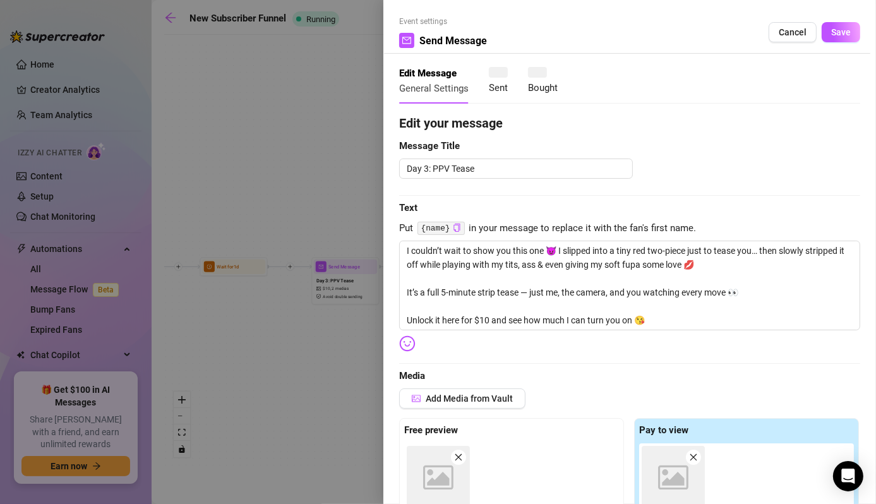
type textarea "I couldn’t wait to show you this one 😈 I slipped into a tiny red two-piece just…"
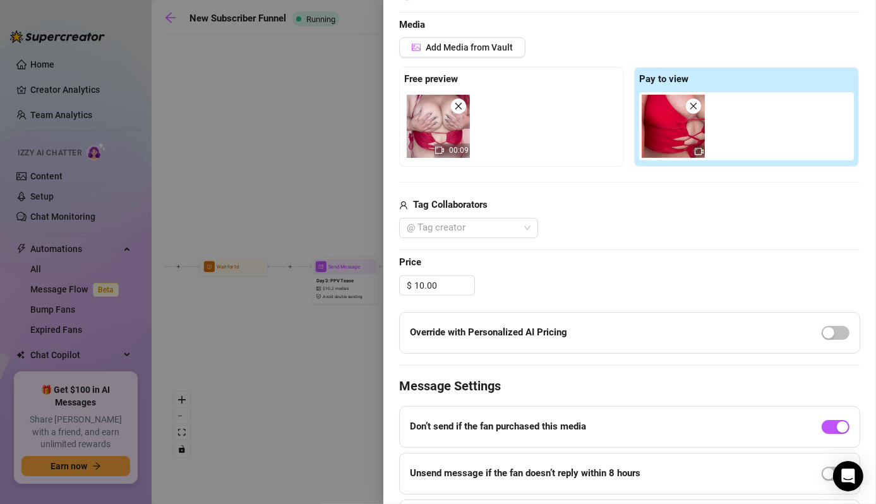
scroll to position [379, 0]
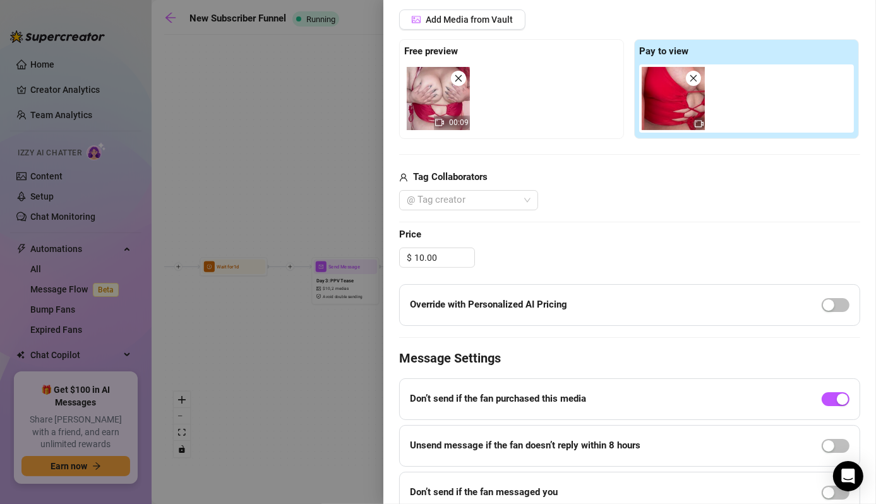
click at [300, 387] on div at bounding box center [438, 252] width 876 height 504
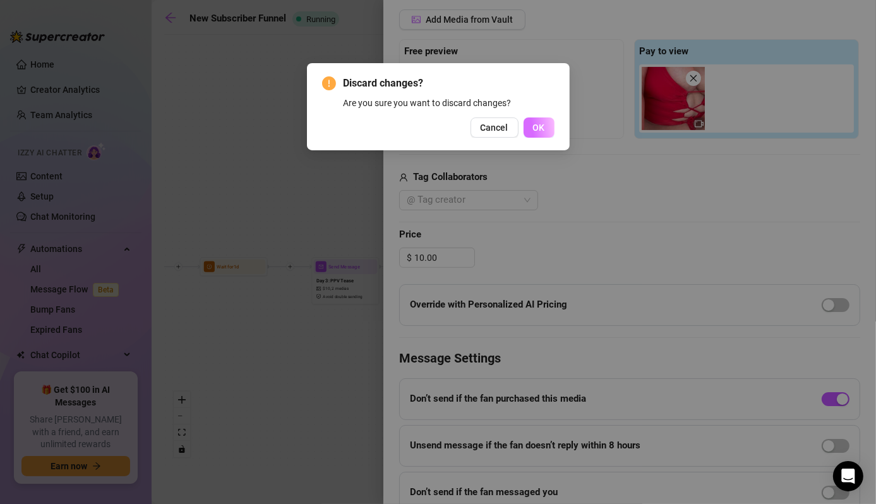
click at [541, 126] on span "OK" at bounding box center [539, 127] width 12 height 10
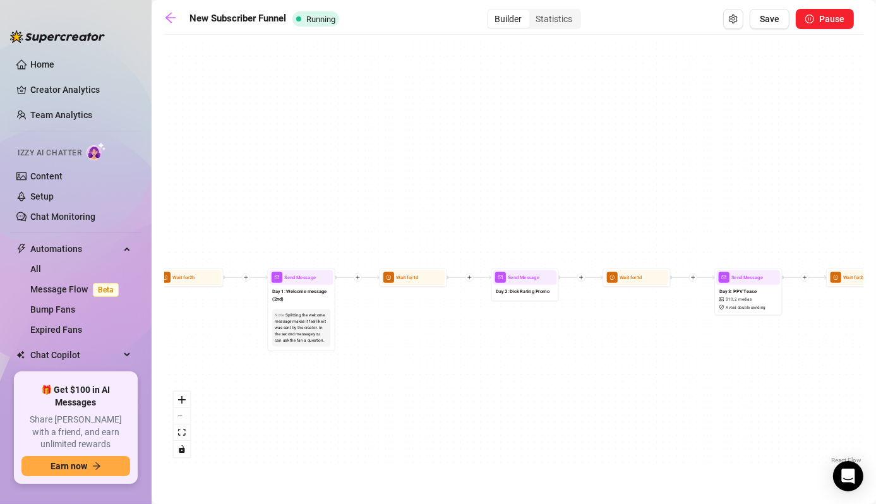
drag, startPoint x: 495, startPoint y: 341, endPoint x: 713, endPoint y: 339, distance: 218.4
click at [713, 340] on div "If True If False Wait for 3d Send Message Day 7: PPV Shower $ 15 , 2 medias Avo…" at bounding box center [513, 253] width 699 height 425
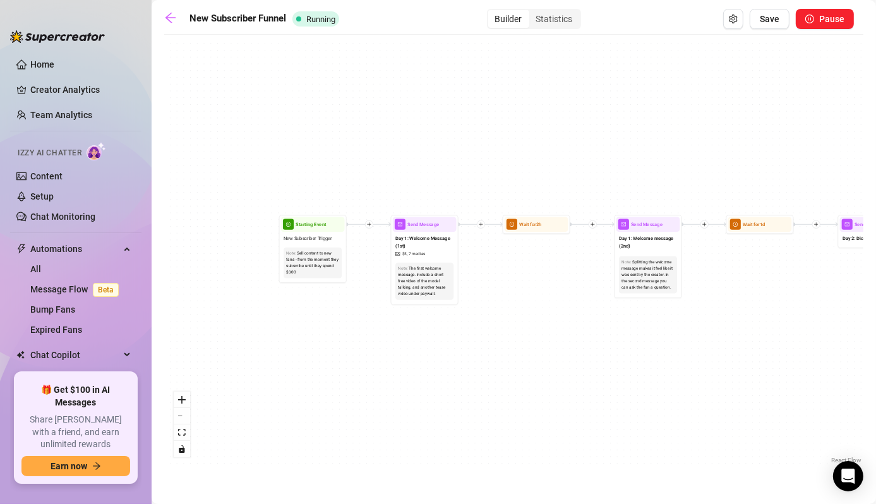
drag, startPoint x: 621, startPoint y: 335, endPoint x: 709, endPoint y: 321, distance: 89.4
click at [711, 321] on div "If True If False Wait for 3d Send Message Day 7: PPV Shower $ 15 , 2 medias Avo…" at bounding box center [513, 253] width 699 height 425
click at [556, 23] on div "Statistics" at bounding box center [554, 19] width 51 height 18
click at [532, 12] on input "Statistics" at bounding box center [532, 12] width 0 height 0
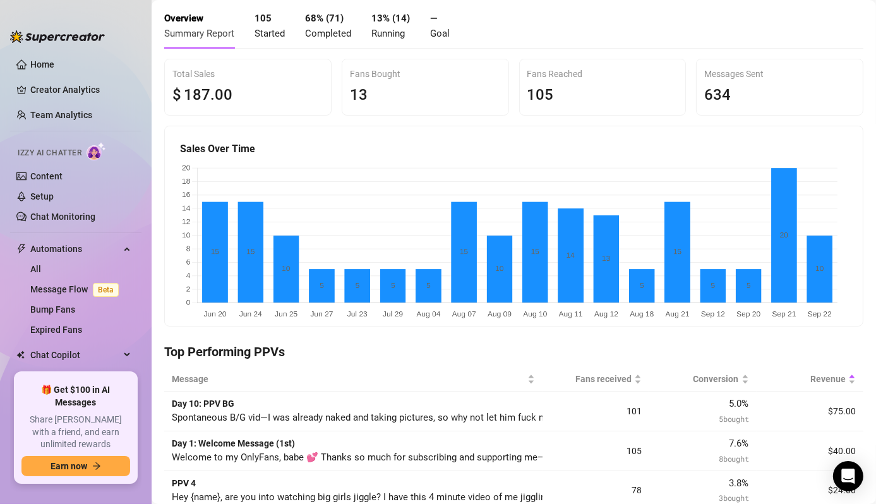
scroll to position [0, 0]
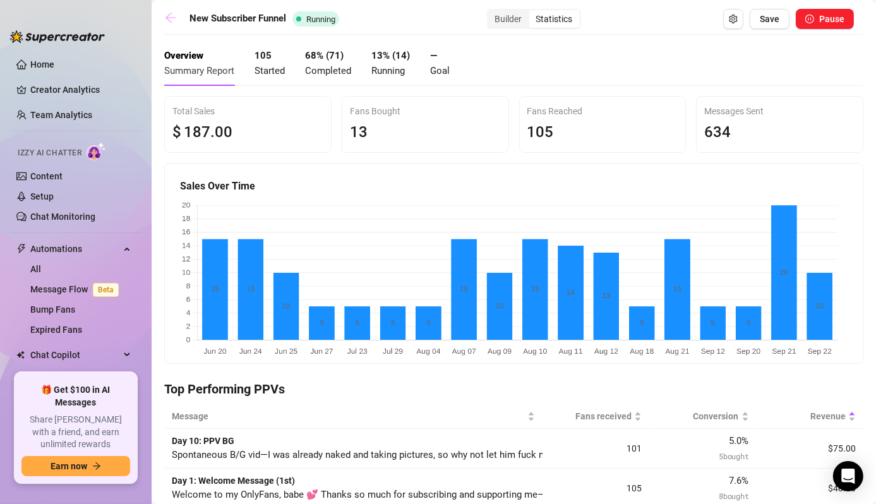
click at [164, 19] on icon "arrow-left" at bounding box center [170, 17] width 13 height 13
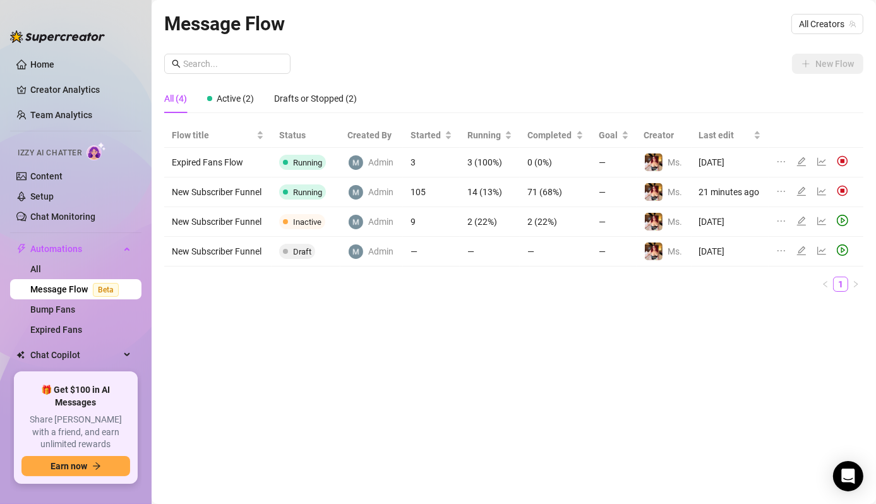
click at [238, 189] on td "New Subscriber Funnel" at bounding box center [217, 192] width 107 height 30
click at [803, 192] on icon "edit" at bounding box center [801, 191] width 10 height 10
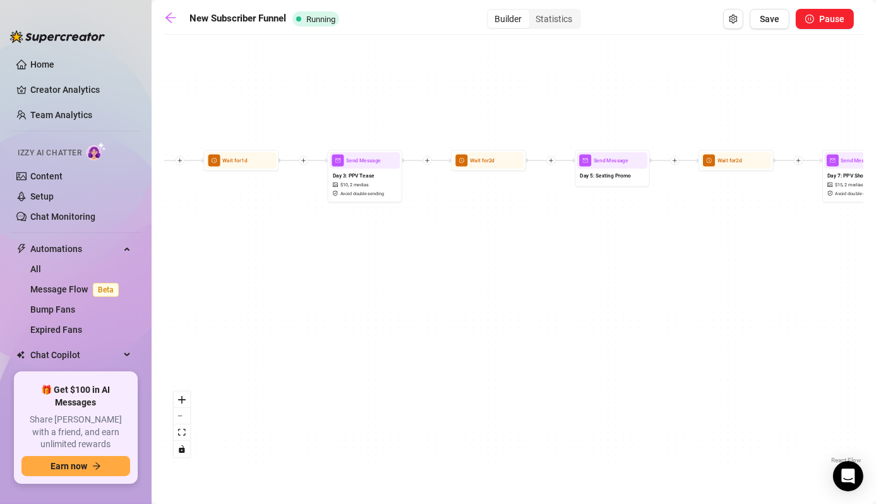
drag, startPoint x: 727, startPoint y: 262, endPoint x: 533, endPoint y: 297, distance: 196.9
click at [503, 318] on div "If True If False Wait for 3d Send Message Day 7: PPV Shower $ 15 , 2 medias Avo…" at bounding box center [513, 253] width 699 height 425
click at [855, 170] on div "Day 7: PPV Shower $ 15 , 2 medias Avoid double sending" at bounding box center [859, 183] width 71 height 32
type textarea "Step into the shower with me… clothes clinging before I slide them off. Every c…"
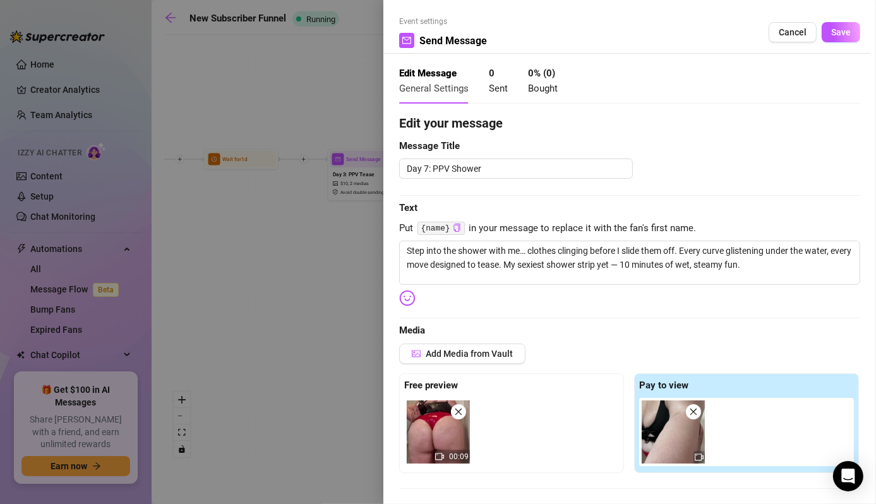
scroll to position [126, 0]
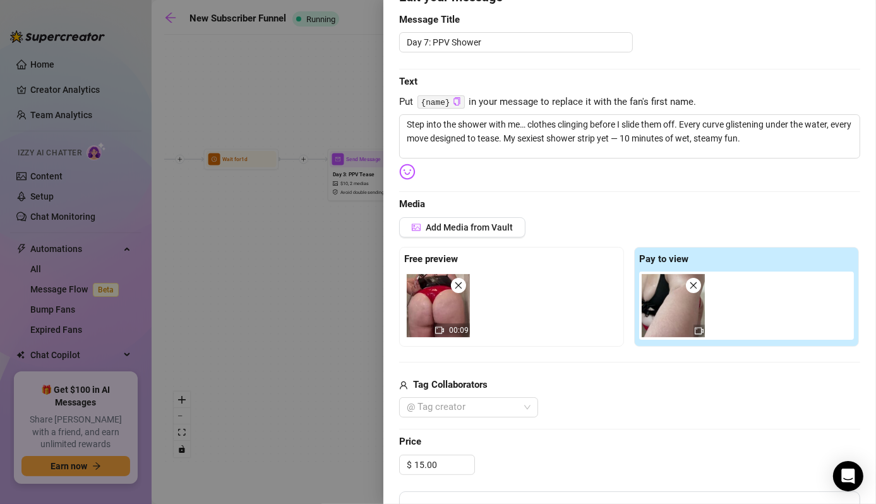
click at [316, 338] on div at bounding box center [438, 252] width 876 height 504
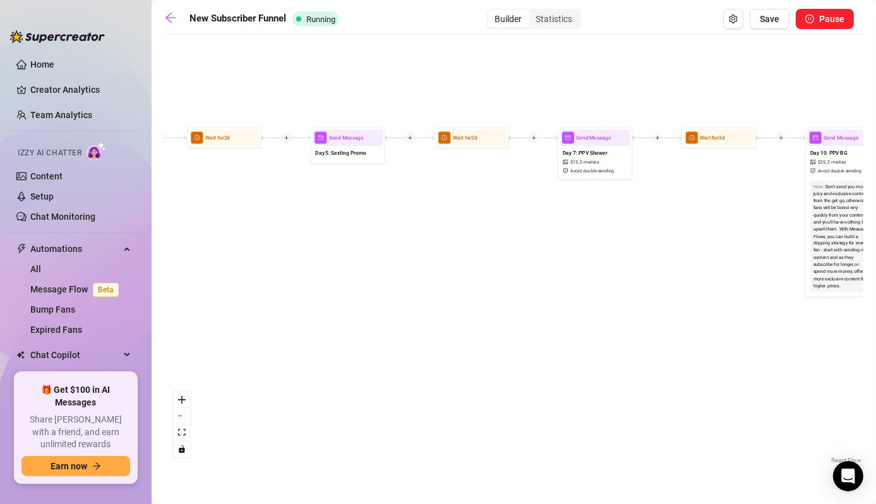
drag, startPoint x: 759, startPoint y: 281, endPoint x: 499, endPoint y: 254, distance: 262.1
click at [490, 260] on div "If True If False Wait for 3d Send Message Day 7: PPV Shower $ 15 , 2 medias Avo…" at bounding box center [513, 253] width 699 height 425
drag, startPoint x: 710, startPoint y: 245, endPoint x: 602, endPoint y: 253, distance: 108.9
click at [585, 257] on div "If True If False Wait for 3d Send Message Day 7: PPV Shower $ 15 , 2 medias Avo…" at bounding box center [513, 253] width 699 height 425
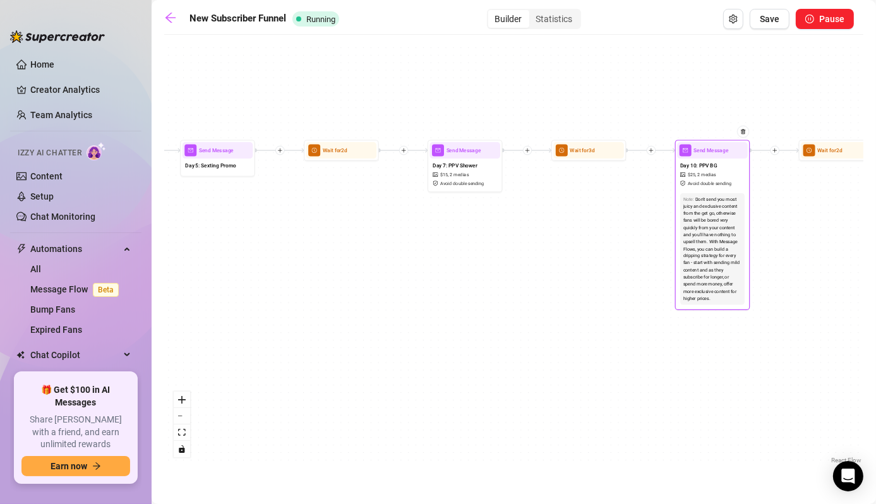
click at [717, 168] on span "Day 10: PPV BG" at bounding box center [698, 166] width 37 height 8
click at [717, 169] on span "Day 10: PPV BG" at bounding box center [699, 166] width 37 height 8
click at [712, 152] on span "Send Message" at bounding box center [711, 150] width 35 height 8
click at [713, 152] on span "Send Message" at bounding box center [711, 150] width 35 height 8
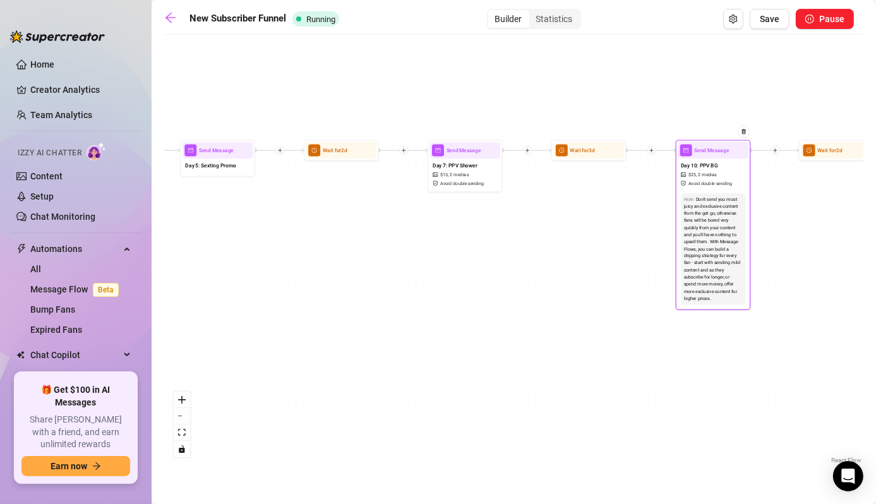
click at [715, 190] on div "Note: Don't send you most juicy and exclusive content from the get go, otherwis…" at bounding box center [712, 249] width 71 height 118
type textarea "Spontaneous B/G vid—I was already naked and taking pictures, so why not let him…"
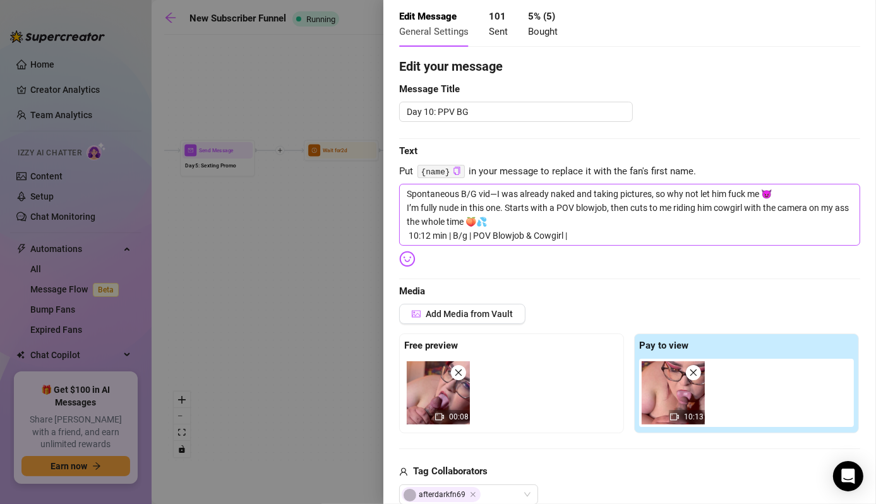
scroll to position [63, 0]
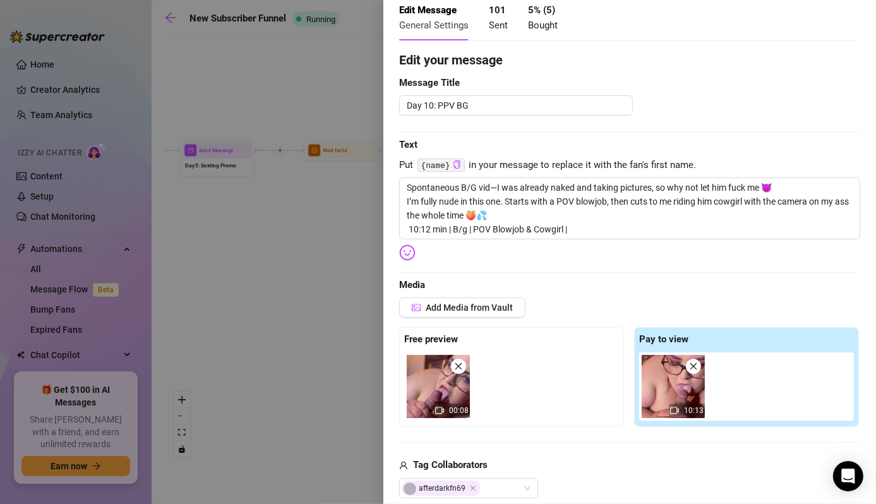
click at [300, 295] on div at bounding box center [438, 252] width 876 height 504
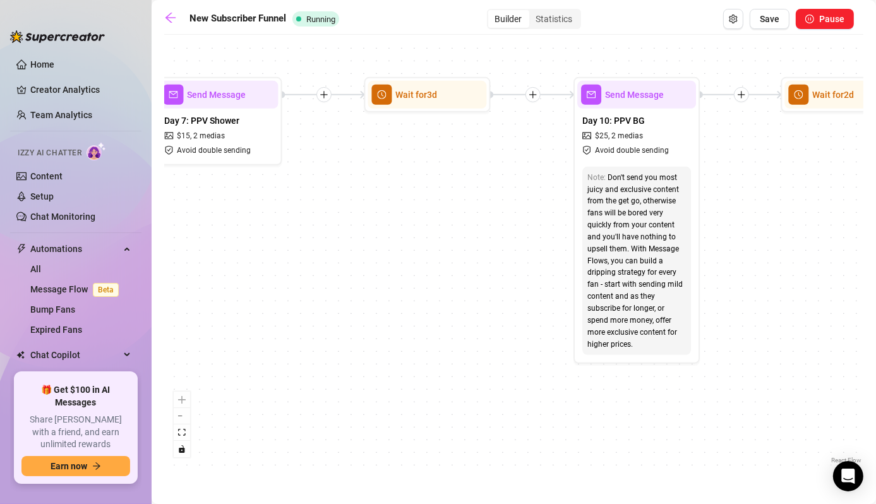
drag, startPoint x: 602, startPoint y: 282, endPoint x: 248, endPoint y: 372, distance: 365.5
click at [237, 388] on div "If True If False Wait for 3d Send Message Day 7: PPV Shower $ 15 , 2 medias Avo…" at bounding box center [513, 253] width 699 height 425
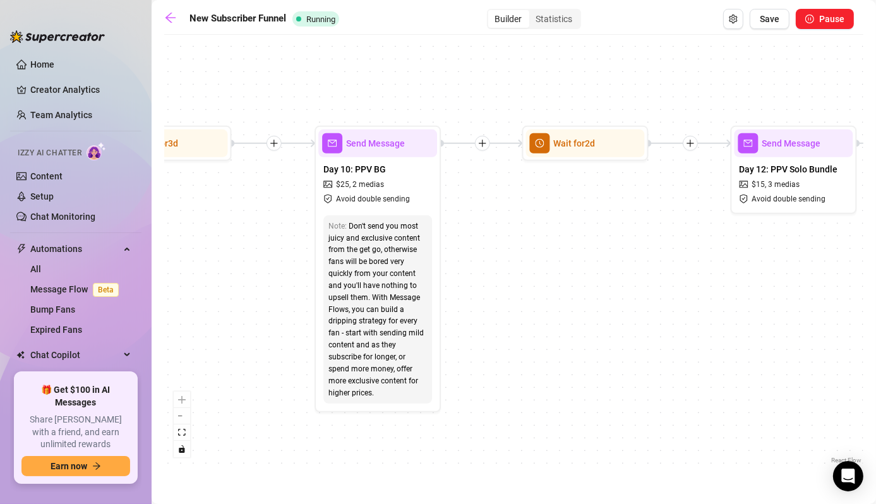
drag, startPoint x: 642, startPoint y: 344, endPoint x: 530, endPoint y: 338, distance: 112.5
click at [533, 342] on div "If True If False Wait for 3d Send Message Day 7: PPV Shower $ 15 , 2 medias Avo…" at bounding box center [513, 253] width 699 height 425
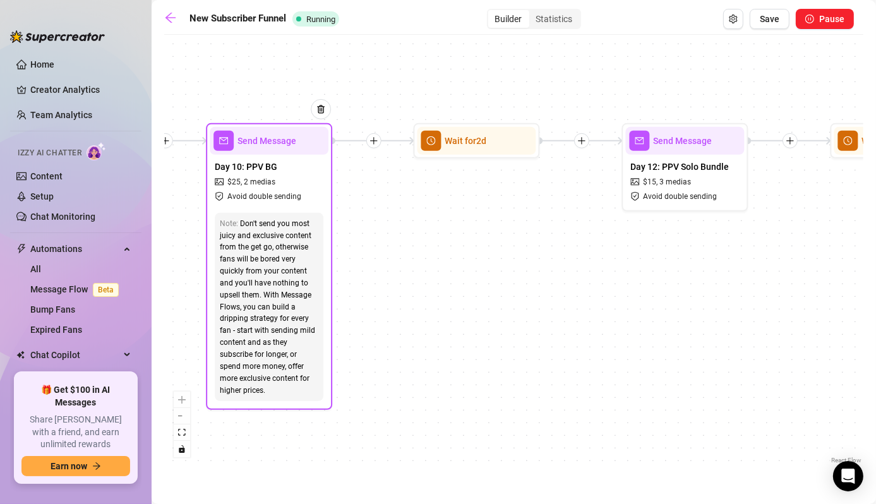
click at [263, 172] on div "Day 10: PPV BG $ 25 , 2 medias Avoid double sending" at bounding box center [269, 181] width 119 height 53
click at [263, 172] on span "Day 10: PPV BG" at bounding box center [246, 167] width 62 height 14
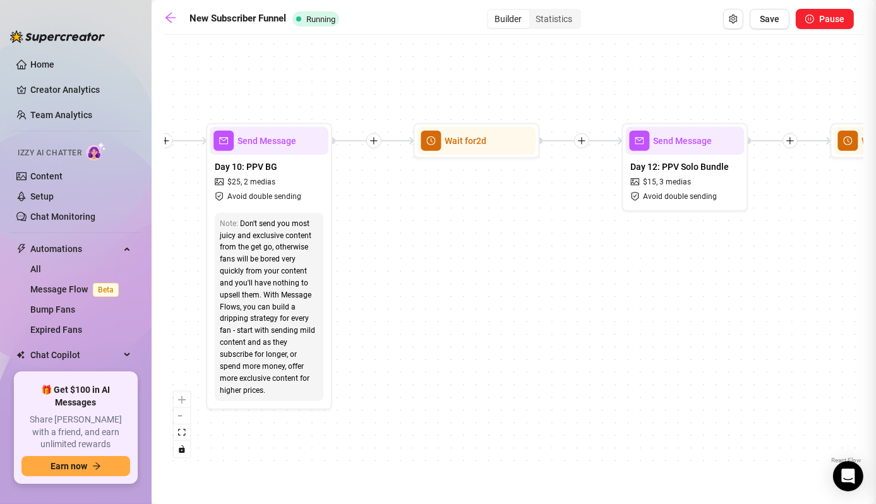
type textarea "Spontaneous B/G vid—I was already naked and taking pictures, so why not let him…"
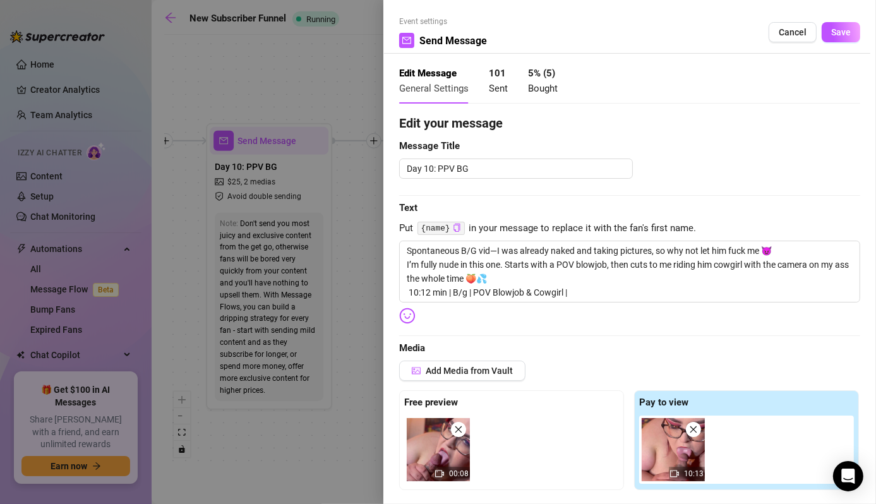
click at [300, 80] on div at bounding box center [438, 252] width 876 height 504
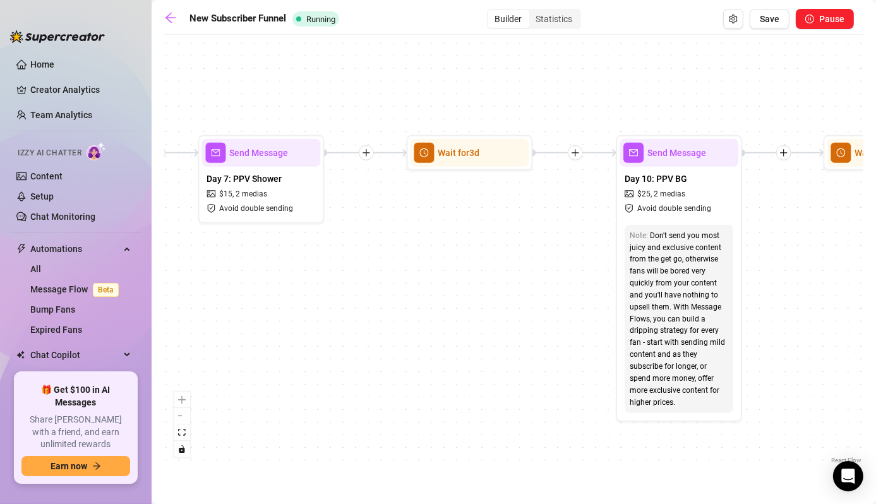
drag, startPoint x: 611, startPoint y: 362, endPoint x: 874, endPoint y: 374, distance: 263.5
click at [875, 371] on html "Home Creator Analytics Team Analytics Izzy AI Chatter Content Setup Chat Monito…" at bounding box center [438, 252] width 876 height 504
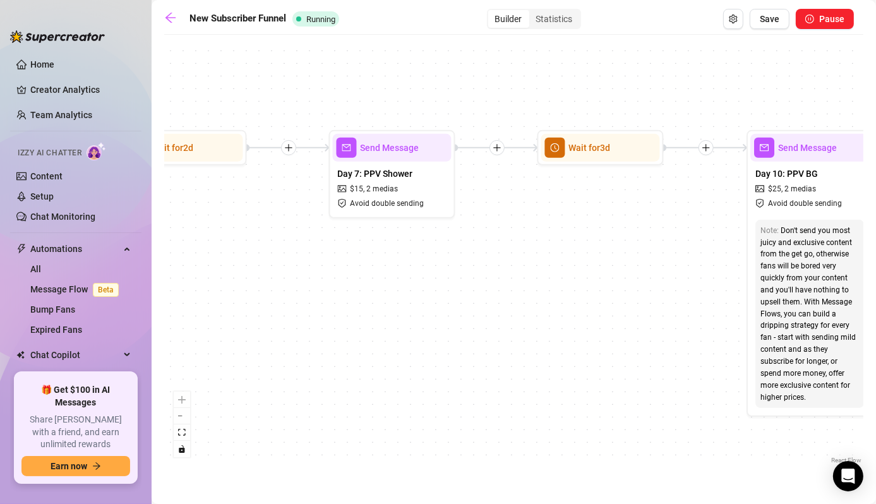
drag, startPoint x: 434, startPoint y: 318, endPoint x: 743, endPoint y: 320, distance: 308.7
click at [743, 318] on div "If True If False Wait for 3d Send Message Day 7: PPV Shower $ 15 , 2 medias Avo…" at bounding box center [513, 253] width 699 height 425
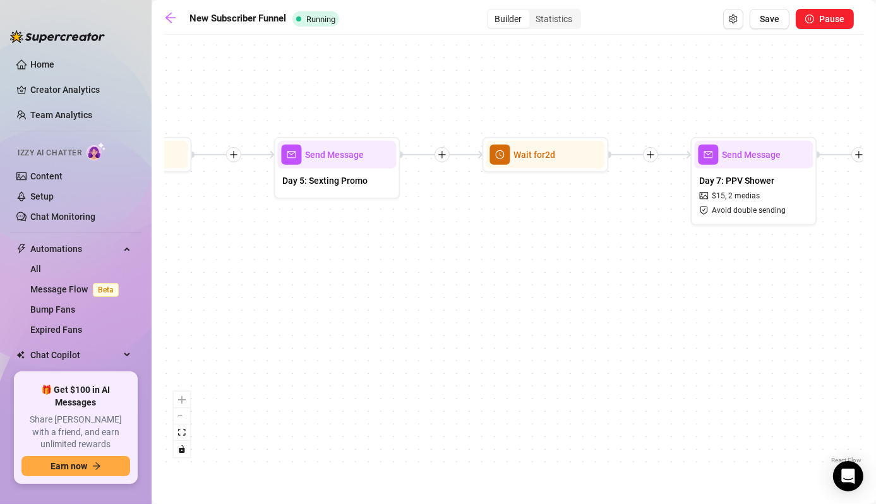
drag, startPoint x: 621, startPoint y: 322, endPoint x: 714, endPoint y: 326, distance: 93.5
click at [714, 325] on div "If True If False Wait for 3d Send Message Day 7: PPV Shower $ 15 , 2 medias Avo…" at bounding box center [513, 253] width 699 height 425
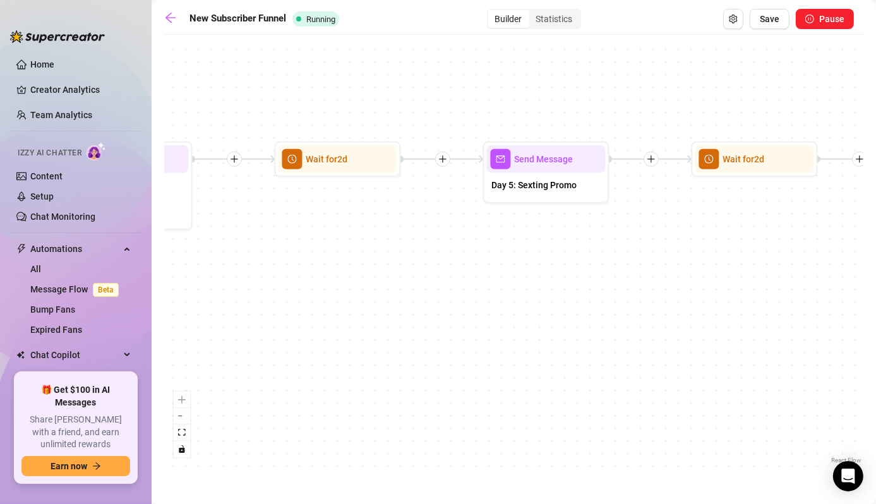
drag, startPoint x: 536, startPoint y: 284, endPoint x: 665, endPoint y: 297, distance: 129.5
click at [665, 297] on div "If True If False Wait for 3d Send Message Day 7: PPV Shower $ 15 , 2 medias Avo…" at bounding box center [513, 253] width 699 height 425
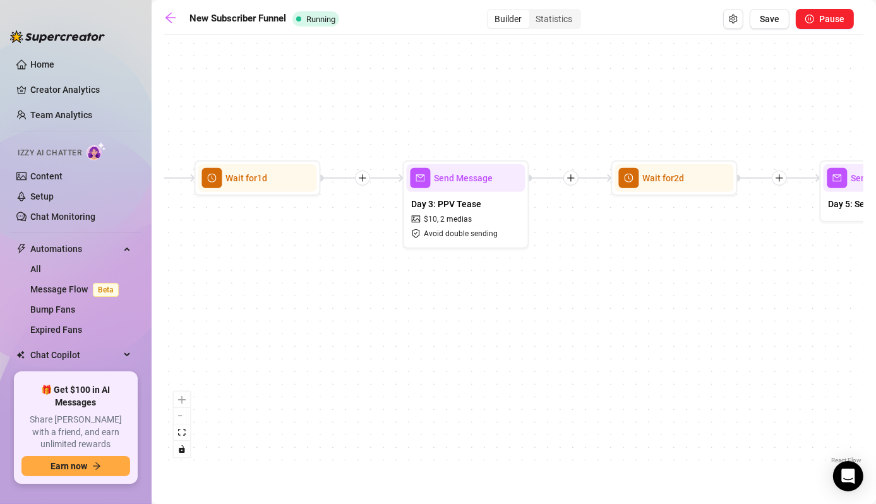
drag, startPoint x: 560, startPoint y: 312, endPoint x: 815, endPoint y: 335, distance: 256.0
click at [815, 335] on div "If True If False Wait for 3d Send Message Day 7: PPV Shower $ 15 , 2 medias Avo…" at bounding box center [513, 253] width 699 height 425
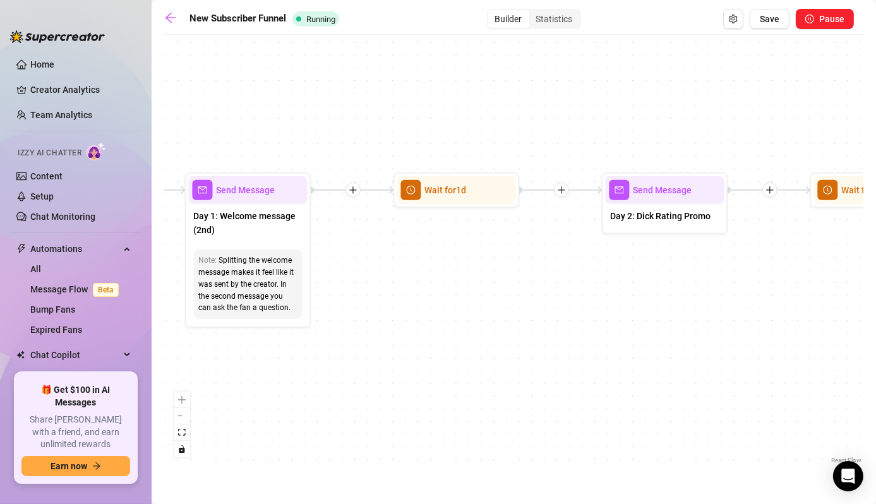
drag, startPoint x: 247, startPoint y: 336, endPoint x: 607, endPoint y: 328, distance: 359.3
click at [607, 327] on div "If True If False Wait for 3d Send Message Day 7: PPV Shower $ 15 , 2 medias Avo…" at bounding box center [513, 253] width 699 height 425
drag, startPoint x: 614, startPoint y: 343, endPoint x: 307, endPoint y: 343, distance: 306.2
click at [352, 343] on div "If True If False Wait for 3d Send Message Day 7: PPV Shower $ 15 , 2 medias Avo…" at bounding box center [513, 253] width 699 height 425
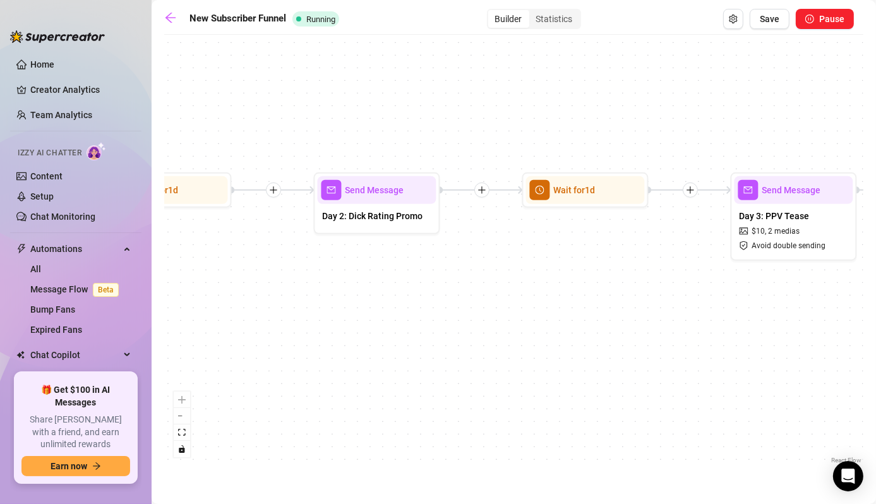
drag, startPoint x: 672, startPoint y: 342, endPoint x: 482, endPoint y: 348, distance: 190.1
click at [496, 350] on div "If True If False Wait for 3d Send Message Day 7: PPV Shower $ 15 , 2 medias Avo…" at bounding box center [513, 253] width 699 height 425
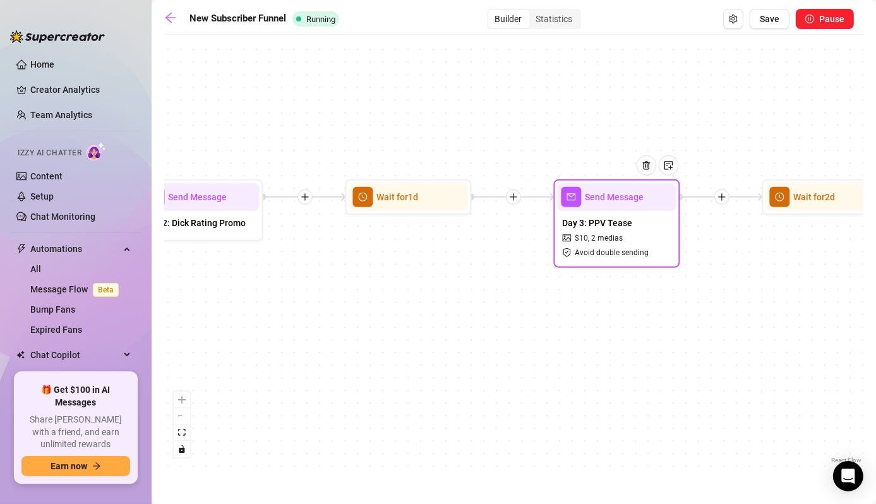
click at [608, 190] on span "Send Message" at bounding box center [614, 197] width 59 height 14
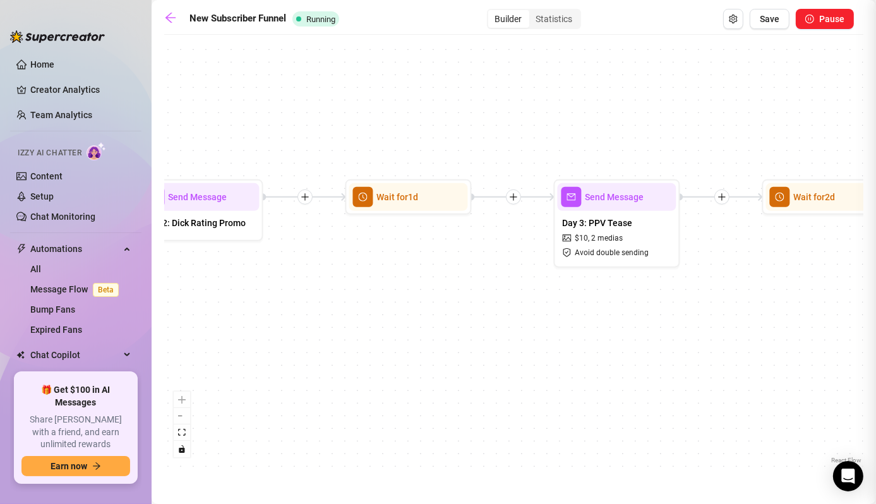
type textarea "I couldn’t wait to show you this one 😈 I slipped into a tiny red two-piece just…"
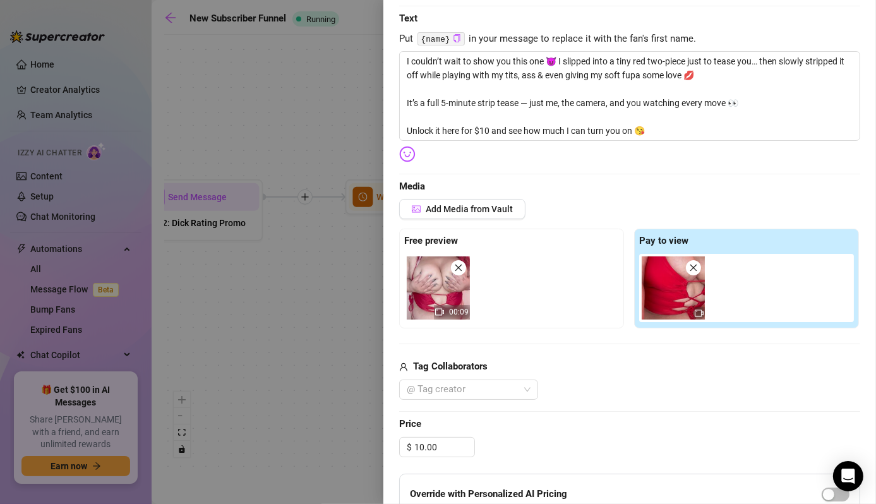
scroll to position [253, 0]
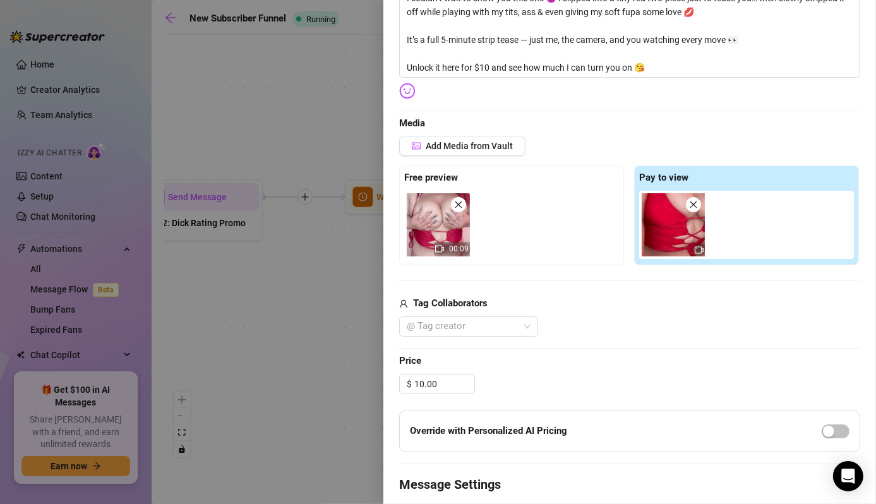
drag, startPoint x: 304, startPoint y: 328, endPoint x: 399, endPoint y: 321, distance: 95.0
click at [306, 327] on div at bounding box center [438, 252] width 876 height 504
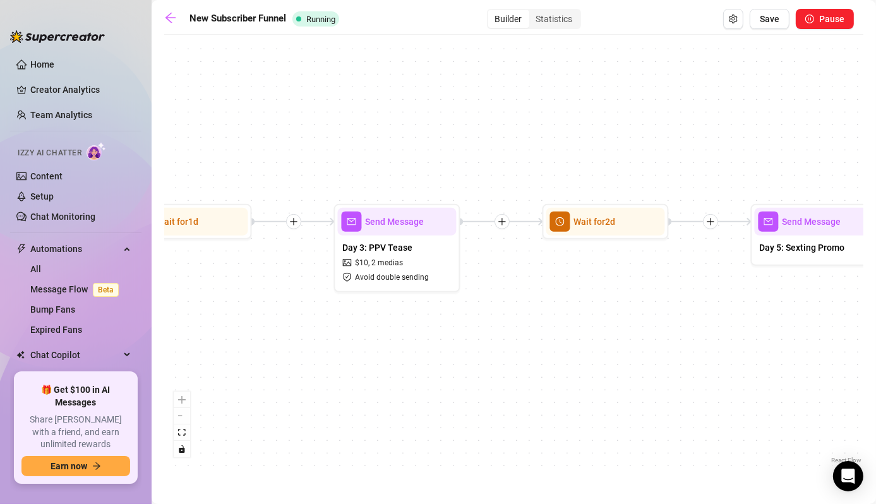
drag, startPoint x: 768, startPoint y: 327, endPoint x: 684, endPoint y: 356, distance: 89.4
click at [549, 352] on div "If True If False Wait for 3d Send Message Day 7: PPV Shower $ 15 , 2 medias Avo…" at bounding box center [513, 253] width 699 height 425
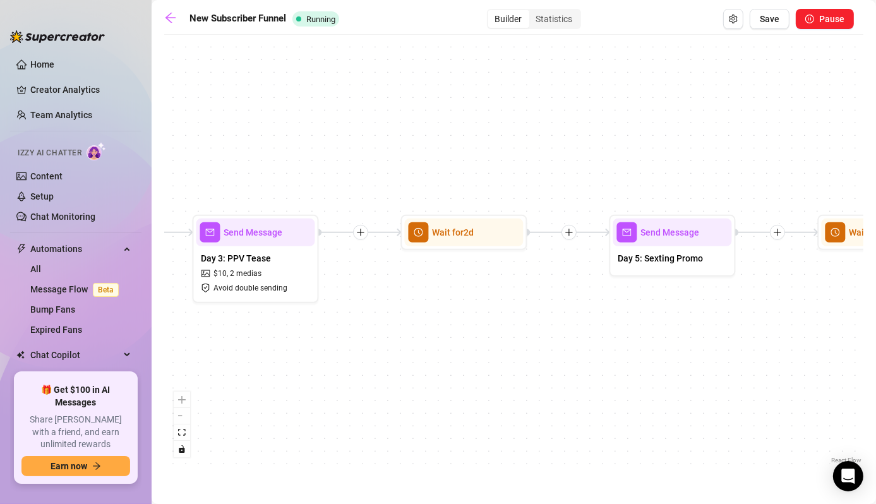
drag, startPoint x: 628, startPoint y: 358, endPoint x: 520, endPoint y: 359, distance: 108.6
click at [519, 359] on div "If True If False Wait for 3d Send Message Day 7: PPV Shower $ 15 , 2 medias Avo…" at bounding box center [513, 253] width 699 height 425
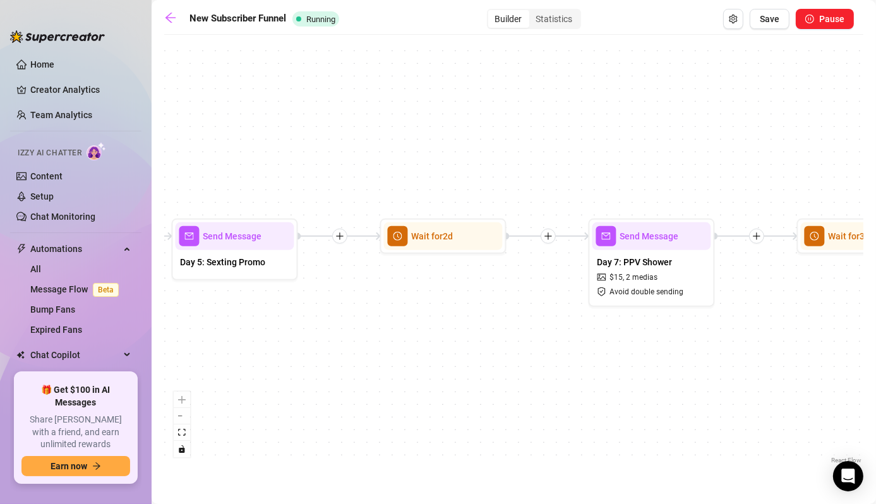
drag, startPoint x: 775, startPoint y: 366, endPoint x: 612, endPoint y: 358, distance: 163.0
click at [446, 367] on div "If True If False Wait for 3d Send Message Day 7: PPV Shower $ 15 , 2 medias Avo…" at bounding box center [513, 253] width 699 height 425
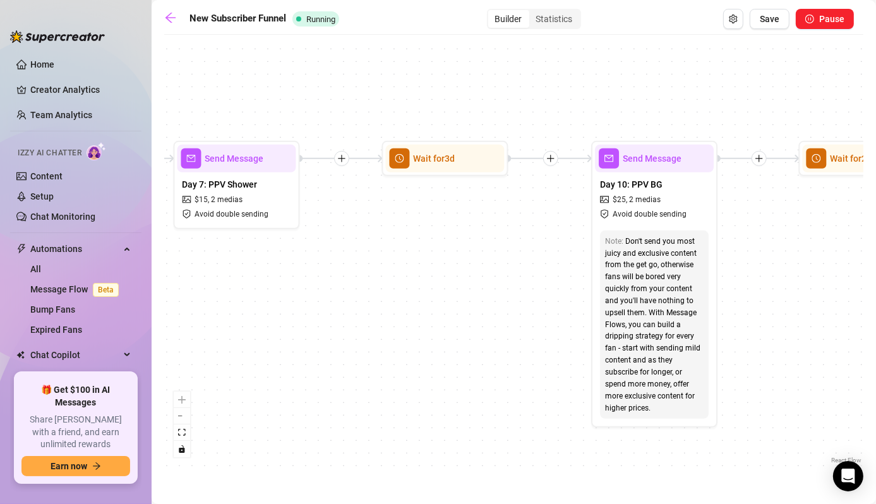
drag, startPoint x: 632, startPoint y: 357, endPoint x: 339, endPoint y: 259, distance: 309.0
click at [340, 259] on div "If True If False Wait for 3d Send Message Day 7: PPV Shower $ 15 , 2 medias Avo…" at bounding box center [513, 253] width 699 height 425
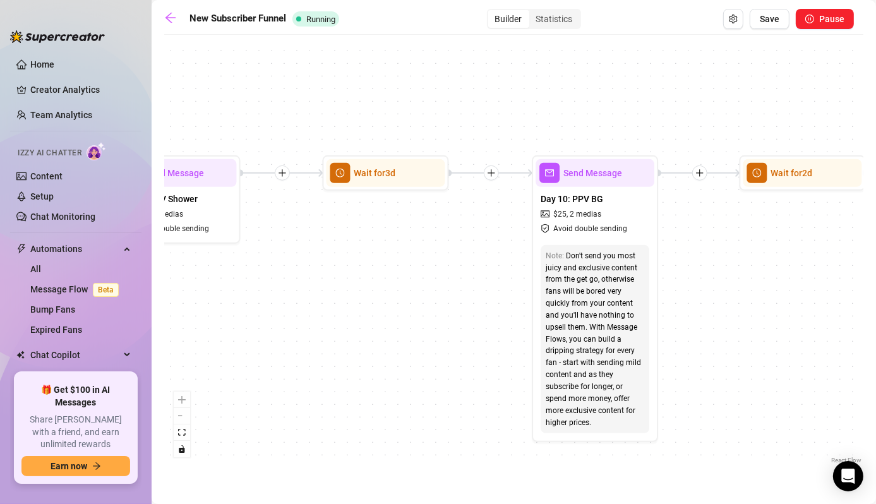
drag, startPoint x: 744, startPoint y: 289, endPoint x: 718, endPoint y: 285, distance: 26.8
click at [741, 291] on div "If True If False Wait for 3d Send Message Day 7: PPV Shower $ 15 , 2 medias Avo…" at bounding box center [513, 253] width 699 height 425
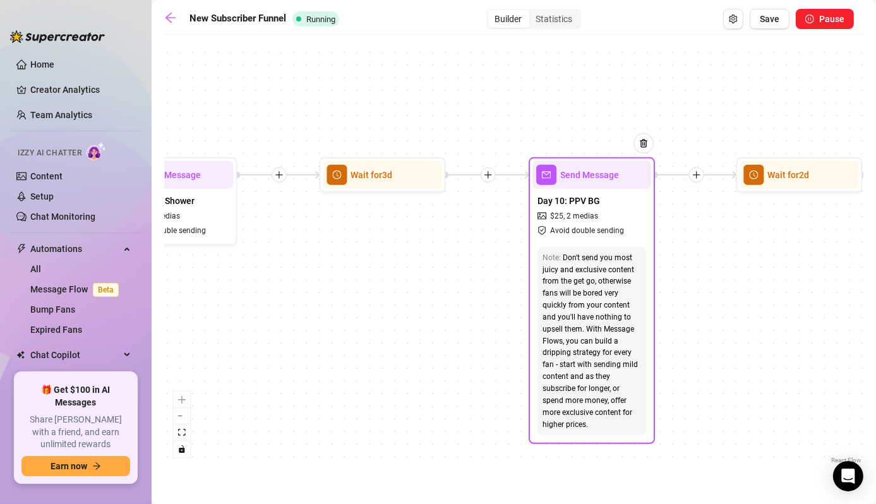
click at [569, 199] on span "Day 10: PPV BG" at bounding box center [568, 201] width 62 height 14
click at [603, 179] on span "Send Message" at bounding box center [589, 175] width 59 height 14
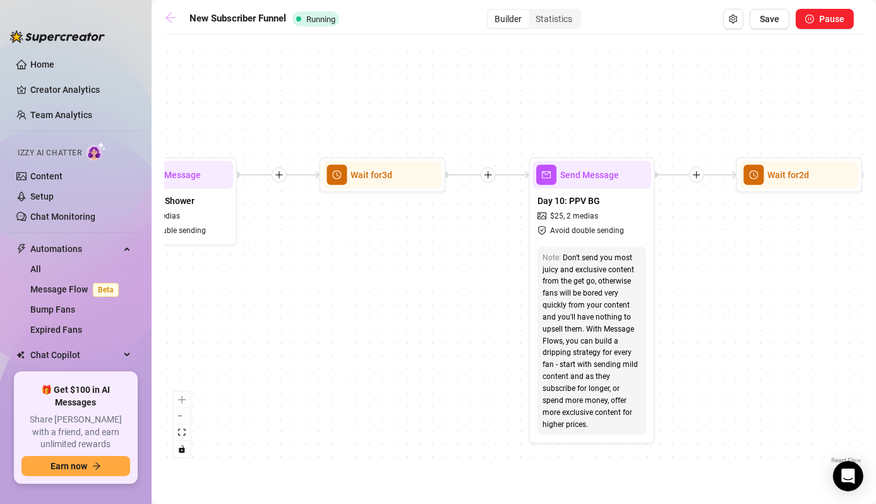
click at [168, 21] on icon "arrow-left" at bounding box center [170, 17] width 13 height 13
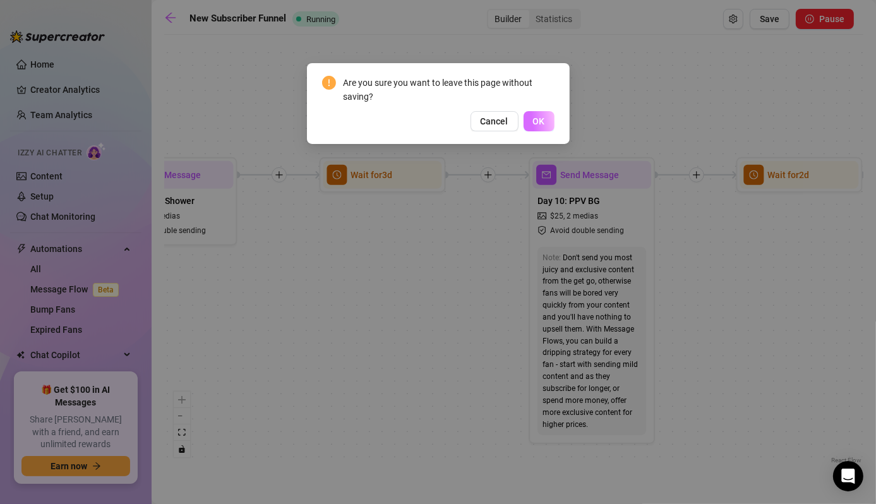
click at [531, 116] on button "OK" at bounding box center [538, 121] width 31 height 20
